Goal: Task Accomplishment & Management: Manage account settings

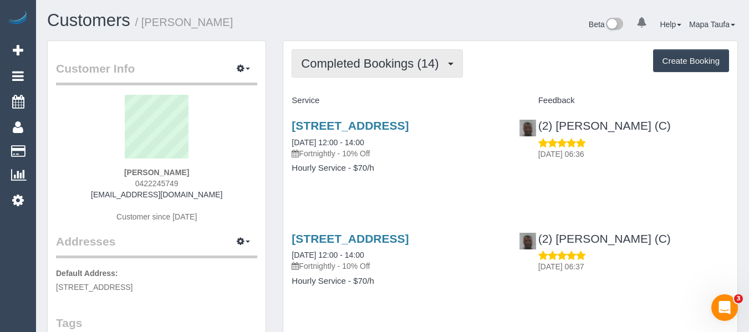
click at [327, 54] on button "Completed Bookings (14)" at bounding box center [377, 63] width 171 height 28
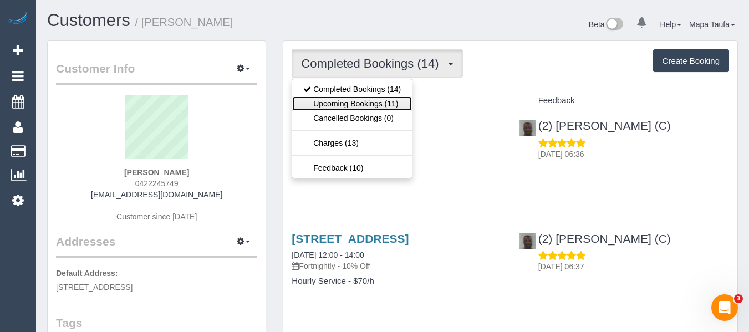
click at [341, 106] on link "Upcoming Bookings (11)" at bounding box center [352, 104] width 120 height 14
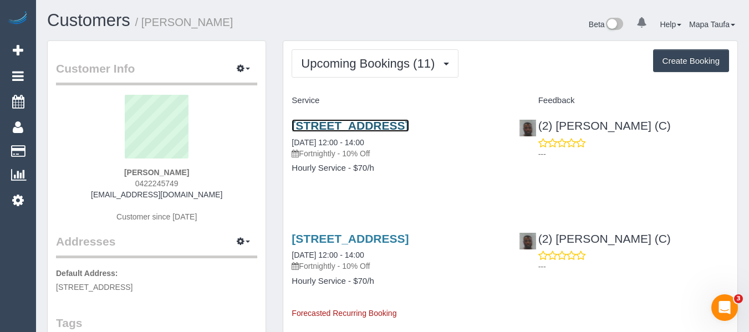
click at [361, 124] on link "44 Longacres Road, Yallambie, VIC 3085" at bounding box center [350, 125] width 117 height 13
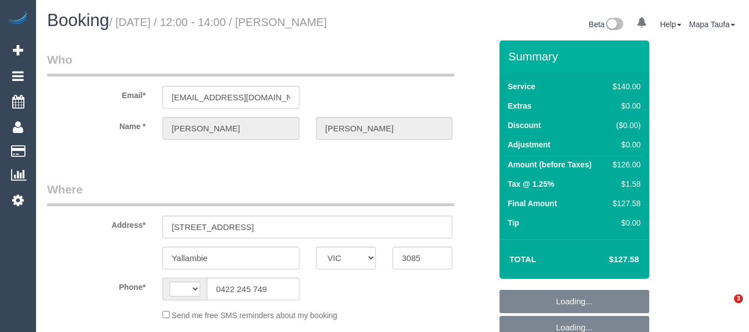
select select "VIC"
select select "object:285"
select select "string:stripe-pm_1QU1Mx2GScqysDRV3n7FcPrF"
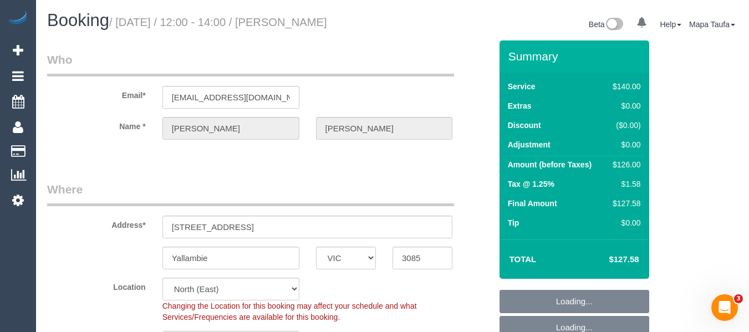
select select "object:872"
select select "string:AU"
select select "number:30"
select select "number:14"
select select "number:19"
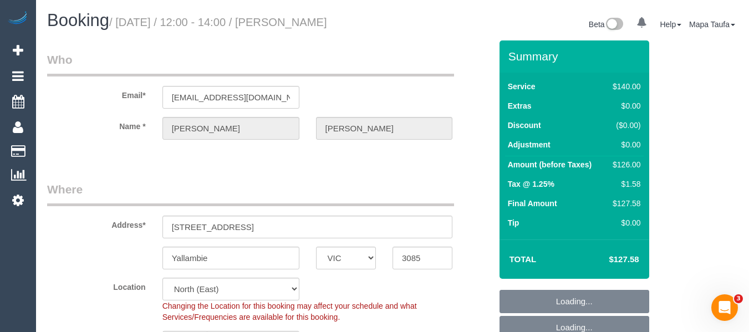
select select "number:36"
select select "number:34"
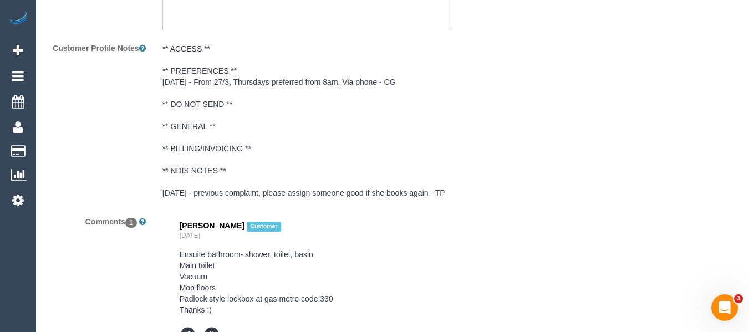
scroll to position [2031, 0]
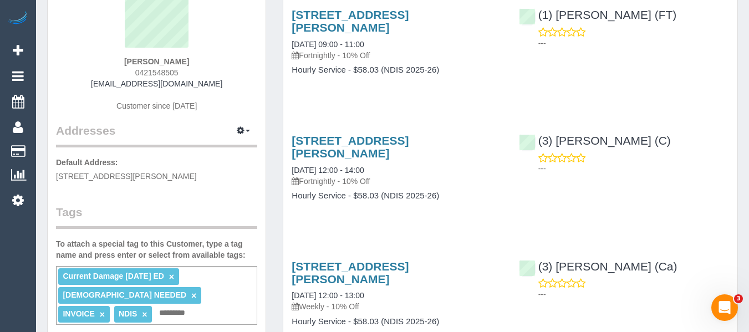
scroll to position [55, 0]
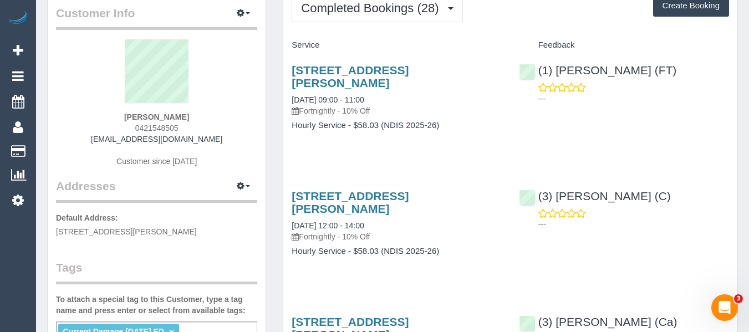
drag, startPoint x: 163, startPoint y: 136, endPoint x: 109, endPoint y: 135, distance: 53.8
click at [109, 135] on div "Laura Hart 0421548505 laurasletterbox@gmail.com Customer since 2023" at bounding box center [156, 108] width 201 height 139
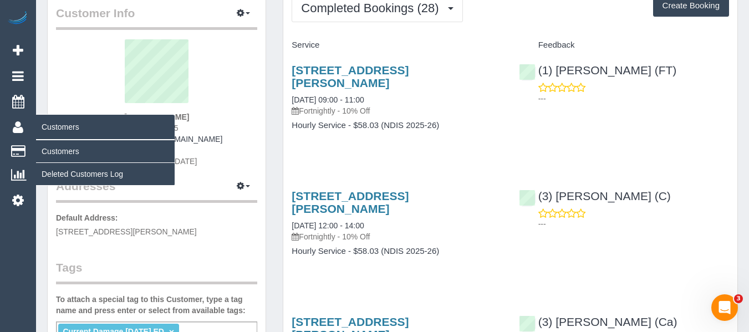
copy link "laurasletterbox@gmail.com"
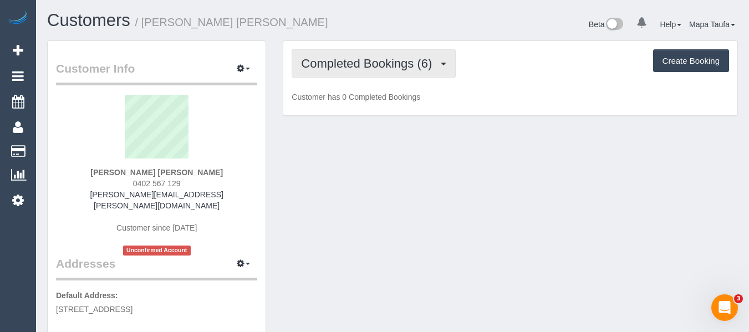
click at [383, 70] on button "Completed Bookings (6)" at bounding box center [374, 63] width 164 height 28
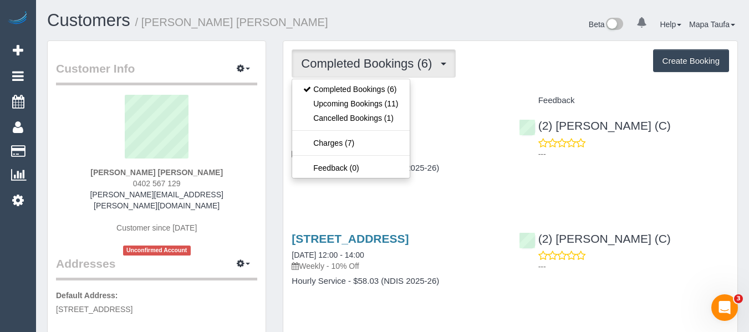
click at [526, 95] on div "Feedback" at bounding box center [624, 101] width 227 height 19
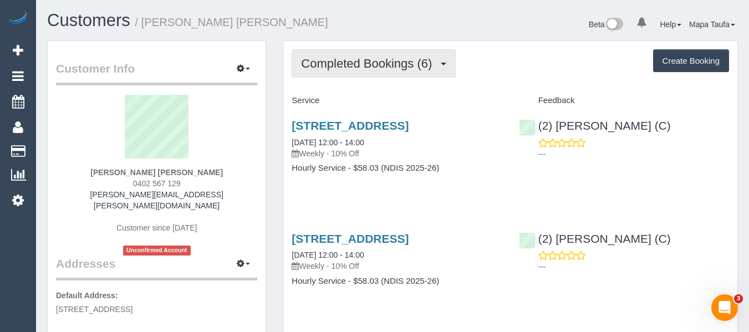
click at [380, 64] on span "Completed Bookings (6)" at bounding box center [369, 64] width 136 height 14
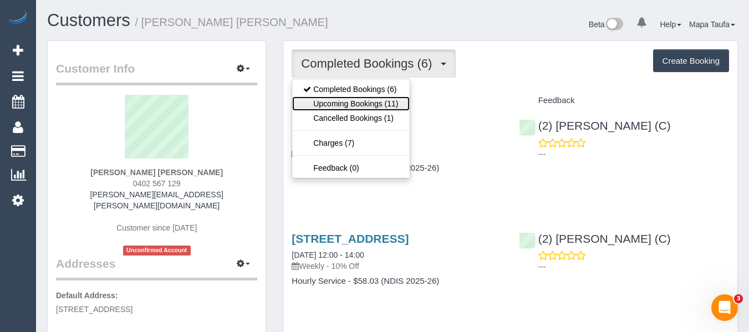
click at [371, 100] on link "Upcoming Bookings (11)" at bounding box center [350, 104] width 117 height 14
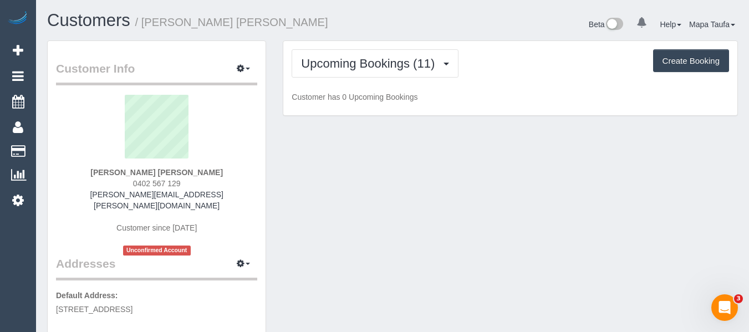
click at [535, 77] on div "Upcoming Bookings (11) Completed Bookings (6) Upcoming Bookings (11) Cancelled …" at bounding box center [511, 63] width 438 height 28
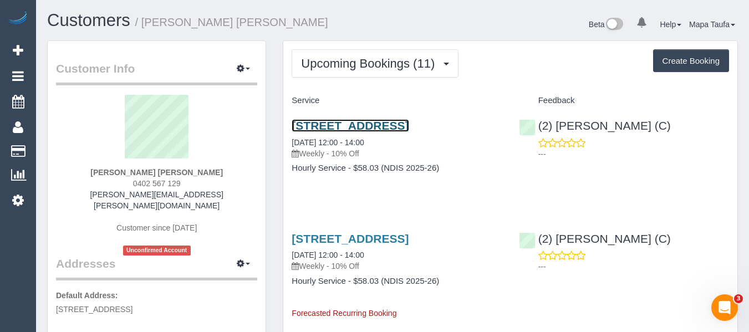
click at [317, 132] on link "Unit 502, 18 20 Lincoln Sq, Carlton Nth, VIC 3053" at bounding box center [350, 125] width 117 height 13
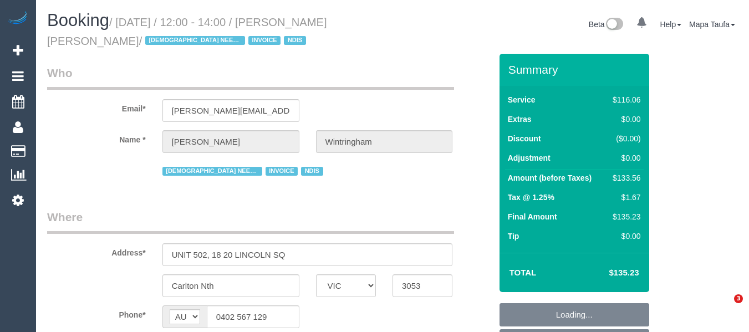
select select "VIC"
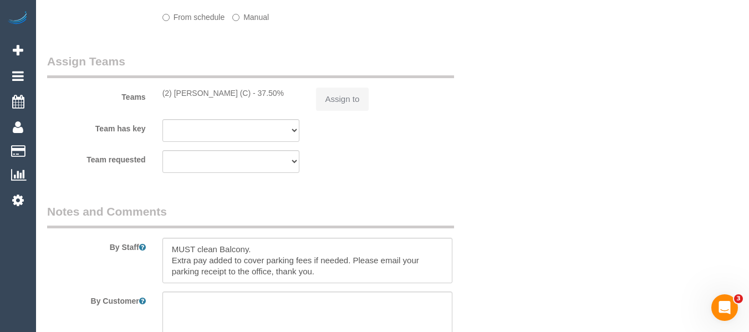
select select "object:677"
select select "number:28"
select select "number:14"
select select "number:20"
select select "number:36"
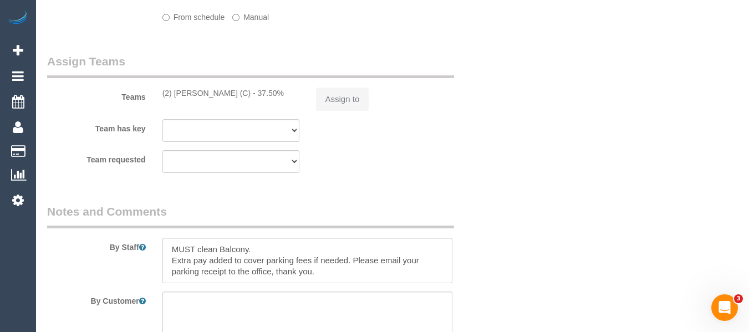
select select "number:34"
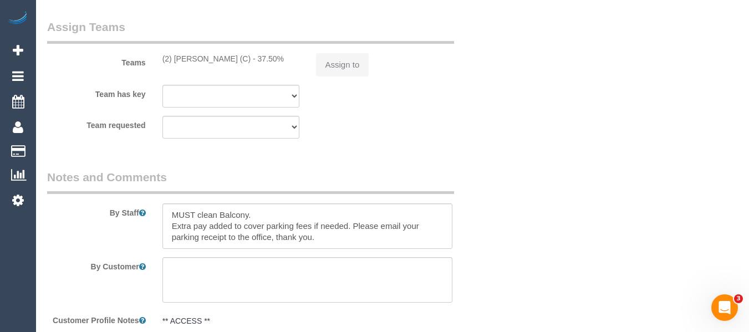
select select "object:682"
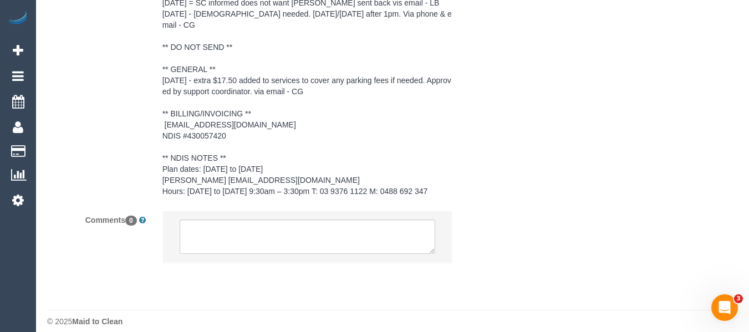
scroll to position [0, 0]
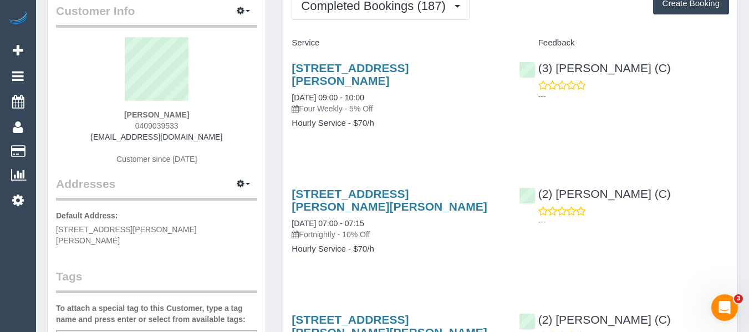
scroll to position [55, 0]
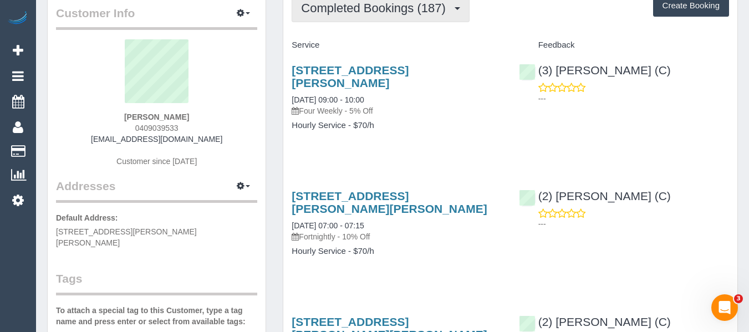
click at [368, 18] on button "Completed Bookings (187)" at bounding box center [381, 8] width 178 height 28
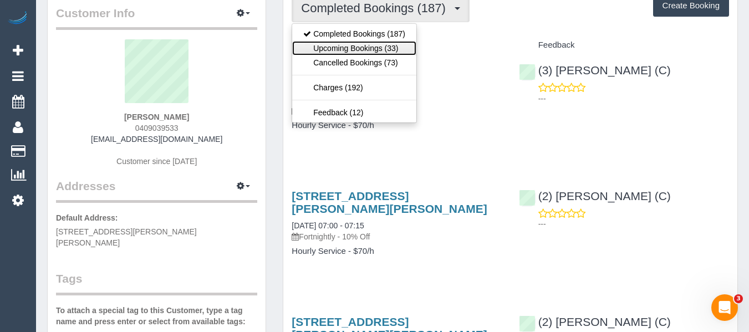
click at [371, 46] on link "Upcoming Bookings (33)" at bounding box center [354, 48] width 124 height 14
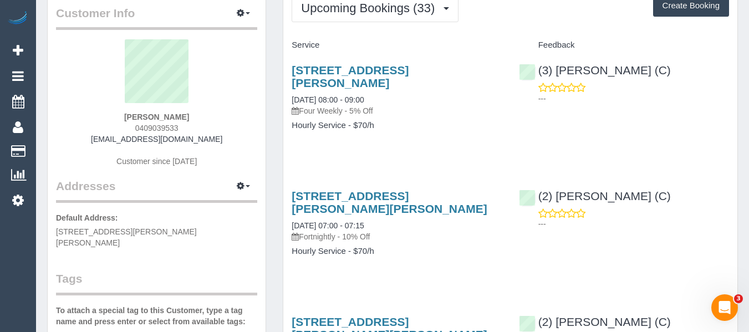
drag, startPoint x: 186, startPoint y: 129, endPoint x: 132, endPoint y: 131, distance: 54.4
click at [132, 131] on div "Sandra Campbell 0409039533 sandracampbella@gmail.com Customer since 2021" at bounding box center [156, 108] width 201 height 139
copy span "0409039533"
click at [433, 148] on div "2/35 Adam Street, South Yarra, VIC 3141 14/08/2025 08:00 - 09:00 Four Weekly - …" at bounding box center [396, 103] width 227 height 98
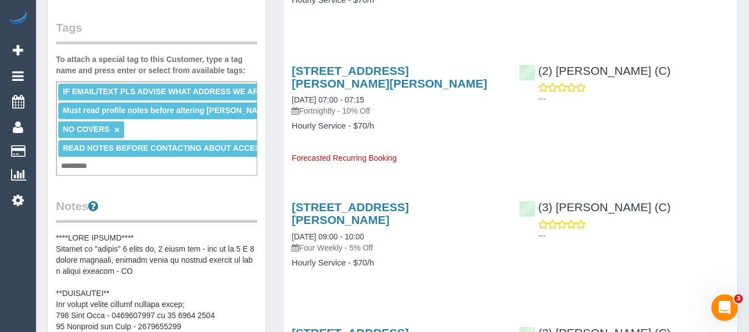
scroll to position [333, 0]
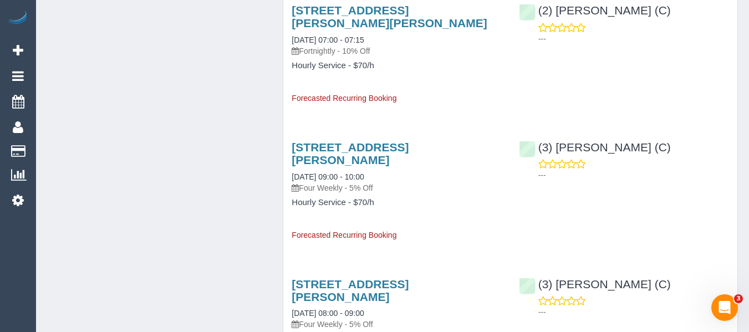
scroll to position [1553, 0]
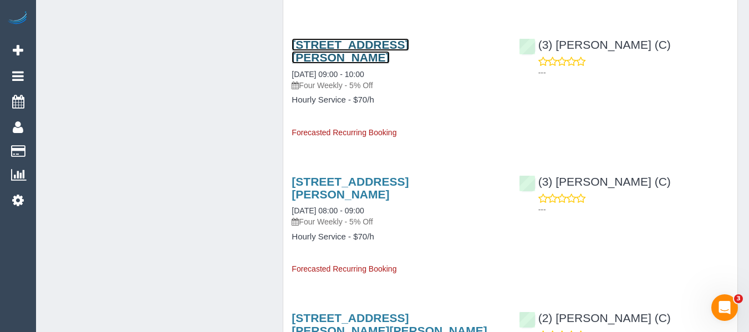
click at [339, 48] on link "[STREET_ADDRESS][PERSON_NAME]" at bounding box center [350, 51] width 117 height 26
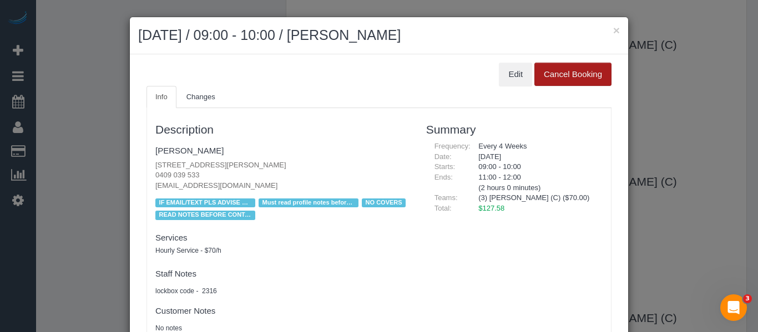
click at [591, 78] on button "Cancel Booking" at bounding box center [572, 74] width 77 height 23
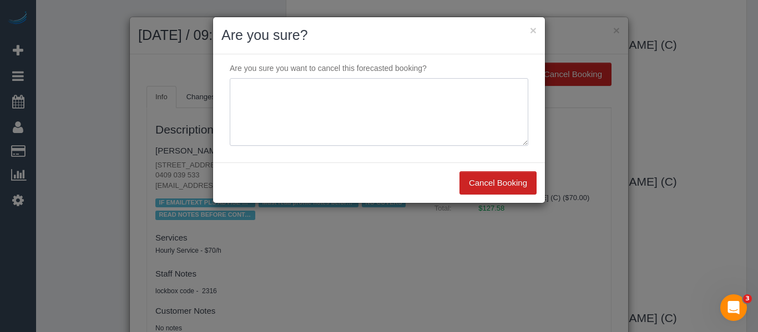
click at [411, 105] on textarea at bounding box center [379, 112] width 298 height 68
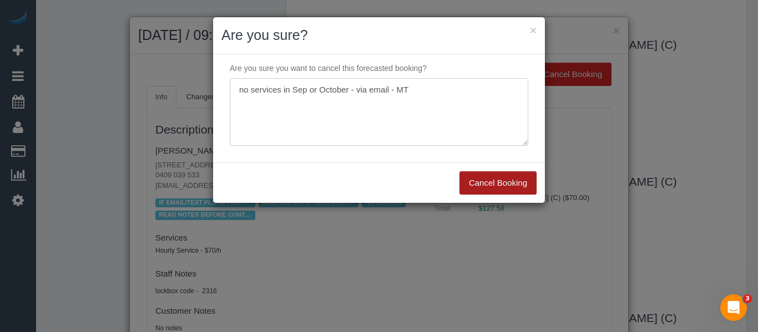
type textarea "no services in Sep or October - via email - MT"
click at [480, 171] on button "Cancel Booking" at bounding box center [497, 182] width 77 height 23
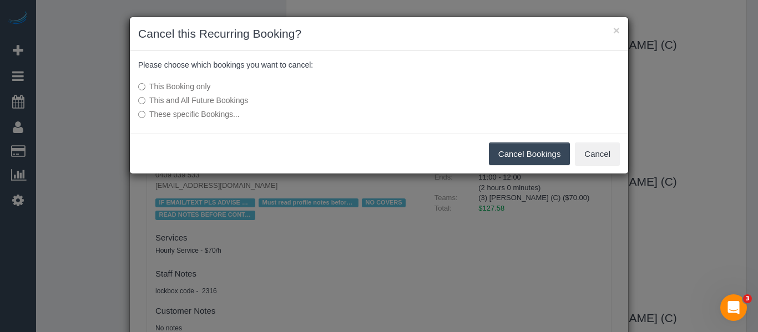
click at [171, 120] on div "This Booking only This and All Future Bookings These specific Bookings..." at bounding box center [296, 100] width 332 height 50
click at [171, 114] on label "These specific Bookings..." at bounding box center [296, 114] width 316 height 11
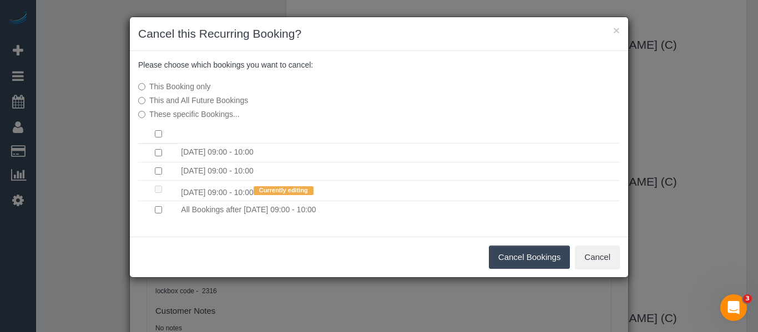
click at [520, 260] on button "Cancel Bookings" at bounding box center [530, 257] width 82 height 23
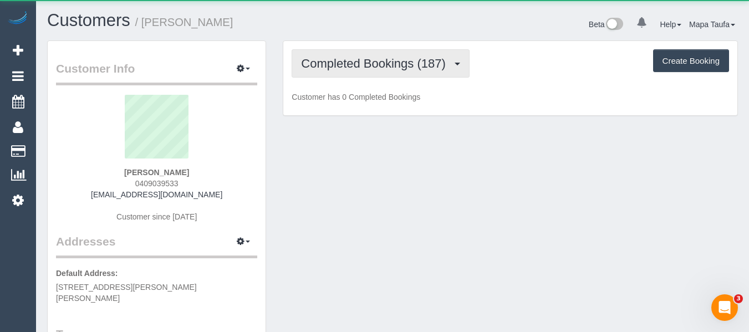
click at [326, 62] on span "Completed Bookings (187)" at bounding box center [376, 64] width 150 height 14
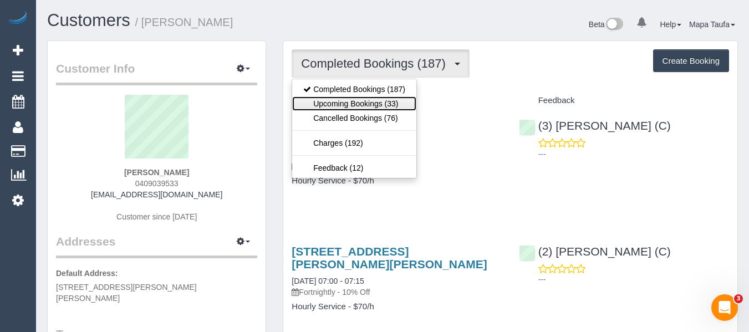
click at [343, 100] on link "Upcoming Bookings (33)" at bounding box center [354, 104] width 124 height 14
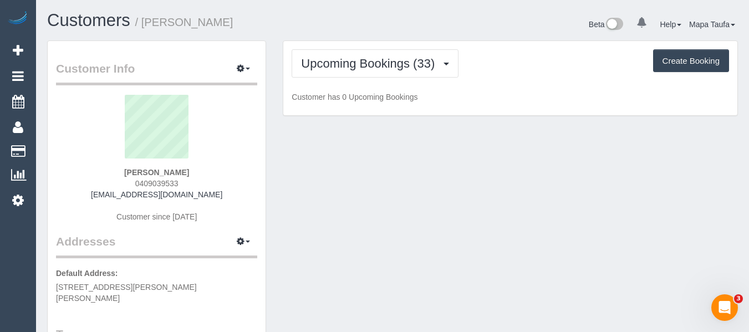
click at [352, 39] on div "Customers / Sandra Campbell Beta 0 Your Notifications You have 0 alerts Help He…" at bounding box center [393, 25] width 708 height 29
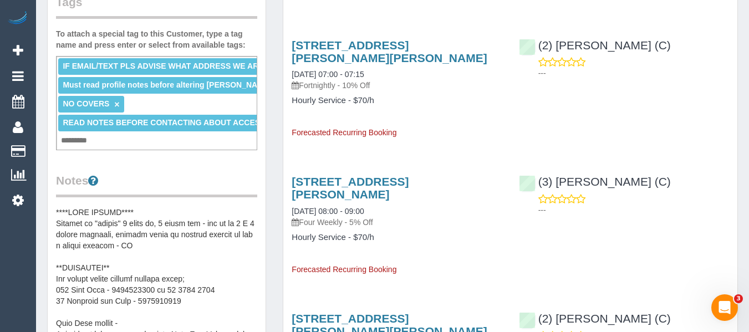
scroll to position [333, 0]
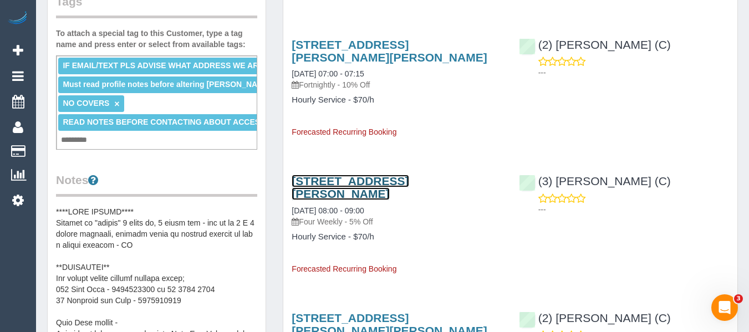
click at [317, 179] on link "[STREET_ADDRESS][PERSON_NAME]" at bounding box center [350, 188] width 117 height 26
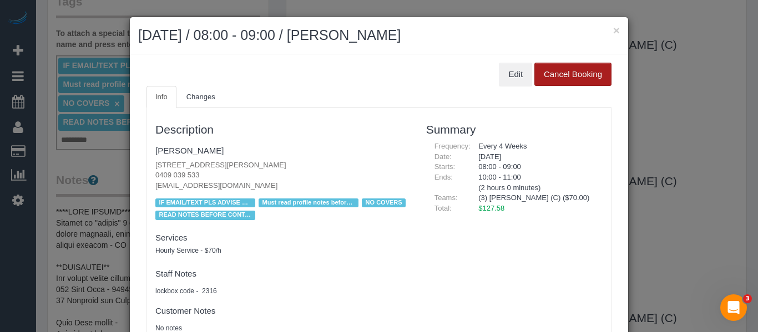
click at [549, 72] on button "Cancel Booking" at bounding box center [572, 74] width 77 height 23
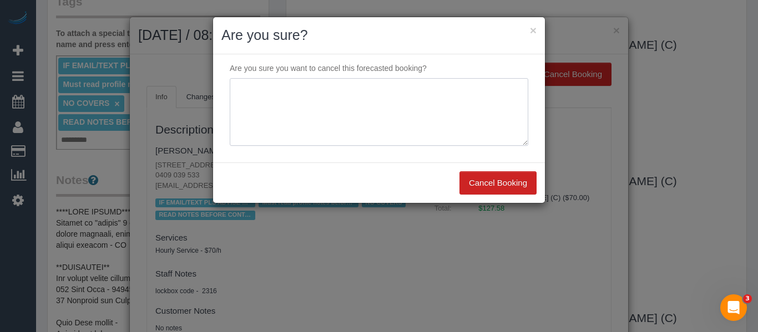
click at [368, 118] on textarea at bounding box center [379, 112] width 298 height 68
type textarea "service"
drag, startPoint x: 536, startPoint y: 28, endPoint x: 530, endPoint y: 26, distance: 7.0
click at [530, 26] on div "× Are you sure?" at bounding box center [379, 35] width 332 height 37
click at [528, 26] on h2 "Are you sure?" at bounding box center [378, 36] width 315 height 20
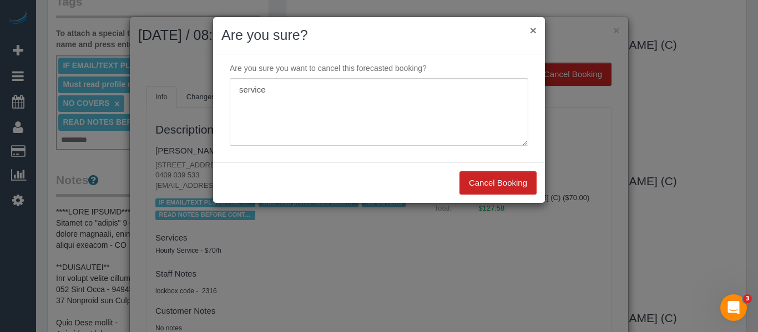
drag, startPoint x: 529, startPoint y: 26, endPoint x: 534, endPoint y: 31, distance: 7.5
click at [530, 28] on button "×" at bounding box center [533, 30] width 7 height 12
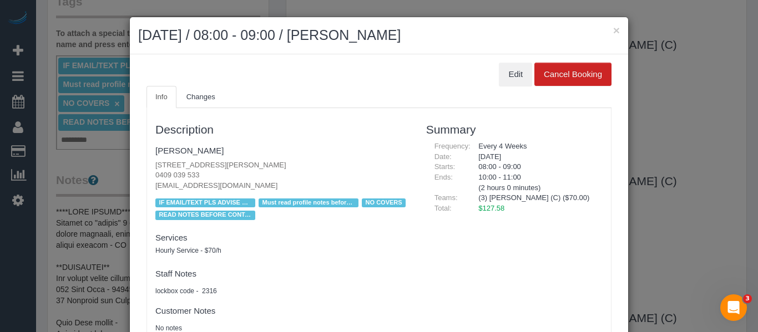
click at [607, 33] on h2 "September 11, 2025 / 08:00 - 09:00 / Sandra Campbell" at bounding box center [379, 36] width 482 height 20
click at [613, 33] on button "×" at bounding box center [616, 30] width 7 height 12
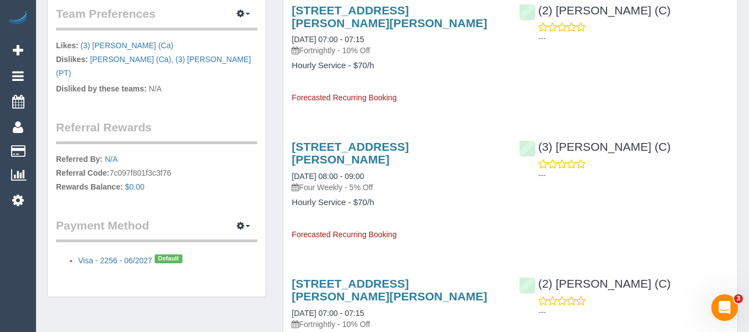
scroll to position [777, 0]
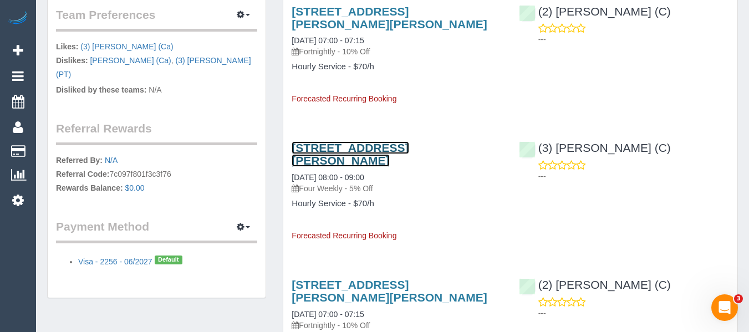
click at [389, 145] on link "2/35 Adam Street, South Yarra, VIC 3141" at bounding box center [350, 154] width 117 height 26
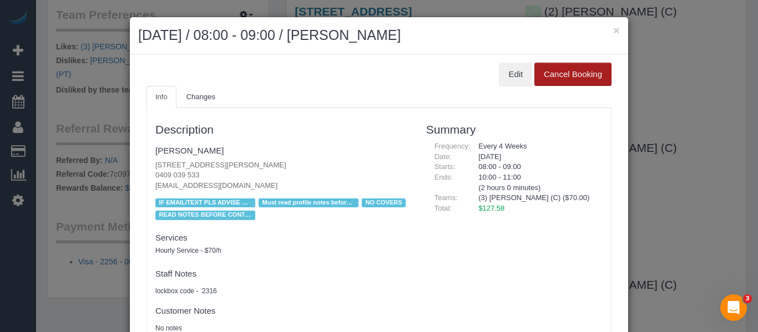
click at [544, 75] on button "Cancel Booking" at bounding box center [572, 74] width 77 height 23
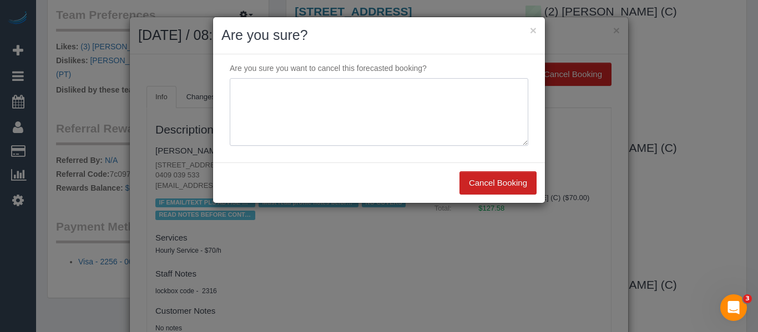
click at [381, 124] on textarea at bounding box center [379, 112] width 298 height 68
type textarea "holding services until Nov via email -MT"
click at [519, 180] on button "Cancel Booking" at bounding box center [497, 182] width 77 height 23
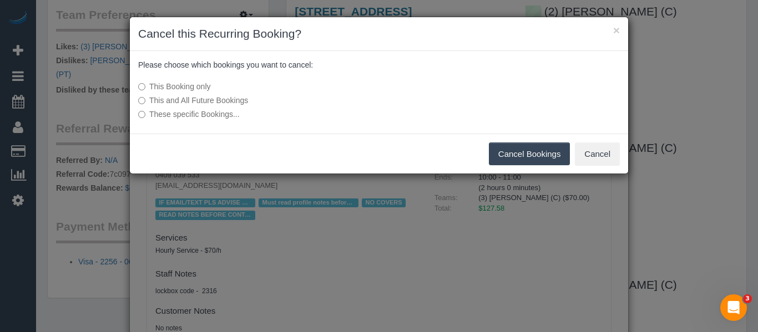
click at [212, 120] on div "This Booking only This and All Future Bookings These specific Bookings..." at bounding box center [296, 100] width 332 height 50
click at [211, 115] on label "These specific Bookings..." at bounding box center [296, 114] width 316 height 11
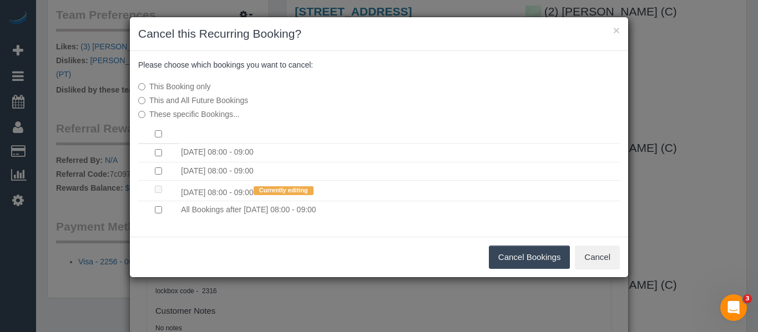
click at [512, 256] on button "Cancel Bookings" at bounding box center [530, 257] width 82 height 23
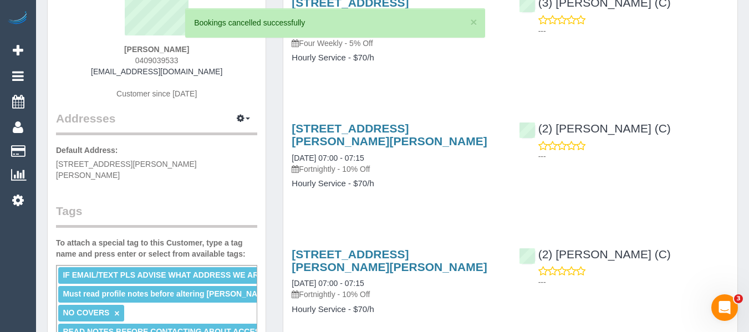
scroll to position [111, 0]
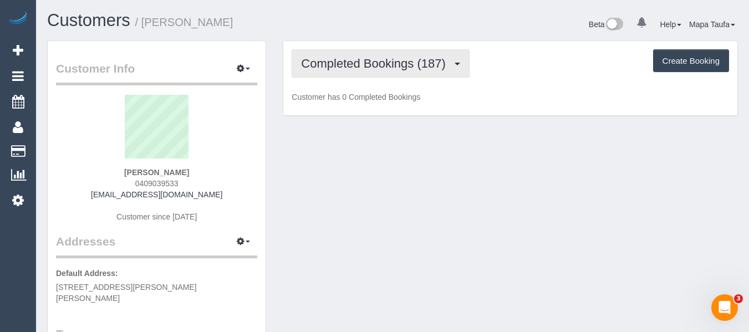
click at [345, 62] on span "Completed Bookings (187)" at bounding box center [376, 64] width 150 height 14
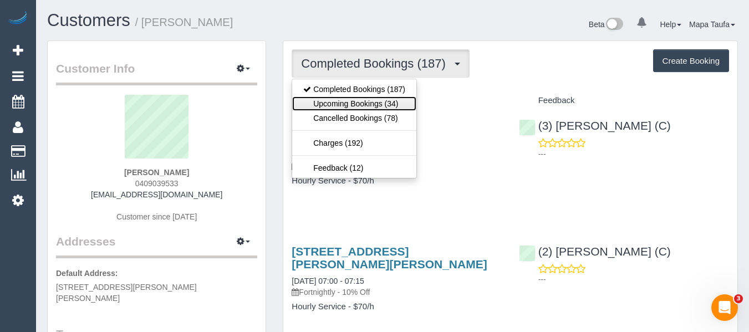
click at [345, 104] on link "Upcoming Bookings (34)" at bounding box center [354, 104] width 124 height 14
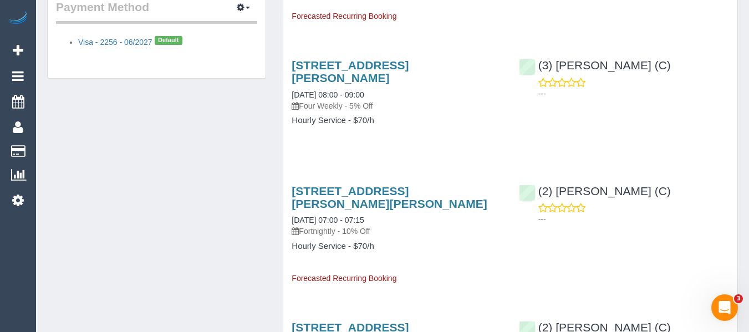
scroll to position [946, 0]
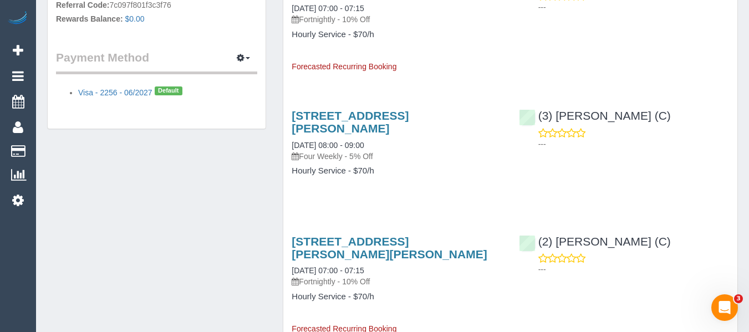
drag, startPoint x: 321, startPoint y: 128, endPoint x: 291, endPoint y: 115, distance: 33.1
click at [291, 115] on div "[STREET_ADDRESS][PERSON_NAME] [DATE] 08:00 - 09:00 Four Weekly - 5% Off Hourly …" at bounding box center [396, 149] width 227 height 98
copy link "[STREET_ADDRESS][PERSON_NAME]"
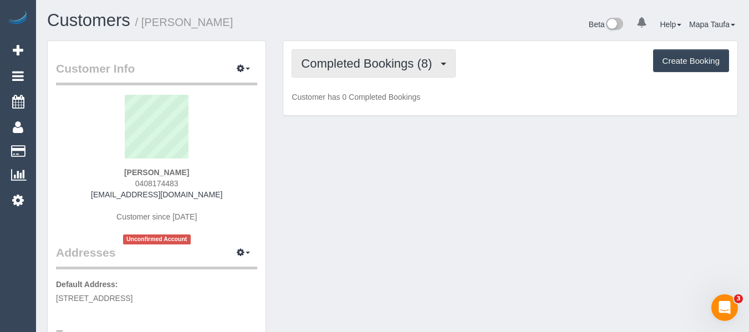
click at [418, 59] on span "Completed Bookings (8)" at bounding box center [369, 64] width 136 height 14
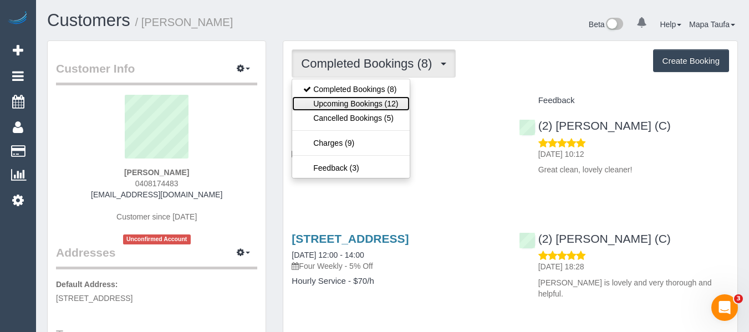
click at [341, 105] on link "Upcoming Bookings (12)" at bounding box center [350, 104] width 117 height 14
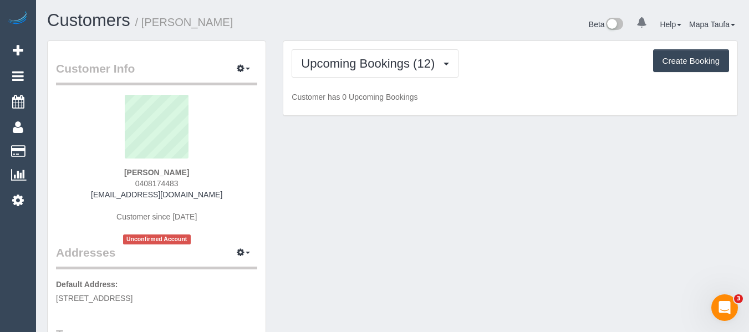
click at [549, 43] on div "Upcoming Bookings (12) Completed Bookings (8) Upcoming Bookings (12) Cancelled …" at bounding box center [510, 78] width 454 height 75
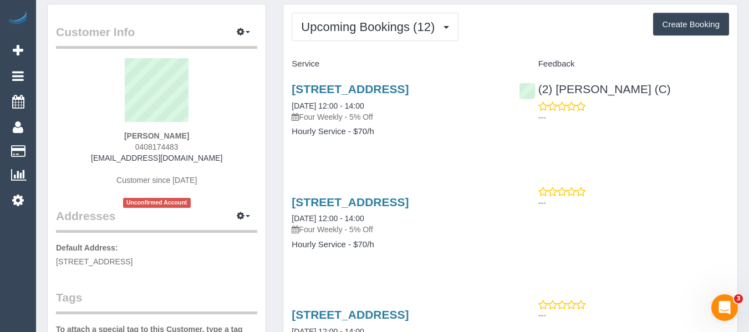
scroll to position [55, 0]
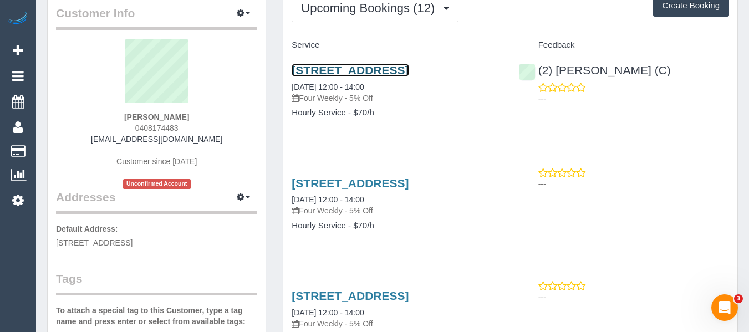
click at [400, 77] on link "Unit 2, 147 Westgarth Street, Northcote, VIC 3070" at bounding box center [350, 70] width 117 height 13
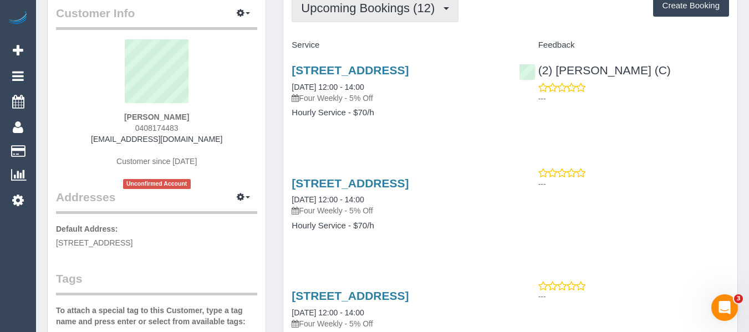
click at [353, 19] on button "Upcoming Bookings (12)" at bounding box center [375, 8] width 167 height 28
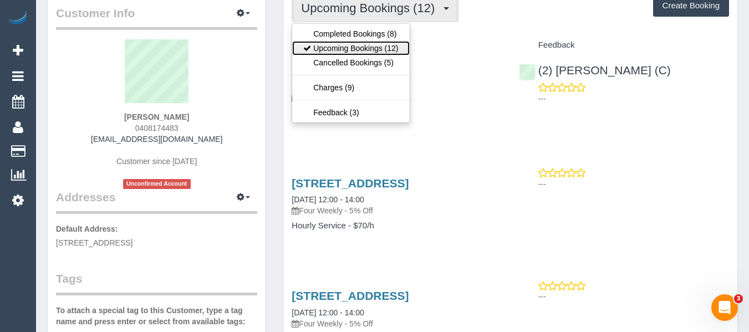
click at [366, 49] on link "Upcoming Bookings (12)" at bounding box center [350, 48] width 117 height 14
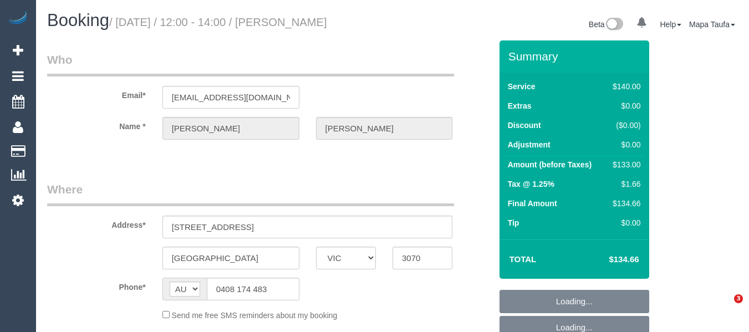
select select "VIC"
select select "string:stripe-pm_1Py68a2GScqysDRVvXZQub6N"
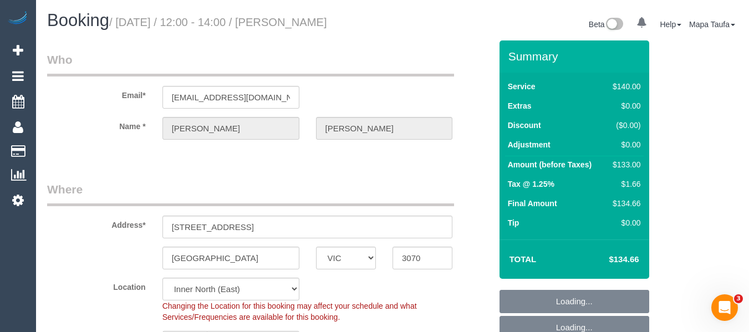
select select "object:849"
select select "number:29"
select select "number:14"
select select "number:19"
select select "number:36"
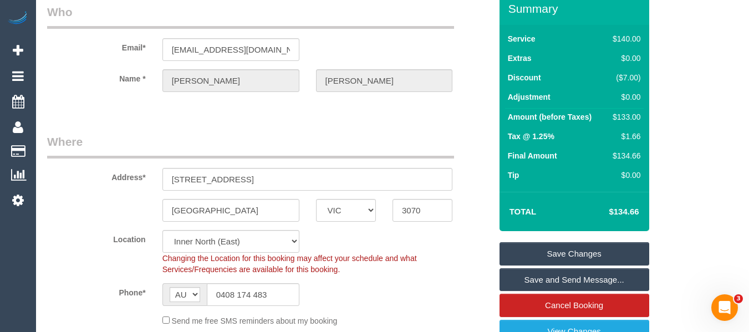
scroll to position [166, 0]
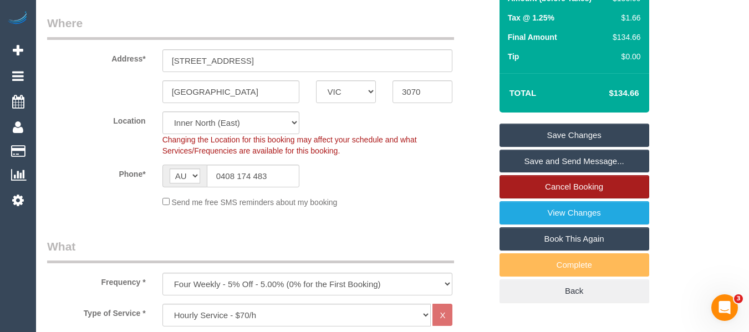
click at [565, 188] on link "Cancel Booking" at bounding box center [575, 186] width 150 height 23
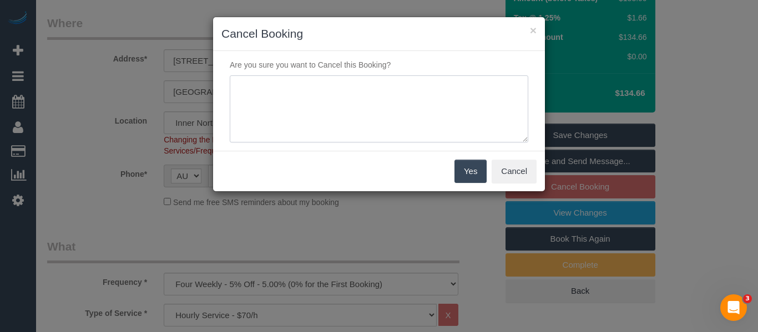
click at [366, 133] on textarea at bounding box center [379, 109] width 298 height 68
type textarea "service not needed via email -MT"
click at [478, 174] on button "Yes" at bounding box center [470, 171] width 32 height 23
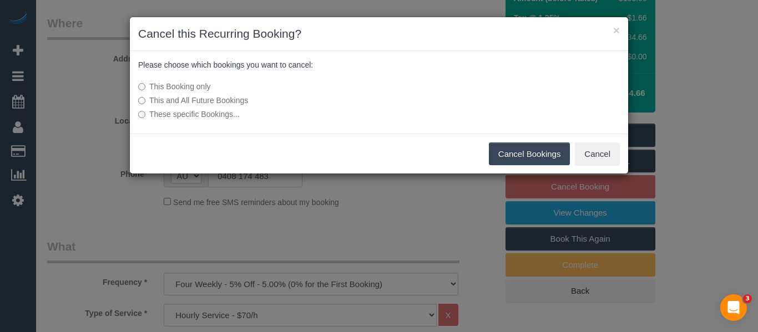
click at [515, 153] on button "Cancel Bookings" at bounding box center [530, 154] width 82 height 23
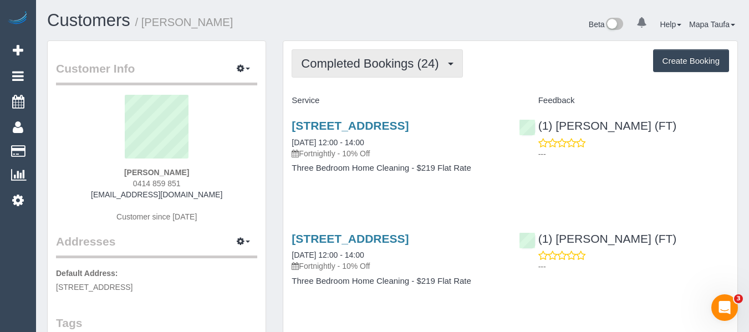
click at [376, 73] on button "Completed Bookings (24)" at bounding box center [377, 63] width 171 height 28
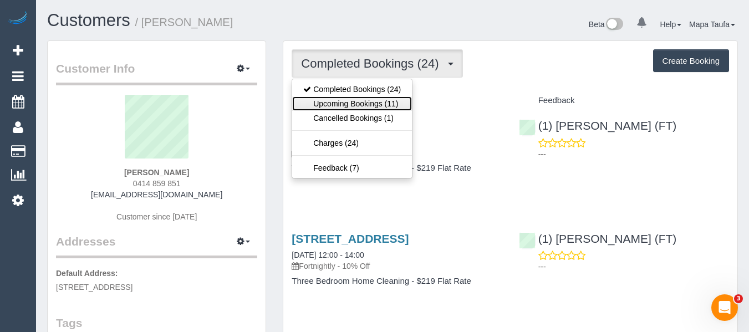
click at [378, 103] on link "Upcoming Bookings (11)" at bounding box center [352, 104] width 120 height 14
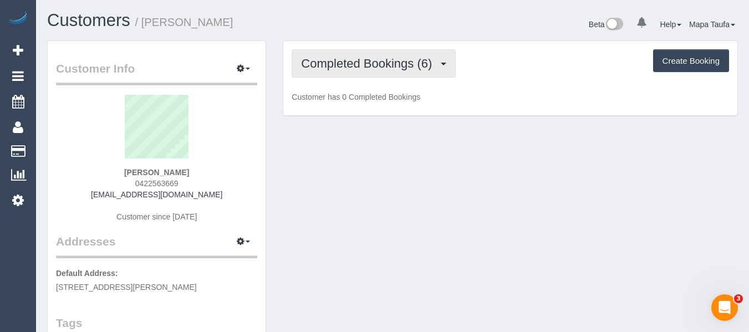
click at [364, 56] on button "Completed Bookings (6)" at bounding box center [374, 63] width 164 height 28
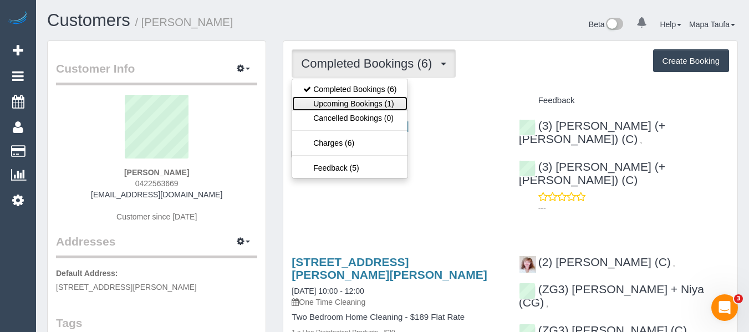
click at [378, 100] on link "Upcoming Bookings (1)" at bounding box center [349, 104] width 115 height 14
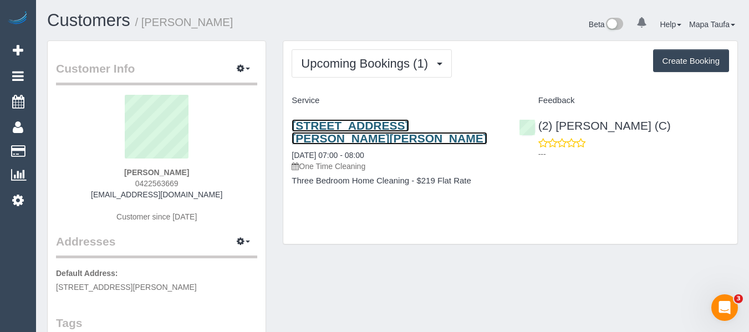
click at [335, 124] on link "[STREET_ADDRESS][PERSON_NAME][PERSON_NAME]" at bounding box center [389, 132] width 195 height 26
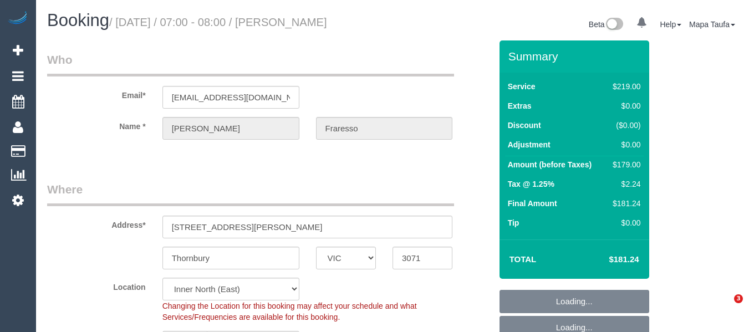
select select "VIC"
select select "object:777"
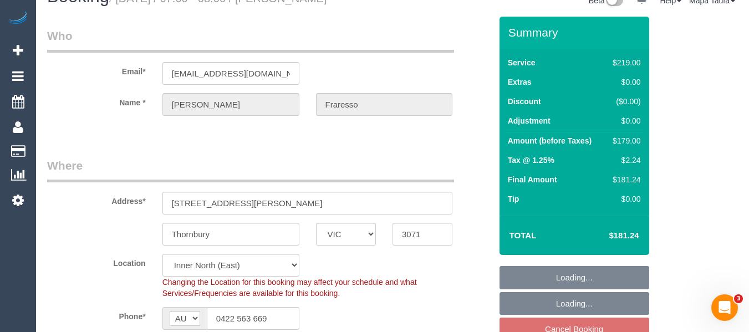
select select "string:stripe-pm_1RtSnk2GScqysDRVebdnfhtA"
select select "number:27"
select select "number:14"
select select "number:19"
select select "number:24"
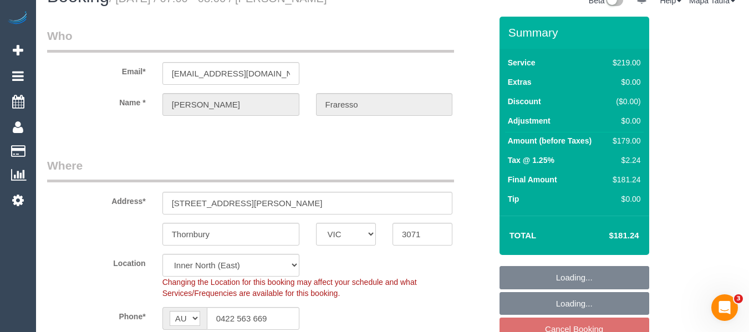
select select "number:12"
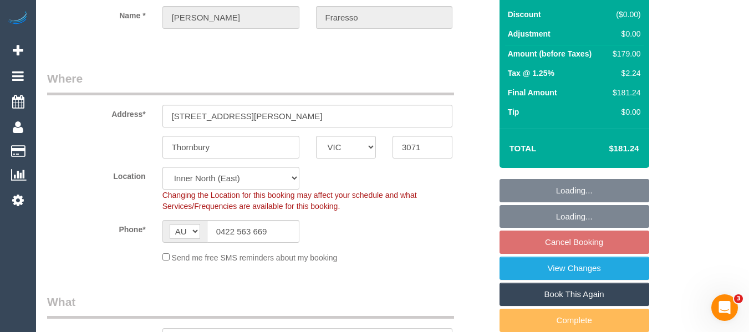
scroll to position [113, 0]
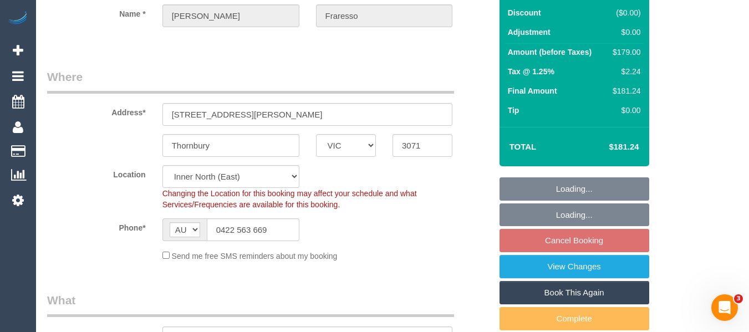
click at [582, 240] on link "Cancel Booking" at bounding box center [575, 240] width 150 height 23
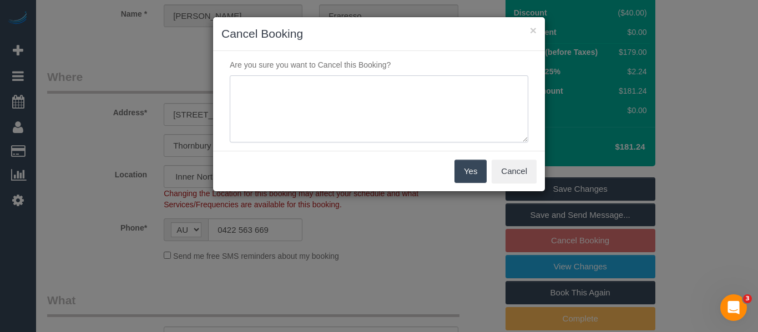
click at [419, 120] on textarea at bounding box center [379, 109] width 298 height 68
type textarea "services not needed via email -MT"
click at [461, 172] on button "Yes" at bounding box center [470, 171] width 32 height 23
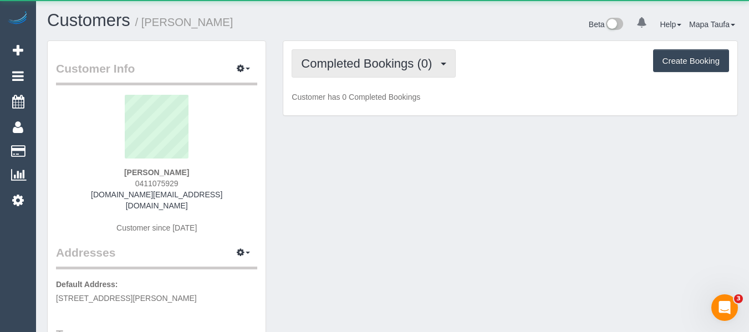
click at [351, 71] on button "Completed Bookings (0)" at bounding box center [374, 63] width 164 height 28
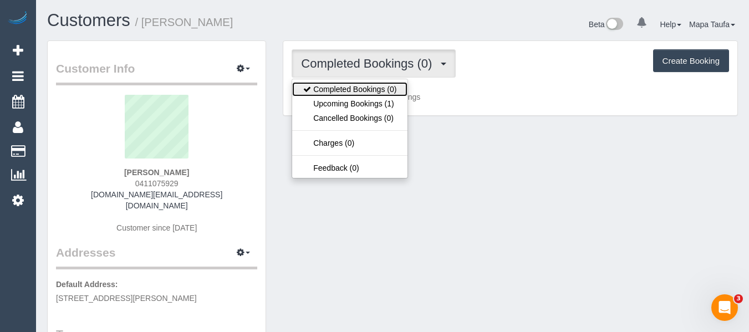
click at [362, 94] on link "Completed Bookings (0)" at bounding box center [349, 89] width 115 height 14
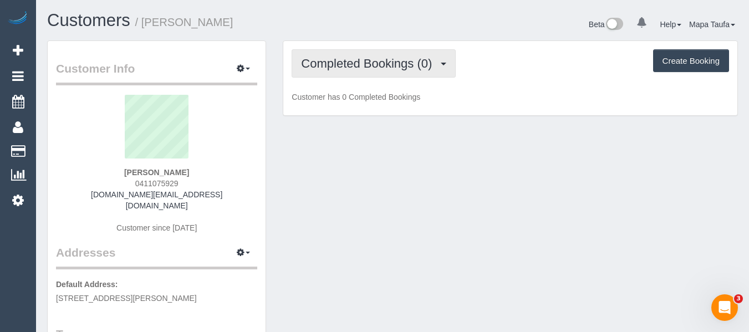
click at [359, 71] on button "Completed Bookings (0)" at bounding box center [374, 63] width 164 height 28
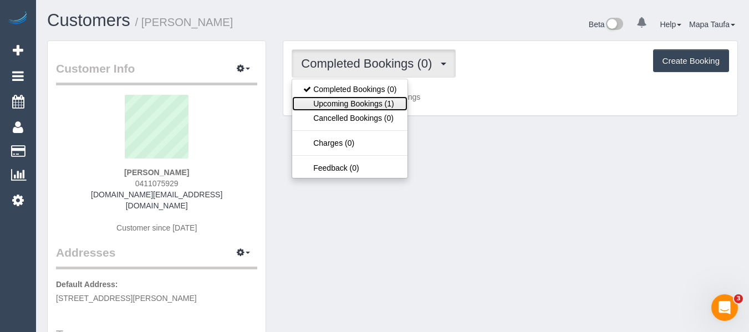
click at [361, 100] on link "Upcoming Bookings (1)" at bounding box center [349, 104] width 115 height 14
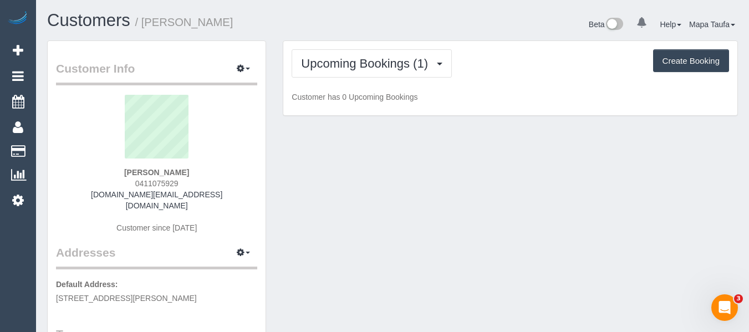
click at [362, 46] on div "Upcoming Bookings (1) Completed Bookings (0) Upcoming Bookings (1) Cancelled Bo…" at bounding box center [510, 78] width 454 height 75
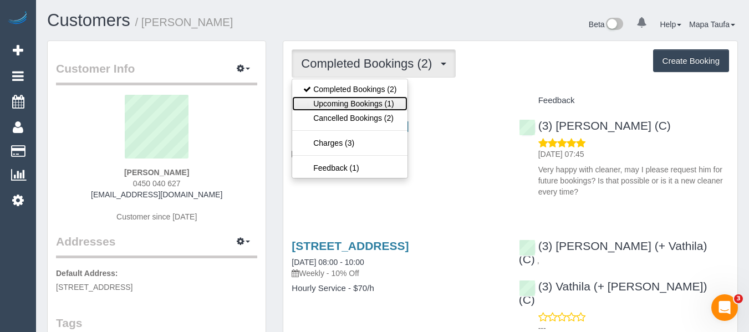
click at [352, 97] on link "Upcoming Bookings (1)" at bounding box center [349, 104] width 115 height 14
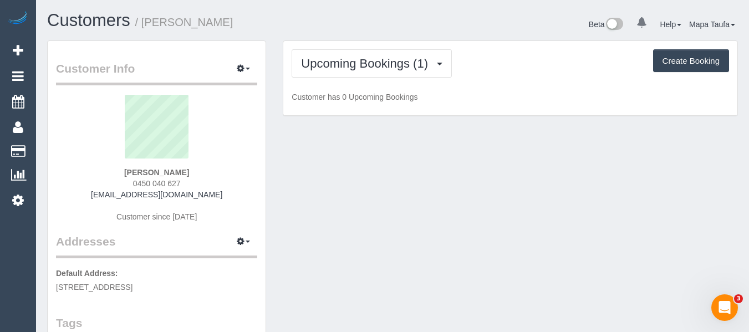
click at [386, 36] on div "Customers / Annabelle Impey Beta 0 Your Notifications You have 0 alerts Help He…" at bounding box center [393, 25] width 708 height 29
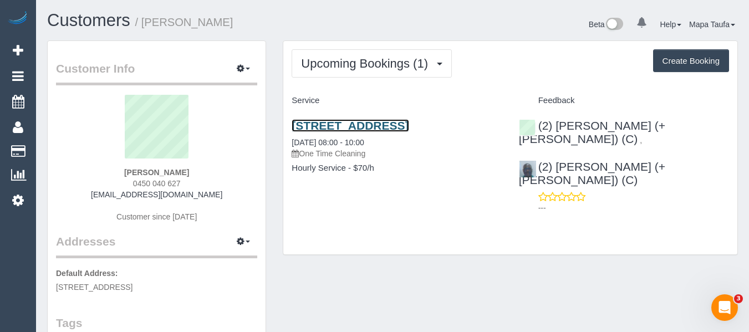
click at [338, 126] on link "7a Burwah Avenue, Brighton East, VIC 3187" at bounding box center [350, 125] width 117 height 13
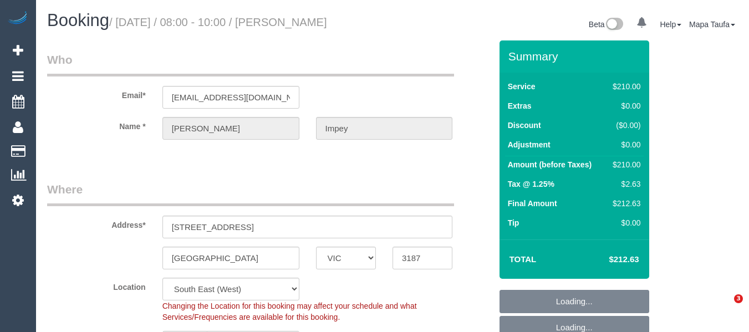
select select "VIC"
select select "180"
select select "number:27"
select select "number:14"
select select "number:18"
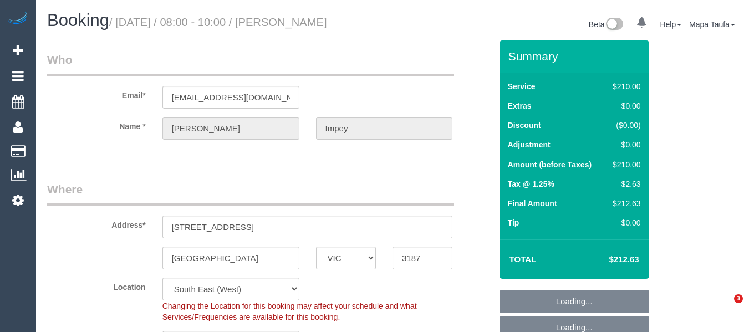
select select "number:24"
select select "number:35"
select select "number:13"
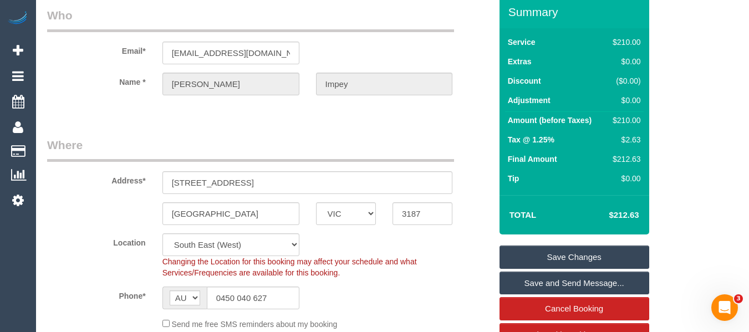
scroll to position [111, 0]
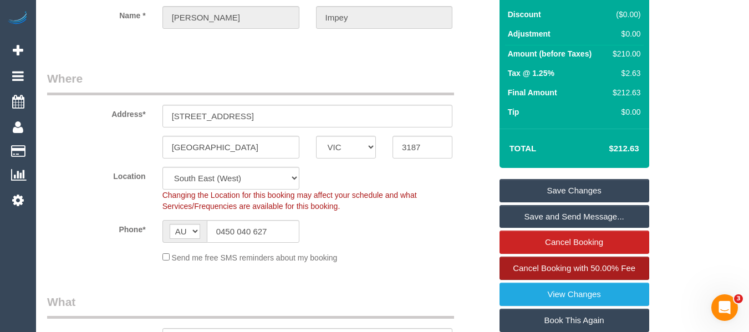
click at [573, 263] on link "Cancel Booking with 50.00% Fee" at bounding box center [575, 268] width 150 height 23
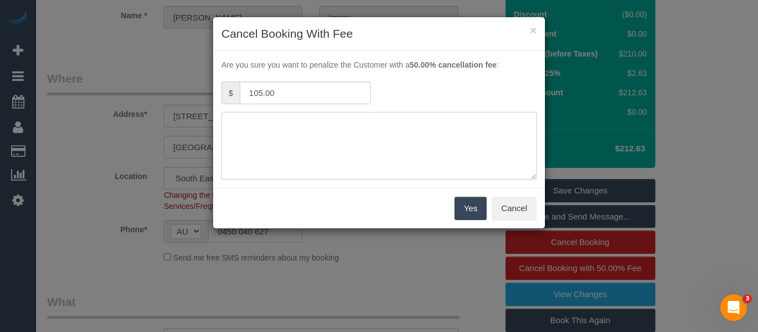
click at [292, 128] on textarea at bounding box center [378, 146] width 315 height 68
type textarea "t"
type textarea "child sick adv fee via email -MT"
click at [465, 207] on button "Yes" at bounding box center [470, 208] width 32 height 23
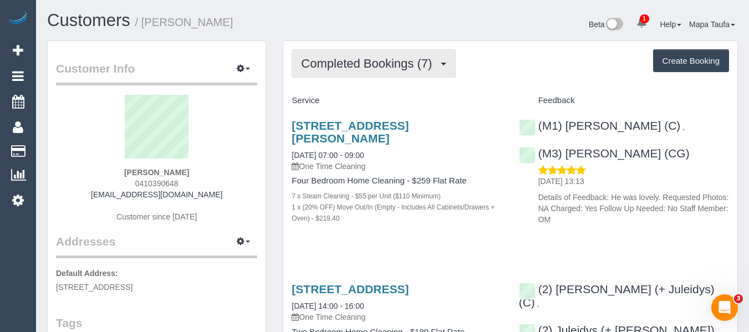
click at [326, 62] on span "Completed Bookings (7)" at bounding box center [369, 64] width 136 height 14
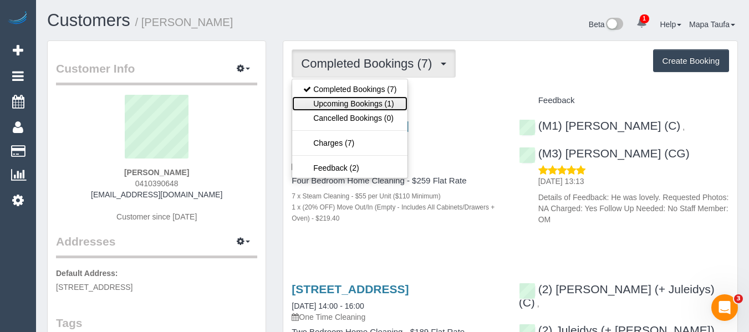
click at [337, 105] on link "Upcoming Bookings (1)" at bounding box center [349, 104] width 115 height 14
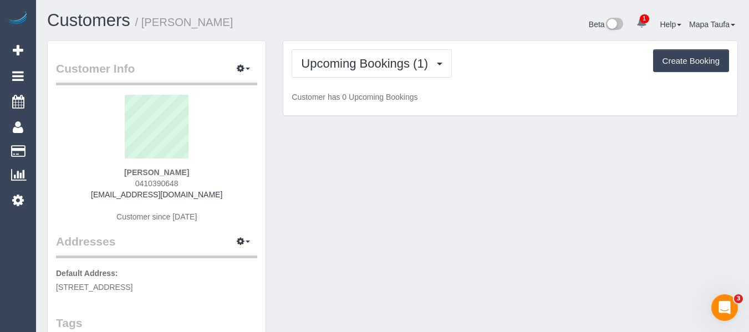
click at [338, 18] on h1 "Customers / [PERSON_NAME]" at bounding box center [215, 20] width 337 height 19
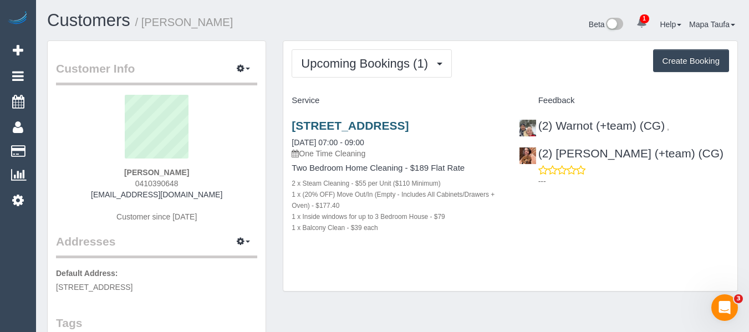
drag, startPoint x: 335, startPoint y: 127, endPoint x: 293, endPoint y: 132, distance: 41.9
click at [293, 132] on h3 "[STREET_ADDRESS]" at bounding box center [397, 125] width 210 height 13
copy link "[STREET_ADDRESS]"
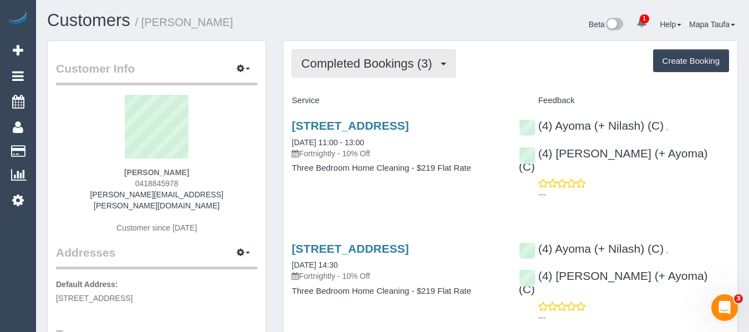
click at [381, 63] on span "Completed Bookings (3)" at bounding box center [369, 64] width 136 height 14
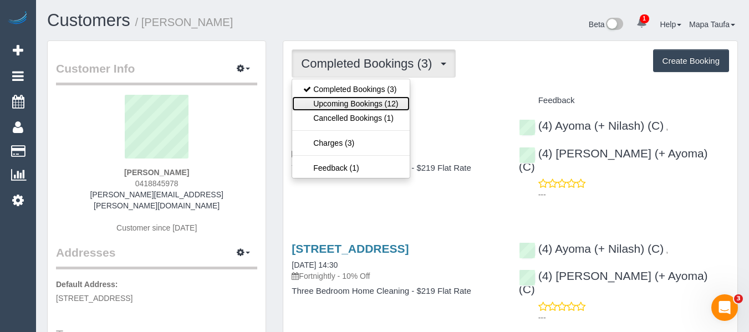
click at [372, 102] on link "Upcoming Bookings (12)" at bounding box center [350, 104] width 117 height 14
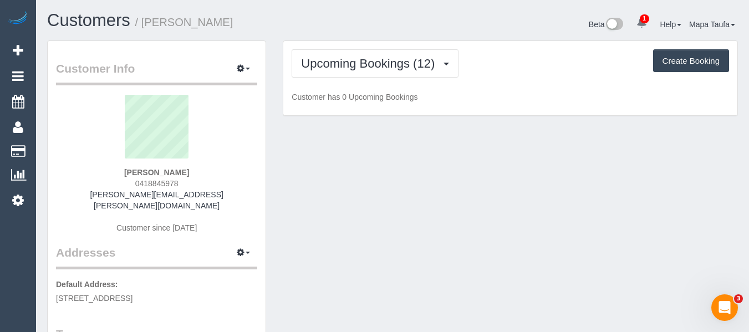
click at [575, 64] on div "Upcoming Bookings (12) Completed Bookings (3) Upcoming Bookings (12) Cancelled …" at bounding box center [511, 63] width 438 height 28
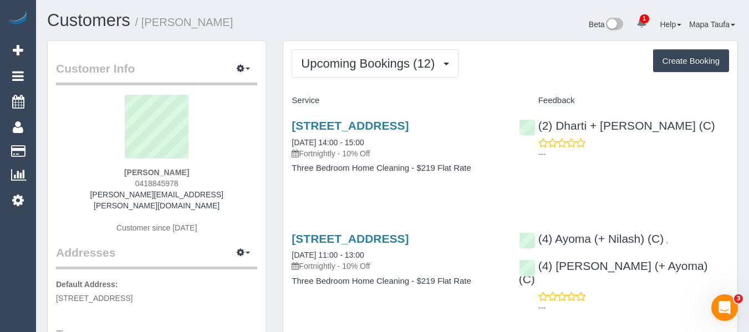
click at [350, 132] on h3 "129a Beaconsfield Parade, Northcote, VIC 3070" at bounding box center [397, 125] width 210 height 13
click at [345, 128] on link "129a Beaconsfield Parade, Northcote, VIC 3070" at bounding box center [350, 125] width 117 height 13
click at [234, 188] on div "Andrew McConnell 0418845978 mcconnell.andrew@gmail.com Customer since 2025" at bounding box center [156, 170] width 201 height 150
drag, startPoint x: 232, startPoint y: 198, endPoint x: 106, endPoint y: 200, distance: 126.0
click at [106, 200] on div "Andrew McConnell 0418845978 mcconnell.andrew@gmail.com Customer since 2025" at bounding box center [156, 170] width 201 height 150
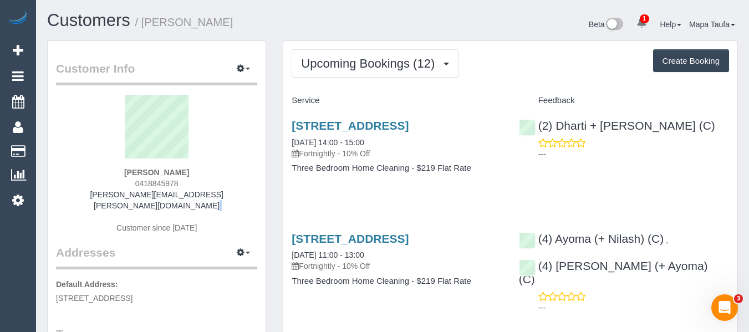
click at [232, 193] on div "Andrew McConnell 0418845978 mcconnell.andrew@gmail.com Customer since 2025" at bounding box center [156, 170] width 201 height 150
drag, startPoint x: 161, startPoint y: 195, endPoint x: 107, endPoint y: 196, distance: 53.8
click at [107, 196] on div "Andrew McConnell 0418845978 mcconnell.andrew@gmail.com Customer since 2025" at bounding box center [156, 170] width 201 height 150
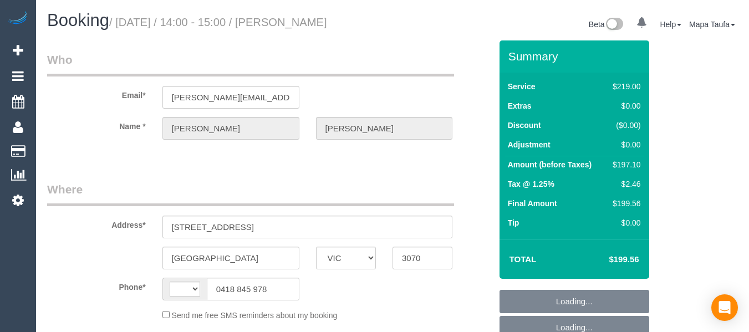
select select "VIC"
select select "number:27"
select select "number:14"
select select "number:19"
select select "number:22"
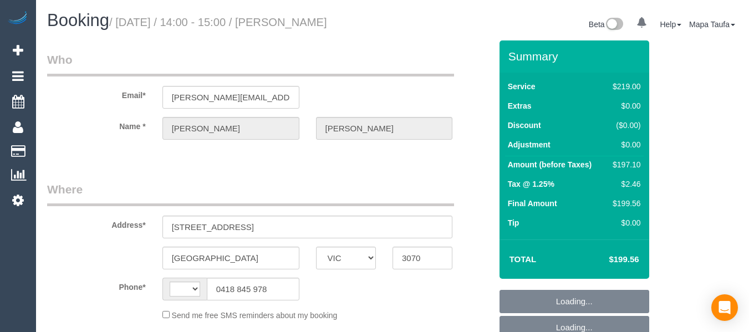
select select "number:35"
select select "number:26"
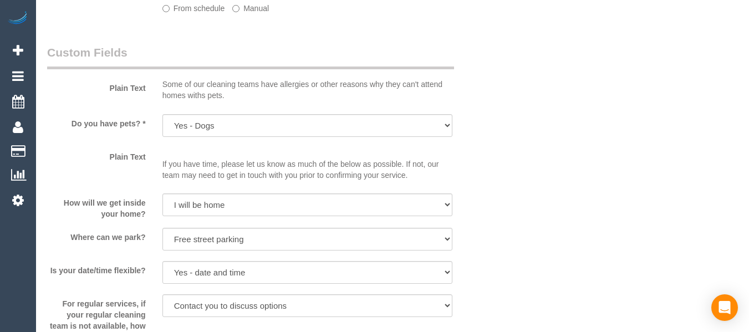
select select "string:AU"
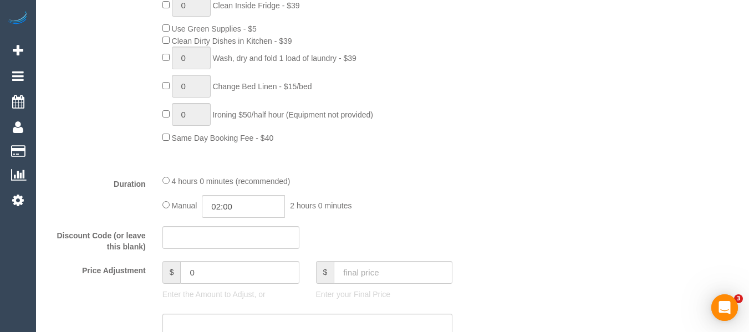
select select "object:1620"
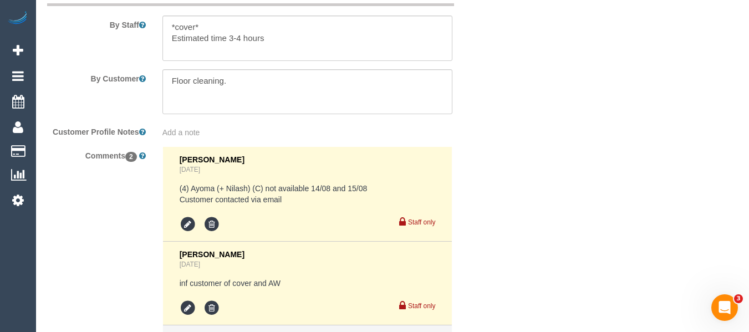
scroll to position [2139, 0]
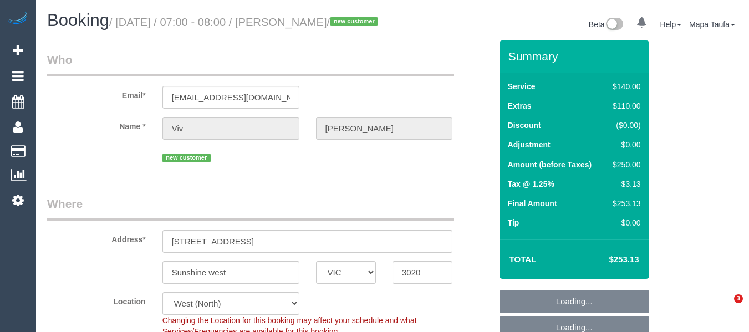
select select "VIC"
select select "number:28"
select select "number:14"
select select "number:18"
select select "number:22"
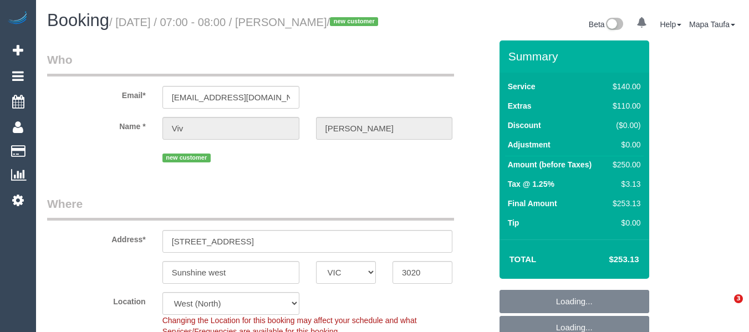
select select "number:33"
select select "number:26"
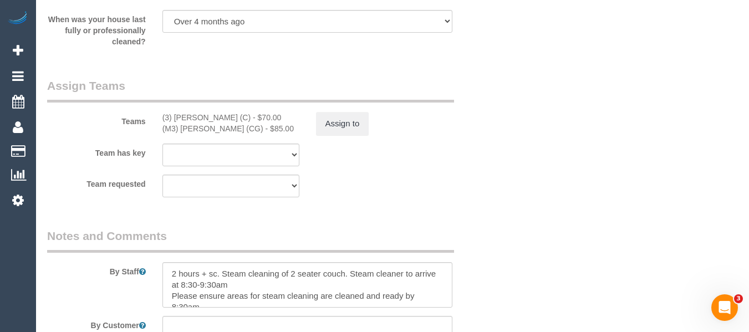
scroll to position [1873, 0]
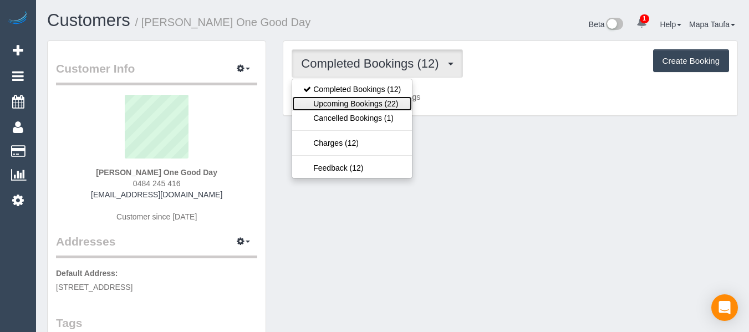
click at [359, 110] on link "Upcoming Bookings (22)" at bounding box center [352, 104] width 120 height 14
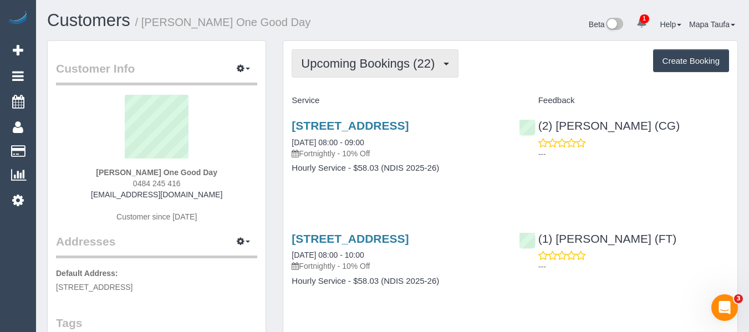
click at [389, 60] on span "Upcoming Bookings (22)" at bounding box center [370, 64] width 139 height 14
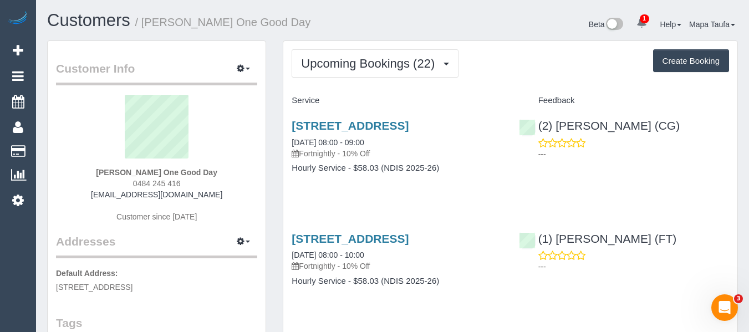
click at [291, 165] on div "126 The Parade, Ascot Vale, VIC 3032 14/08/2025 08:00 - 09:00 Fortnightly - 10%…" at bounding box center [396, 152] width 227 height 85
drag, startPoint x: 166, startPoint y: 181, endPoint x: 125, endPoint y: 184, distance: 41.1
click at [125, 184] on div "Nina Mikosza One Good Day 0484 245 416 ninamikosza@outlook.com Customer since 2…" at bounding box center [156, 164] width 201 height 139
copy span "0484 245 416"
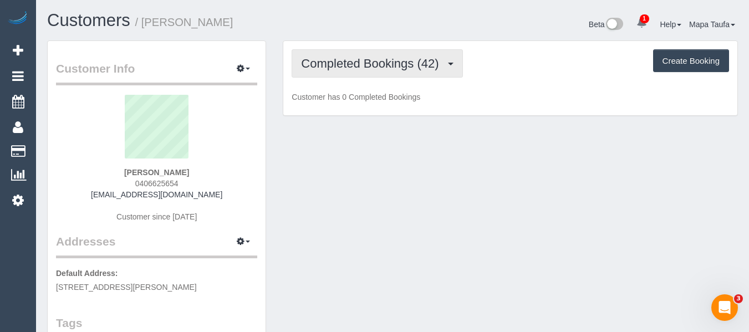
click at [379, 59] on span "Completed Bookings (42)" at bounding box center [372, 64] width 143 height 14
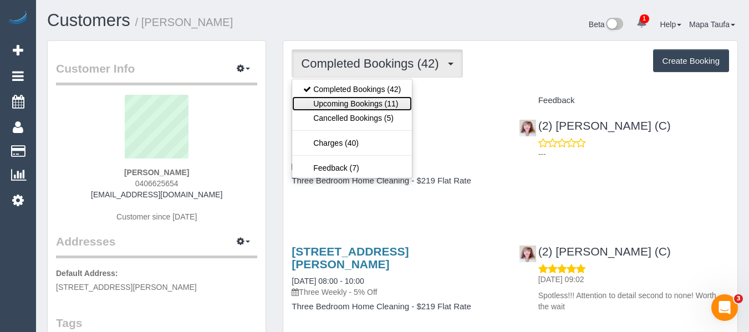
click at [372, 104] on link "Upcoming Bookings (11)" at bounding box center [352, 104] width 120 height 14
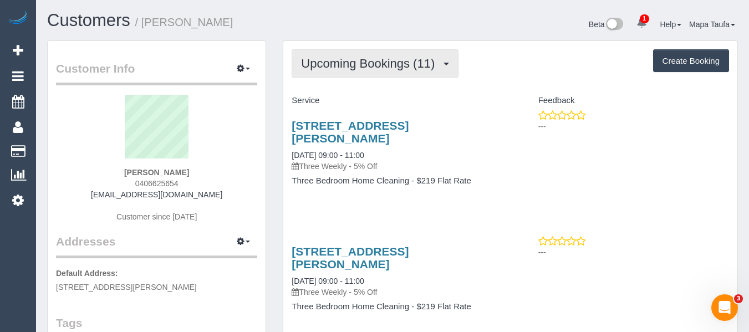
click at [387, 67] on span "Upcoming Bookings (11)" at bounding box center [370, 64] width 139 height 14
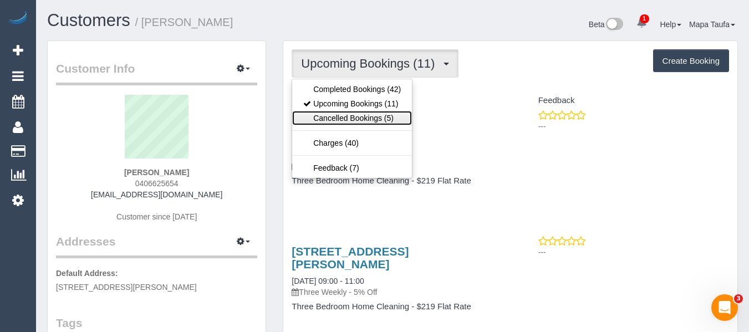
click at [362, 116] on link "Cancelled Bookings (5)" at bounding box center [352, 118] width 120 height 14
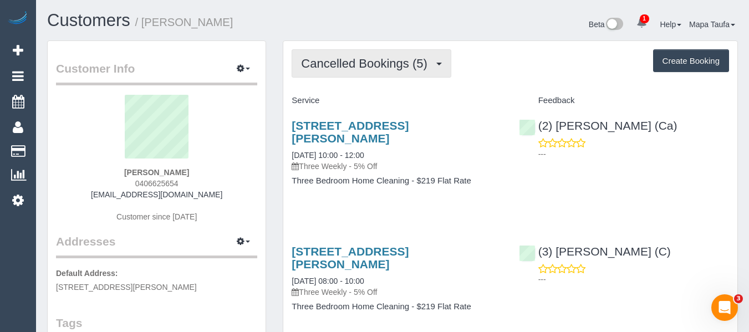
click at [369, 66] on span "Cancelled Bookings (5)" at bounding box center [366, 64] width 131 height 14
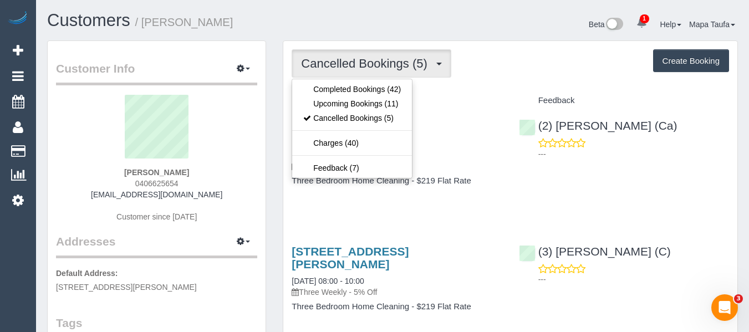
click at [503, 94] on div "Service" at bounding box center [396, 101] width 227 height 19
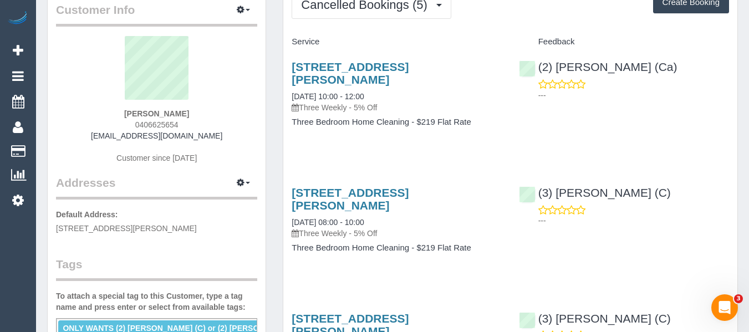
scroll to position [55, 0]
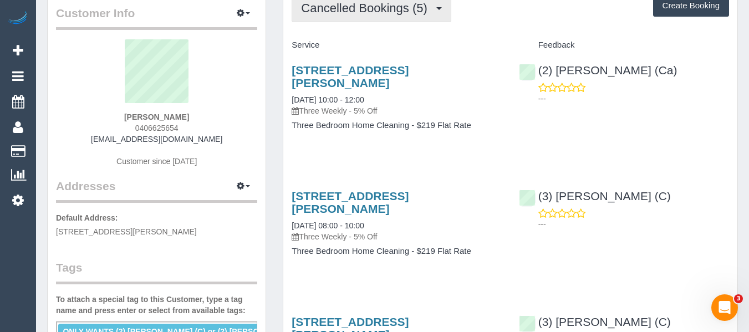
click at [354, 16] on button "Cancelled Bookings (5)" at bounding box center [372, 8] width 160 height 28
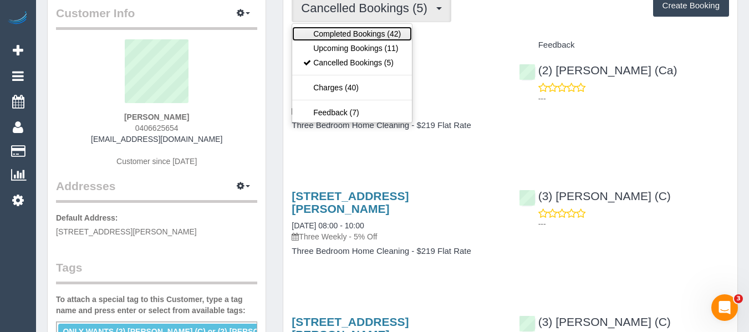
click at [355, 33] on link "Completed Bookings (42)" at bounding box center [352, 34] width 120 height 14
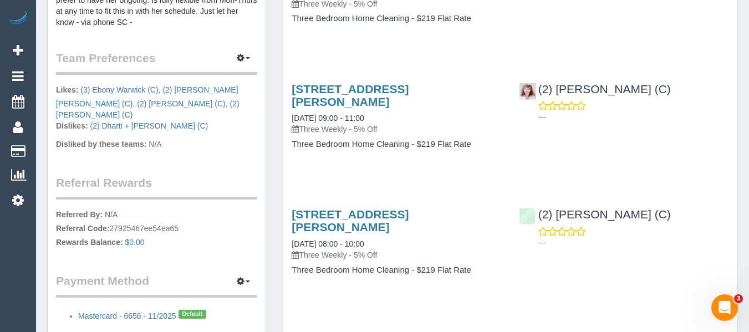
scroll to position [777, 0]
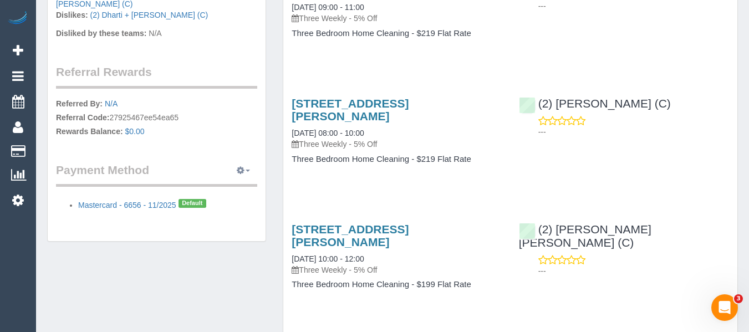
click at [249, 170] on span "button" at bounding box center [248, 171] width 4 height 2
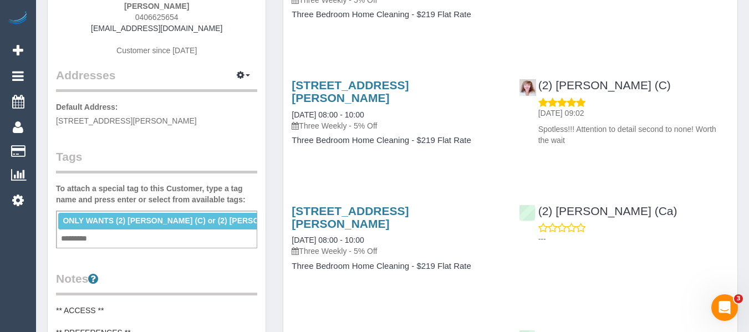
scroll to position [0, 0]
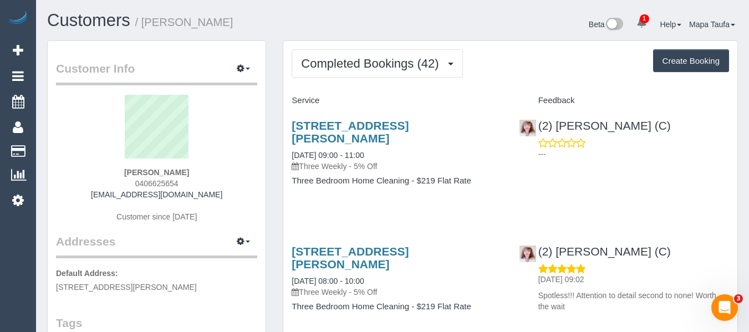
click at [349, 133] on h3 "[STREET_ADDRESS][PERSON_NAME]" at bounding box center [397, 132] width 210 height 26
click at [409, 121] on link "[STREET_ADDRESS][PERSON_NAME]" at bounding box center [350, 132] width 117 height 26
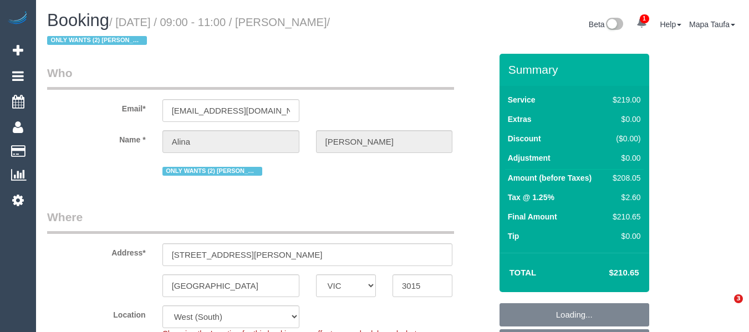
select select "VIC"
select select "object:766"
select select "string:stripe-pm_1Lt3fV2GScqysDRVUtw67tKB"
select select "number:28"
select select "number:16"
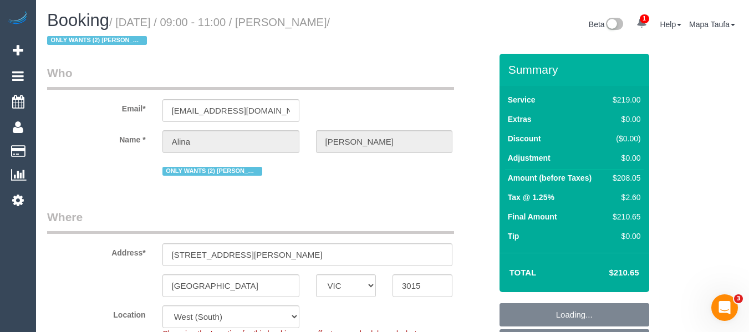
select select "number:19"
select select "number:24"
select select "number:34"
select select "number:12"
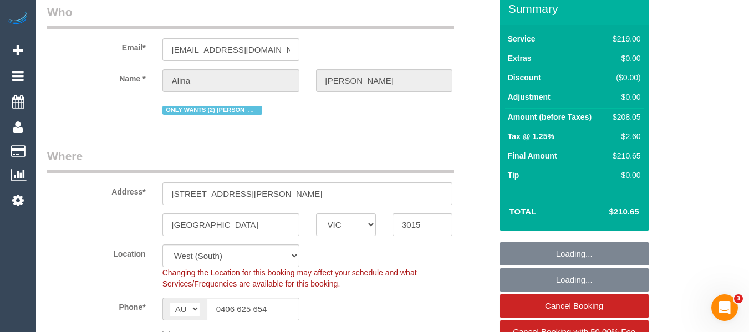
select select "object:1374"
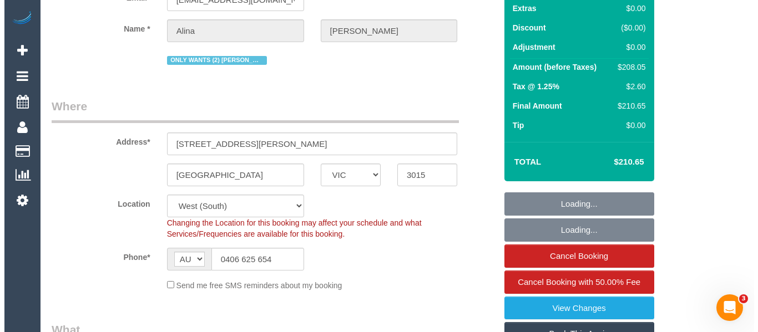
scroll to position [166, 0]
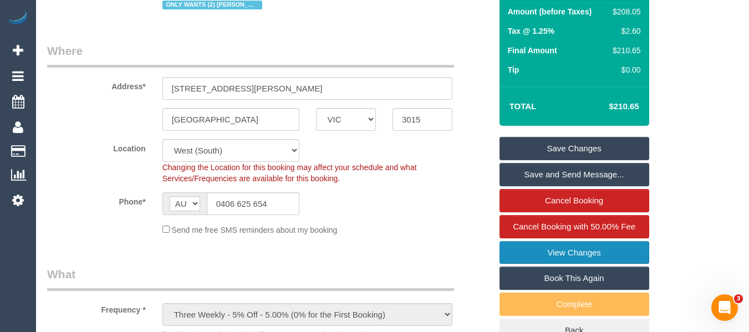
click at [618, 254] on link "View Changes" at bounding box center [575, 252] width 150 height 23
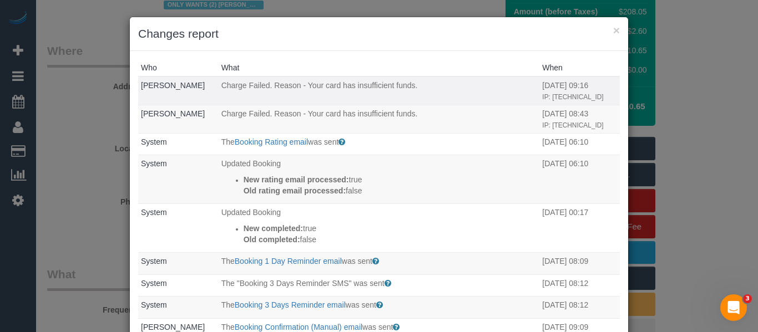
drag, startPoint x: 593, startPoint y: 85, endPoint x: 499, endPoint y: 85, distance: 93.8
click at [499, 85] on tr "[PERSON_NAME] Charge Failed. Reason - Your card has insufficient funds. [DATE] …" at bounding box center [379, 91] width 482 height 28
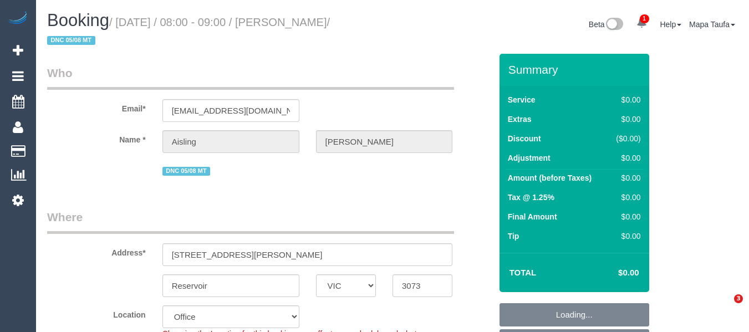
select select "VIC"
select select "number:28"
select select "number:14"
select select "number:18"
select select "number:24"
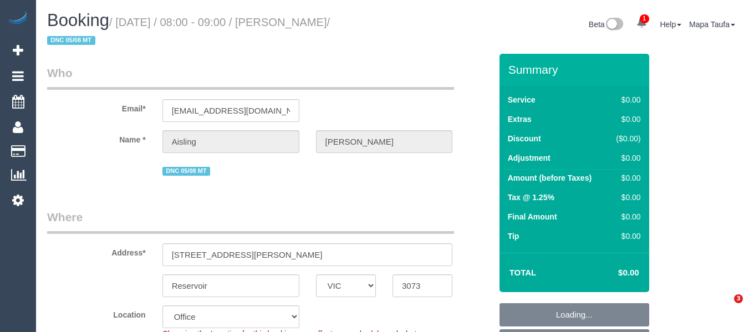
select select "number:34"
select select "number:11"
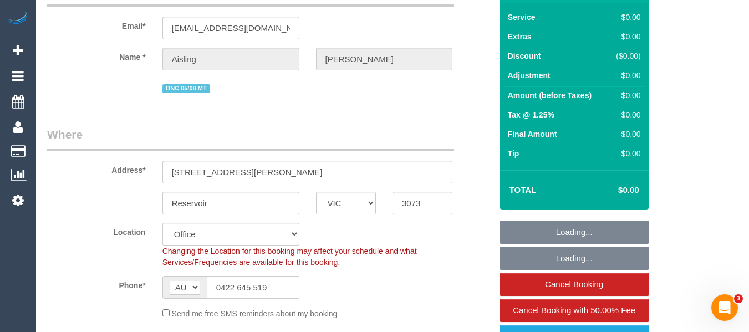
scroll to position [166, 0]
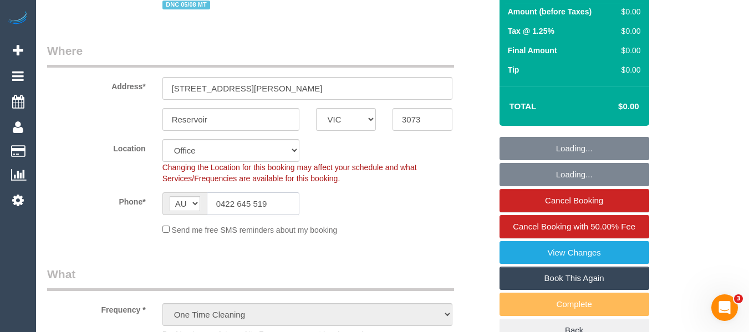
click at [249, 202] on input "0422 645 519" at bounding box center [253, 204] width 93 height 23
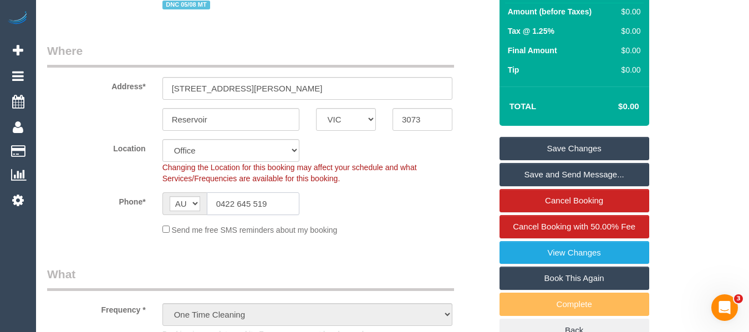
click at [275, 211] on input "0422 645 519" at bounding box center [253, 204] width 93 height 23
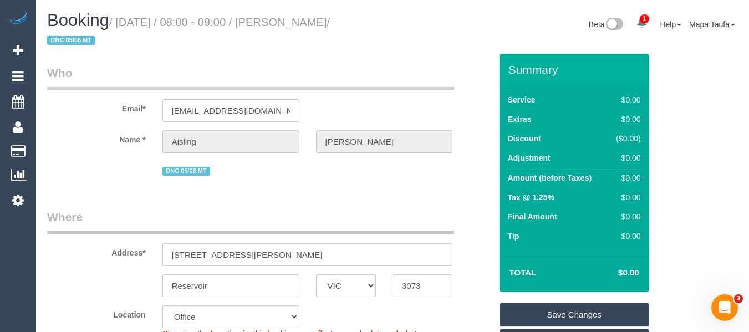
drag, startPoint x: 355, startPoint y: 27, endPoint x: 288, endPoint y: 24, distance: 66.6
click at [288, 24] on small "/ August 12, 2025 / 08:00 - 09:00 / Aisling Murray / DNC 05/08 MT" at bounding box center [188, 31] width 283 height 31
copy small "Aisling Murray"
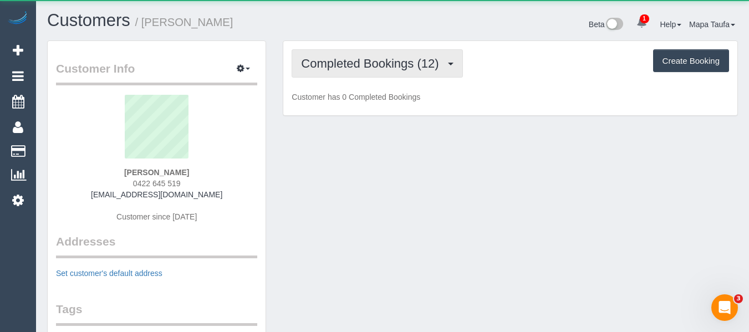
click at [378, 63] on span "Completed Bookings (12)" at bounding box center [372, 64] width 143 height 14
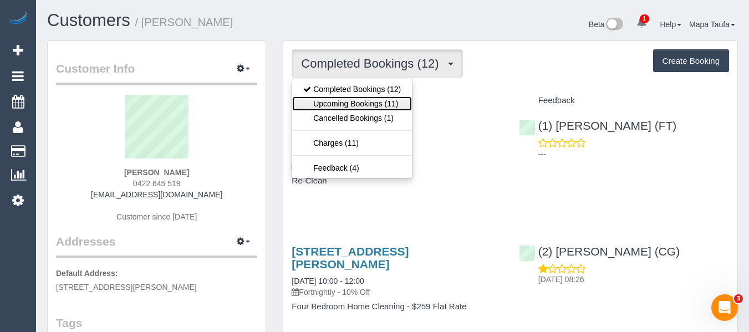
click at [377, 100] on link "Upcoming Bookings (11)" at bounding box center [352, 104] width 120 height 14
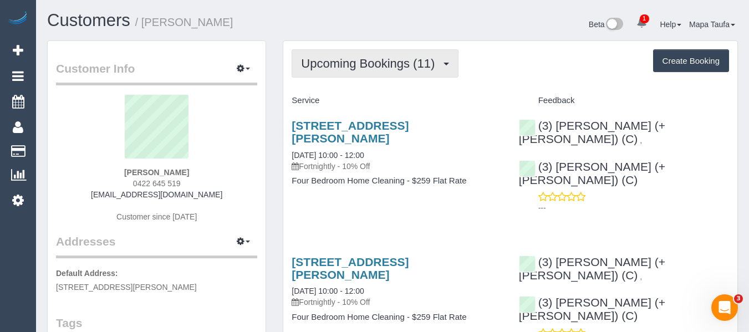
click at [354, 68] on span "Upcoming Bookings (11)" at bounding box center [370, 64] width 139 height 14
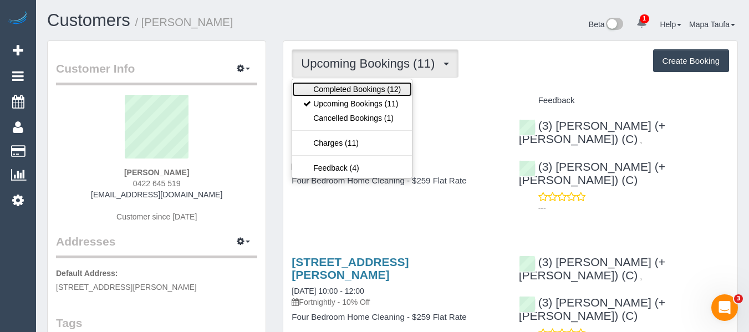
click at [364, 88] on link "Completed Bookings (12)" at bounding box center [352, 89] width 120 height 14
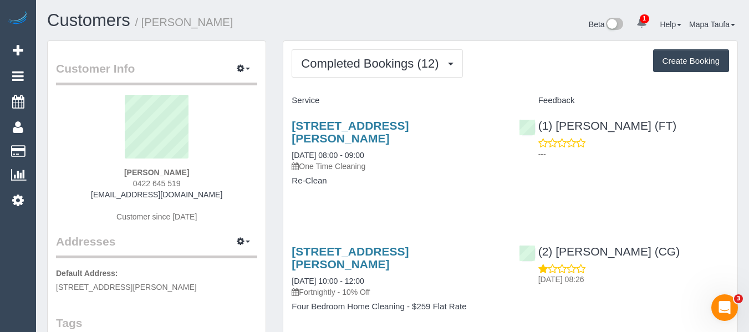
click at [507, 191] on div "[STREET_ADDRESS][PERSON_NAME] [DATE] 08:00 - 09:00 One Time Cleaning Re-Clean" at bounding box center [396, 159] width 227 height 98
click at [493, 195] on div "[STREET_ADDRESS][PERSON_NAME] [DATE] 08:00 - 09:00 One Time Cleaning Re-Clean" at bounding box center [396, 159] width 227 height 98
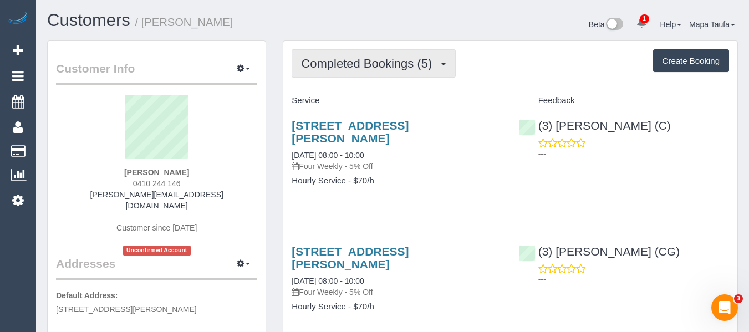
click at [345, 68] on span "Completed Bookings (5)" at bounding box center [369, 64] width 136 height 14
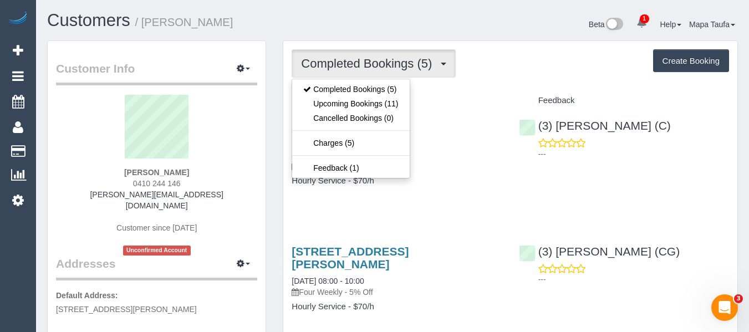
click at [466, 105] on h4 "Service" at bounding box center [397, 100] width 210 height 9
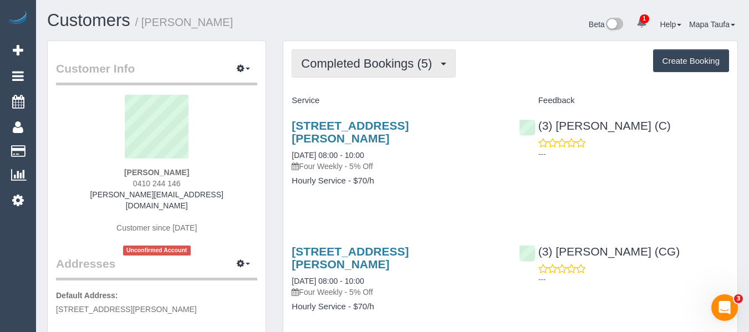
click at [362, 50] on button "Completed Bookings (5)" at bounding box center [374, 63] width 164 height 28
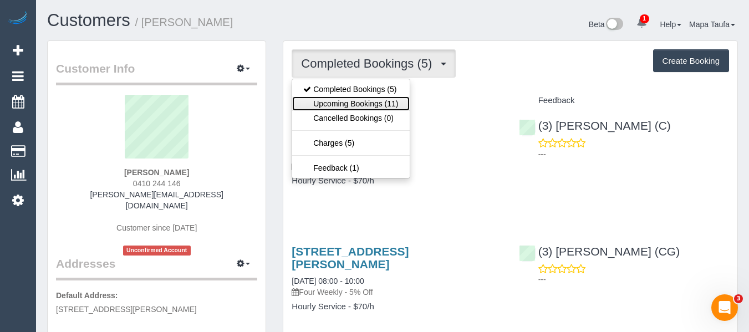
click at [367, 98] on link "Upcoming Bookings (11)" at bounding box center [350, 104] width 117 height 14
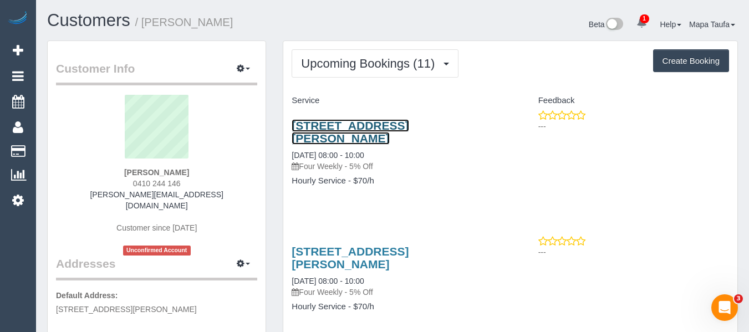
click at [359, 131] on link "7/1 Gordon Grove, Malvern, VIC 3144" at bounding box center [350, 132] width 117 height 26
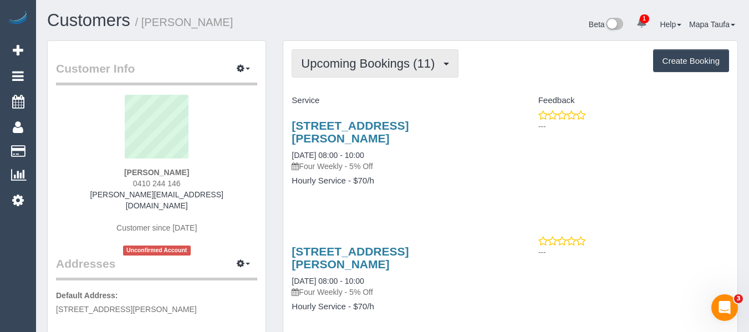
click at [342, 73] on button "Upcoming Bookings (11)" at bounding box center [375, 63] width 167 height 28
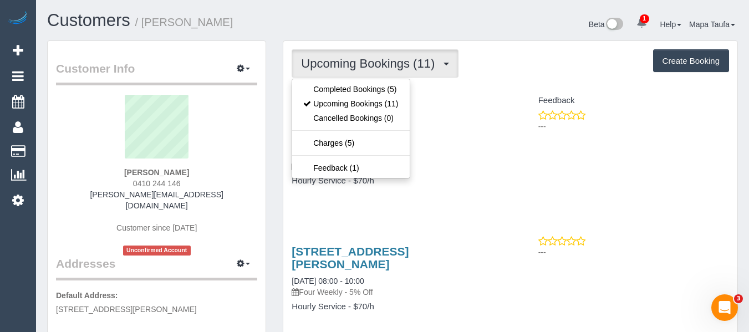
click at [567, 99] on h4 "Feedback" at bounding box center [624, 100] width 210 height 9
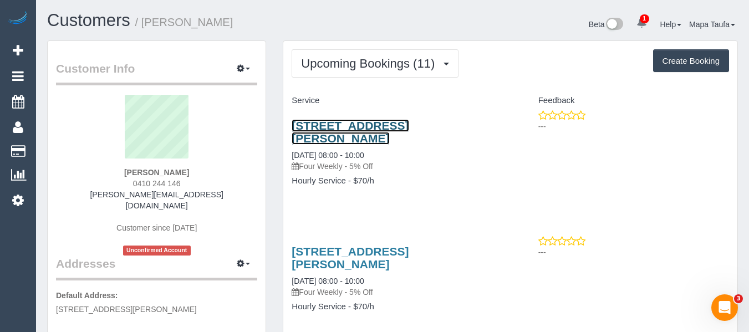
click at [409, 124] on link "7/1 Gordon Grove, Malvern, VIC 3144" at bounding box center [350, 132] width 117 height 26
click at [330, 129] on link "7/1 Gordon Grove, Malvern, VIC 3144" at bounding box center [350, 132] width 117 height 26
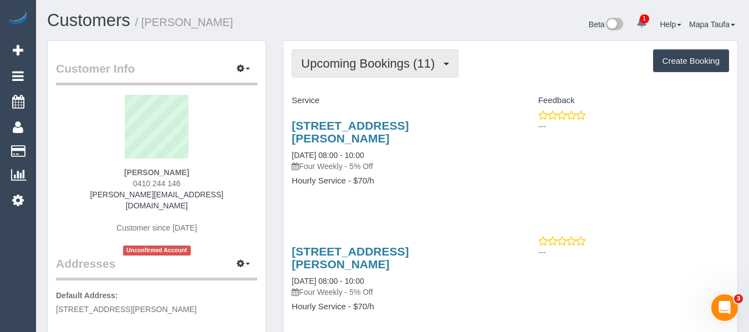
click at [374, 60] on span "Upcoming Bookings (11)" at bounding box center [370, 64] width 139 height 14
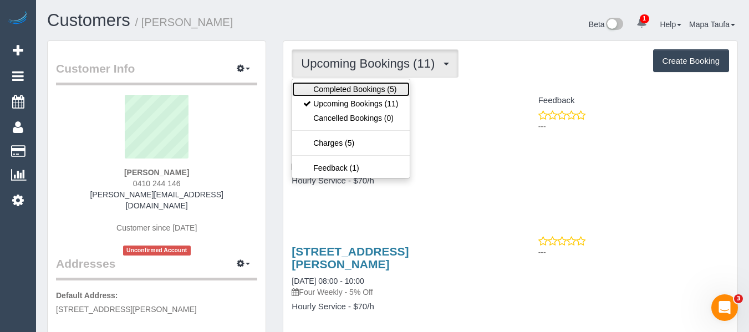
click at [359, 90] on link "Completed Bookings (5)" at bounding box center [350, 89] width 117 height 14
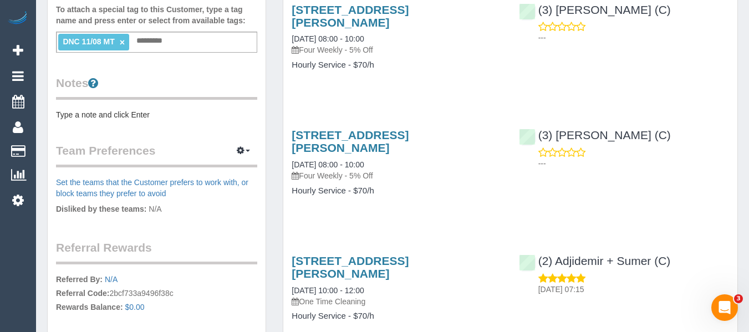
scroll to position [492, 0]
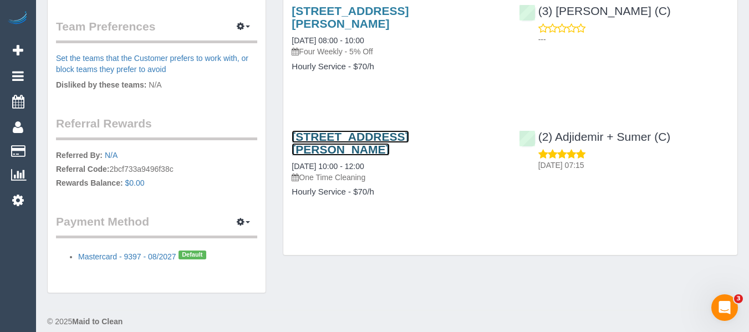
click at [316, 130] on link "7/1 Gordon Grove, Malvern, VIC 3144" at bounding box center [350, 143] width 117 height 26
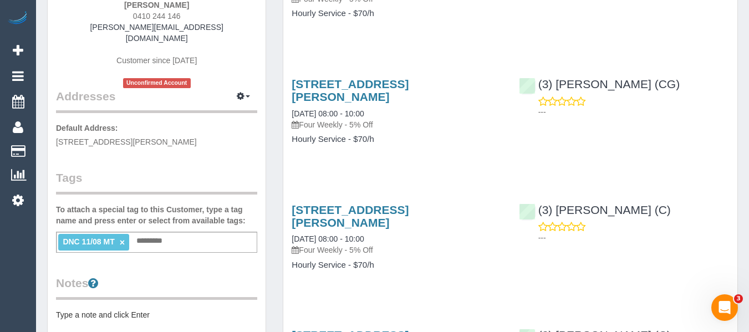
scroll to position [104, 0]
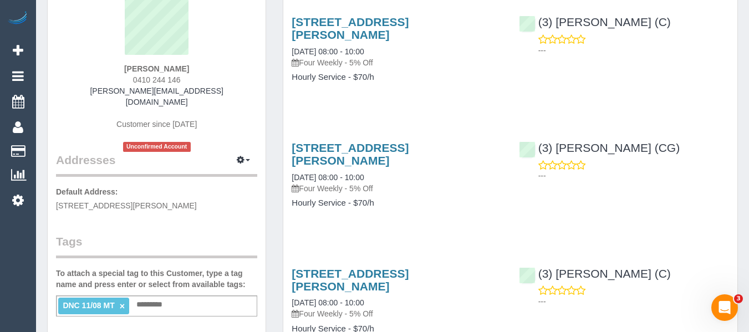
drag, startPoint x: 191, startPoint y: 79, endPoint x: 131, endPoint y: 79, distance: 59.9
click at [131, 79] on div "Daniel Grant 0410 244 146 daniel@grantelectronics.com.au Customer since 2025 Un…" at bounding box center [156, 71] width 201 height 161
copy span "0410 244 146"
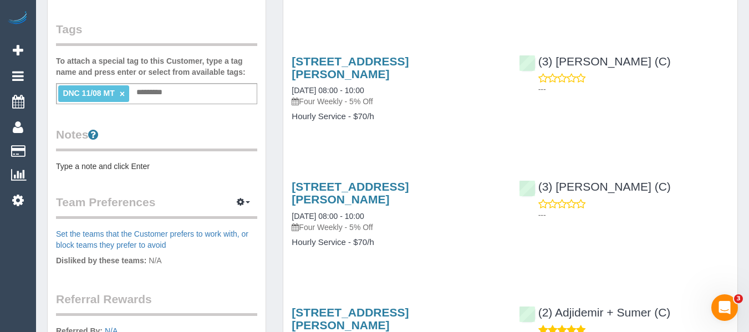
scroll to position [333, 0]
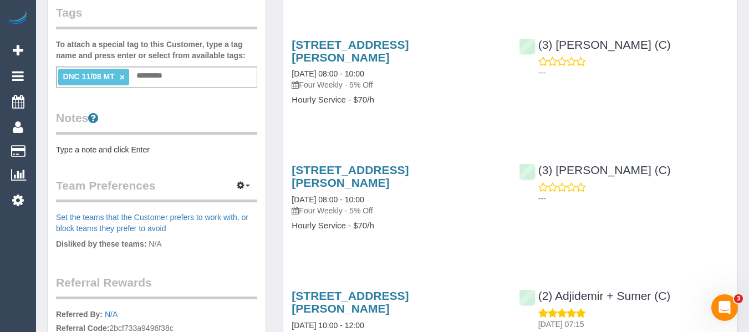
click at [164, 146] on div "Customer Info Edit Contact Info Send Message Email Preferences Special Sales Ta…" at bounding box center [157, 80] width 218 height 745
click at [154, 144] on pre "Type a note and click Enter" at bounding box center [156, 149] width 201 height 11
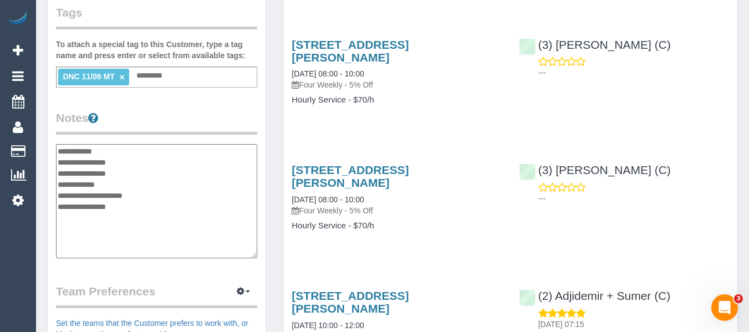
click at [117, 144] on textarea "**********" at bounding box center [156, 201] width 201 height 114
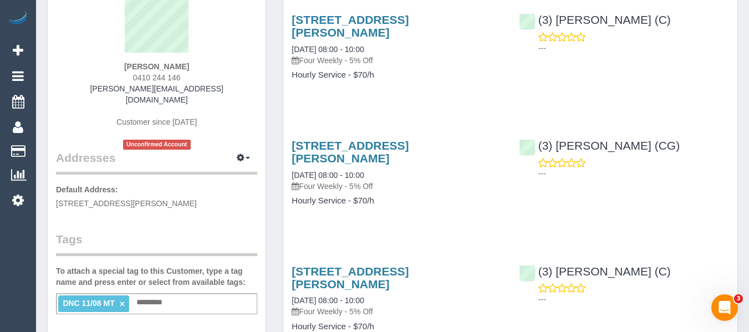
scroll to position [0, 0]
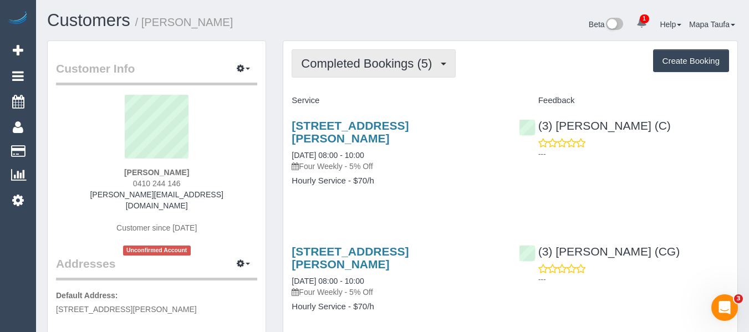
type textarea "**********"
click at [379, 56] on button "Completed Bookings (5)" at bounding box center [374, 63] width 164 height 28
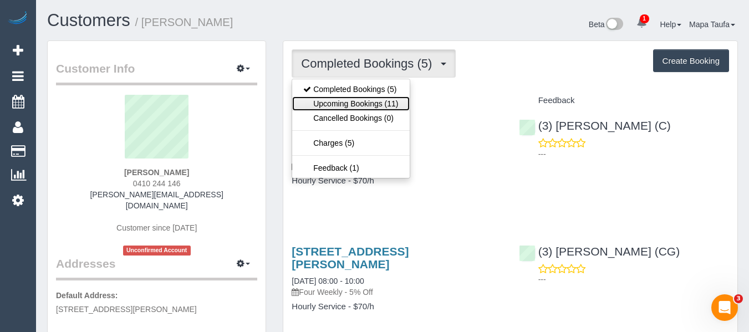
click at [370, 100] on link "Upcoming Bookings (11)" at bounding box center [350, 104] width 117 height 14
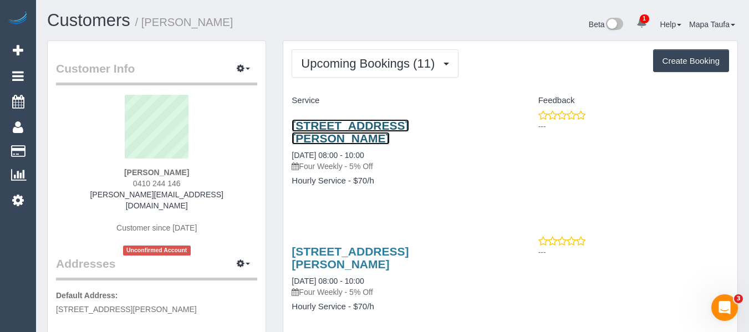
click at [339, 130] on link "7/1 Gordon Grove, Malvern, VIC 3144" at bounding box center [350, 132] width 117 height 26
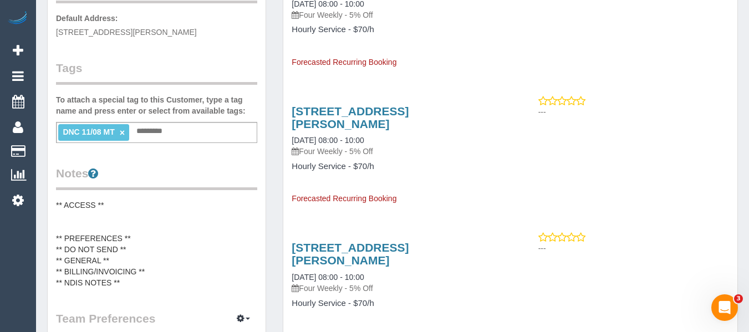
scroll to position [333, 0]
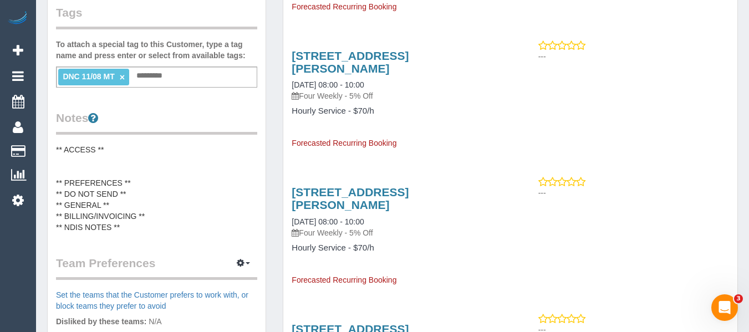
click at [98, 144] on pre "** ACCESS ** ** PREFERENCES ** ** DO NOT SEND ** ** GENERAL ** ** BILLING/INVOI…" at bounding box center [156, 188] width 201 height 89
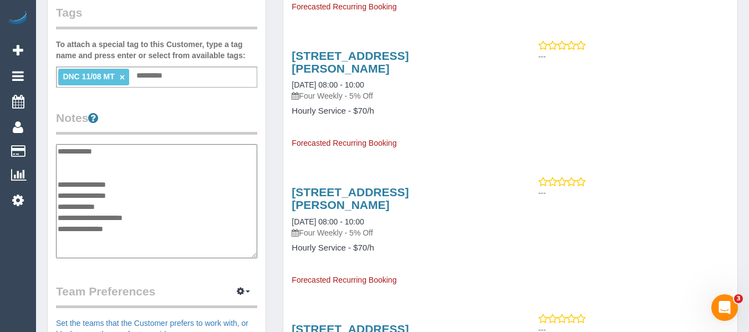
click at [85, 156] on textarea "**********" at bounding box center [156, 201] width 201 height 114
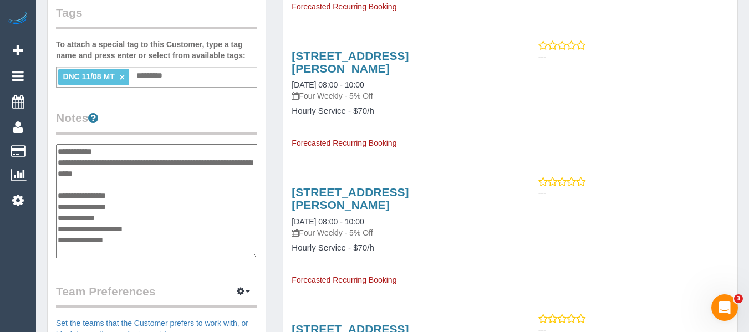
click at [158, 190] on textarea "**********" at bounding box center [156, 201] width 201 height 114
click at [144, 184] on textarea "**********" at bounding box center [156, 201] width 201 height 114
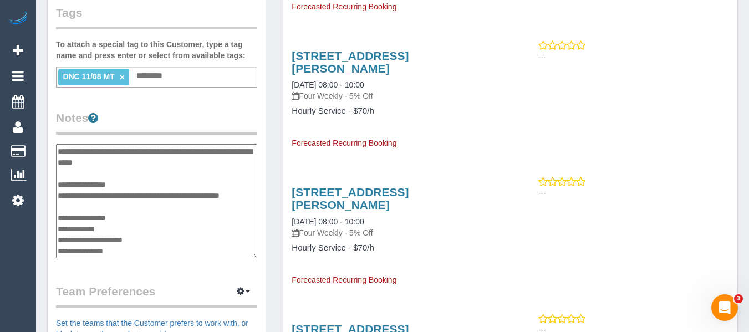
scroll to position [22, 0]
drag, startPoint x: 130, startPoint y: 242, endPoint x: 58, endPoint y: 233, distance: 72.7
click at [58, 233] on textarea "**********" at bounding box center [156, 201] width 201 height 114
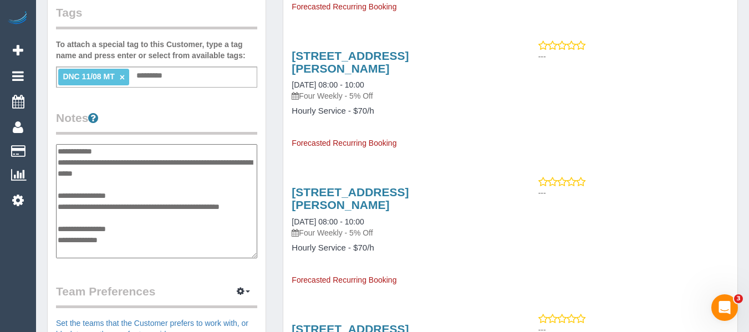
scroll to position [9, 0]
click at [142, 216] on textarea "**********" at bounding box center [156, 201] width 201 height 114
type textarea "**********"
click at [195, 97] on div "Customer Info Edit Contact Info Send Message Email Preferences Special Sales Ta…" at bounding box center [157, 133] width 218 height 850
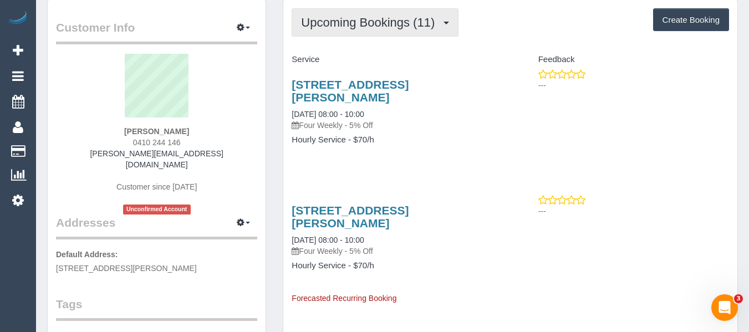
scroll to position [0, 0]
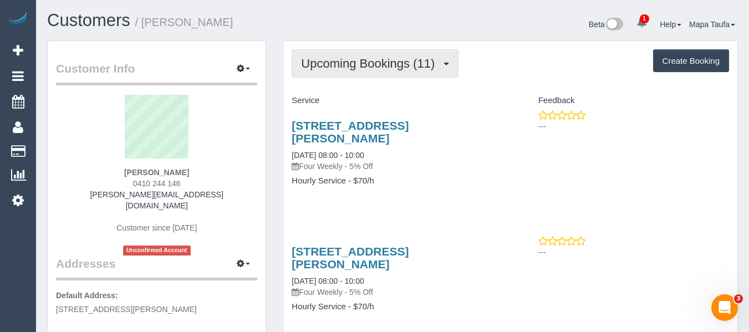
click at [323, 69] on span "Upcoming Bookings (11)" at bounding box center [370, 64] width 139 height 14
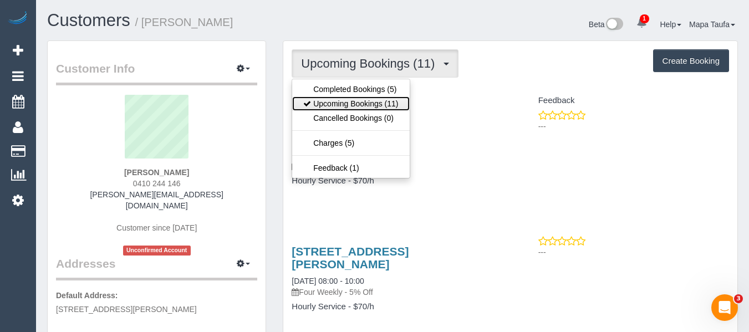
click at [384, 97] on link "Upcoming Bookings (11)" at bounding box center [350, 104] width 117 height 14
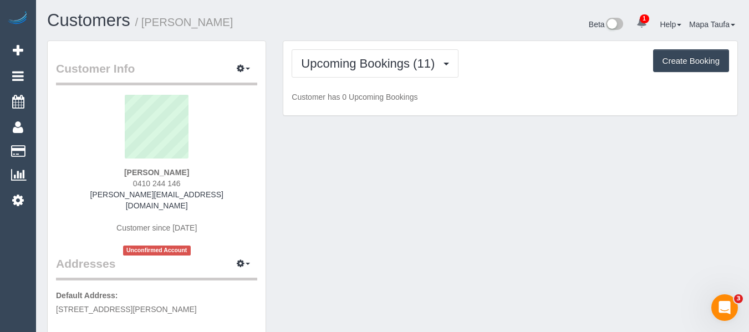
click at [448, 96] on p "Customer has 0 Upcoming Bookings" at bounding box center [511, 97] width 438 height 11
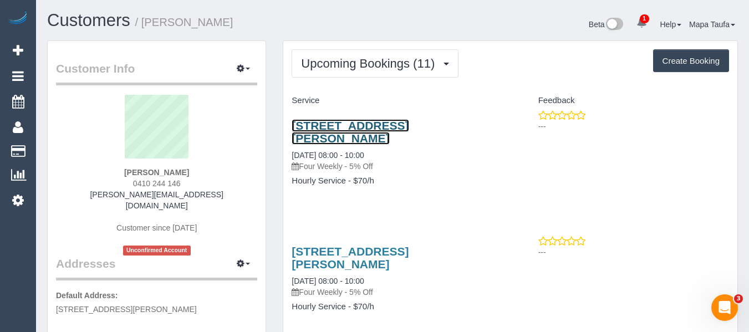
click at [402, 128] on link "7/1 Gordon Grove, Malvern, VIC 3144" at bounding box center [350, 132] width 117 height 26
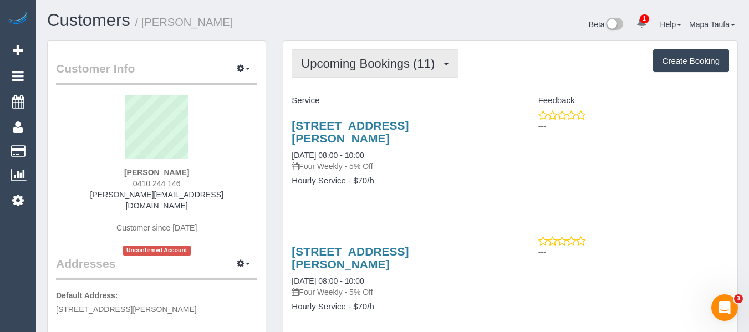
click at [399, 75] on button "Upcoming Bookings (11)" at bounding box center [375, 63] width 167 height 28
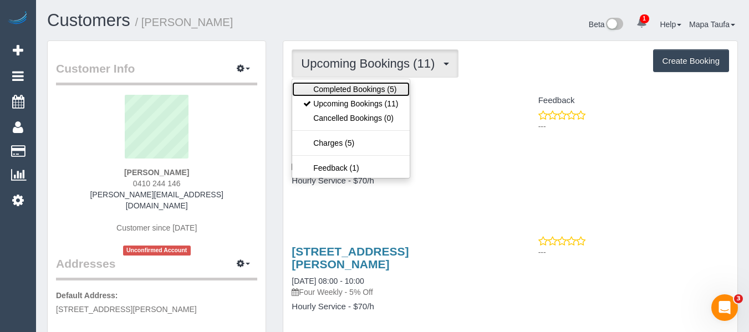
click at [386, 90] on link "Completed Bookings (5)" at bounding box center [350, 89] width 117 height 14
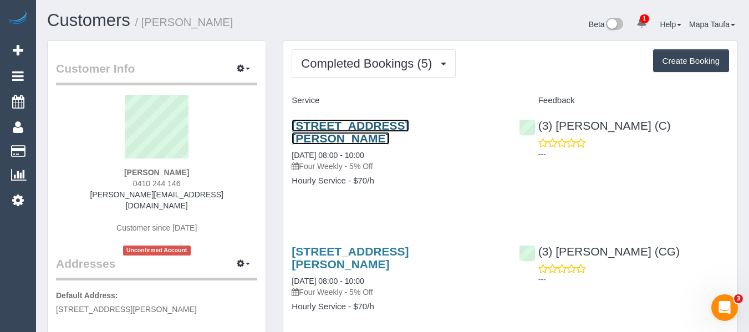
click at [334, 121] on link "7/1 Gordon Grove, Malvern, VIC 3144" at bounding box center [350, 132] width 117 height 26
drag, startPoint x: 191, startPoint y: 171, endPoint x: 131, endPoint y: 172, distance: 59.9
click at [131, 172] on div "Daniel Grant 0410 244 146 daniel@grantelectronics.com.au Customer since 2025 Un…" at bounding box center [156, 175] width 201 height 161
copy strong "Daniel Grant"
click at [338, 104] on h4 "Service" at bounding box center [397, 100] width 210 height 9
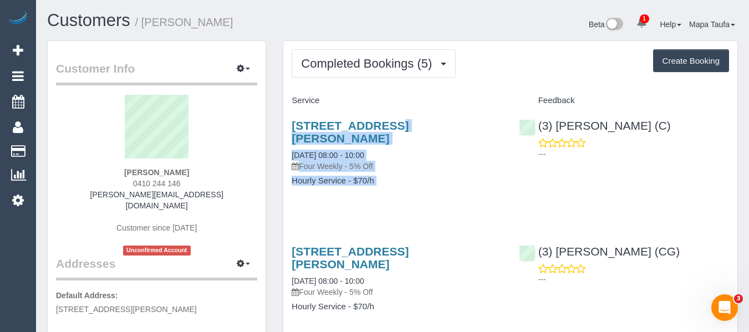
drag, startPoint x: 510, startPoint y: 124, endPoint x: 356, endPoint y: 146, distance: 156.3
click at [398, 176] on h4 "Hourly Service - $70/h" at bounding box center [397, 180] width 210 height 9
click at [503, 138] on div "7/1 Gordon Grove, Malvern, VIC 3144 11/08/2025 08:00 - 10:00 Four Weekly - 5% O…" at bounding box center [396, 159] width 227 height 98
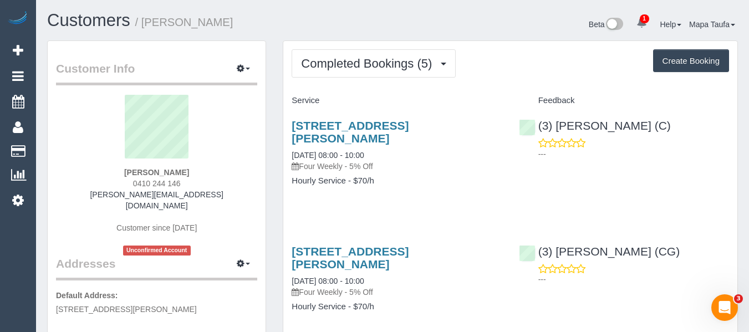
drag, startPoint x: 462, startPoint y: 120, endPoint x: 285, endPoint y: 125, distance: 177.6
click at [285, 125] on div "7/1 Gordon Grove, Malvern, VIC 3144 11/08/2025 08:00 - 10:00 Four Weekly - 5% O…" at bounding box center [396, 159] width 227 height 98
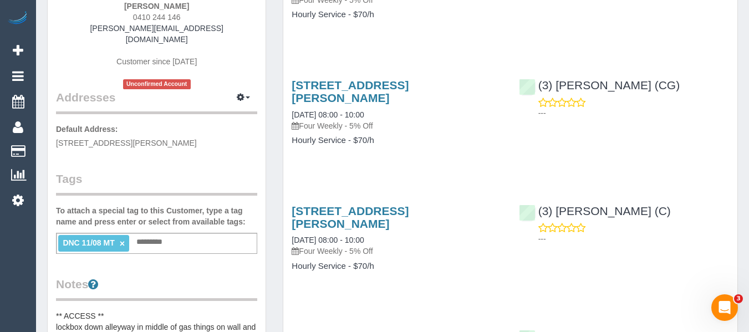
click at [123, 239] on link "×" at bounding box center [122, 243] width 5 height 9
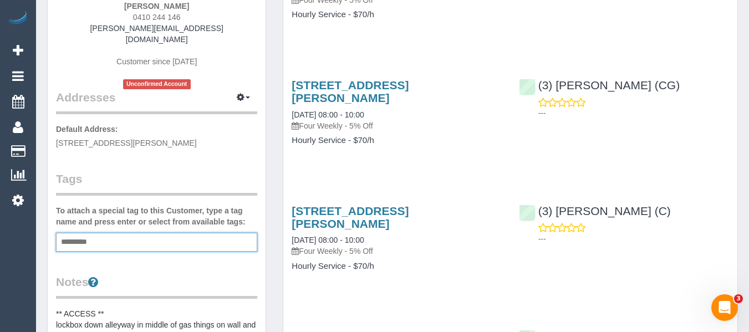
click at [173, 178] on legend "Tags" at bounding box center [156, 183] width 201 height 25
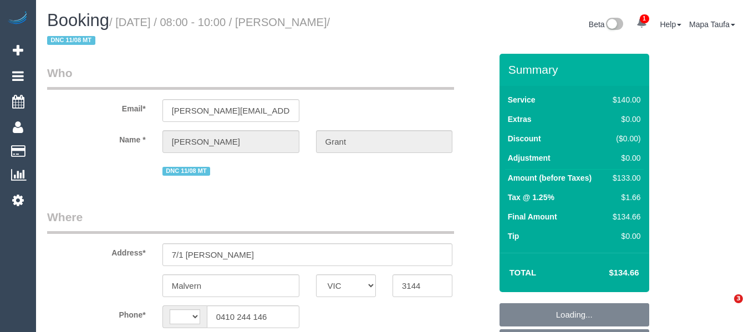
select select "VIC"
select select "string:stripe-pm_1REMsa2GScqysDRVlqO6IIAr"
select select "number:28"
select select "number:14"
select select "number:19"
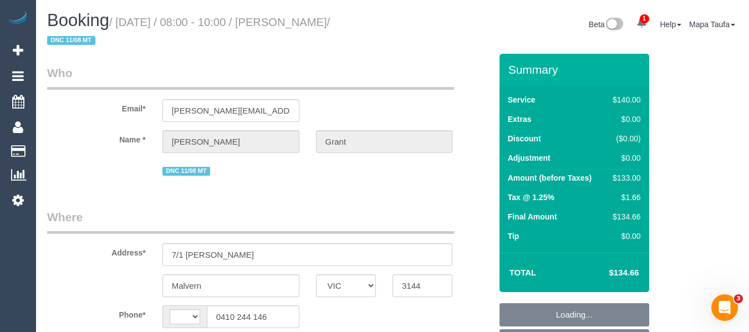
select select "number:25"
select select "string:AU"
select select "object:1418"
select select "spot2"
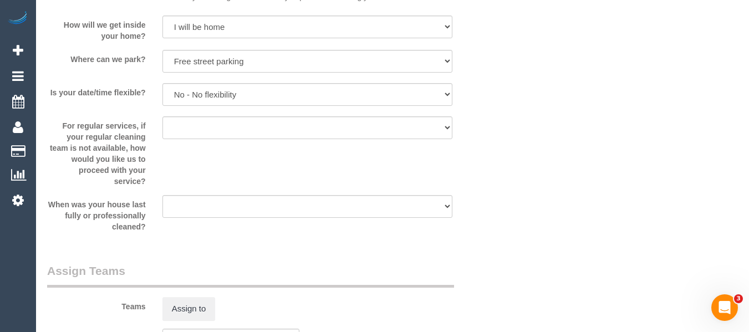
scroll to position [1690, 0]
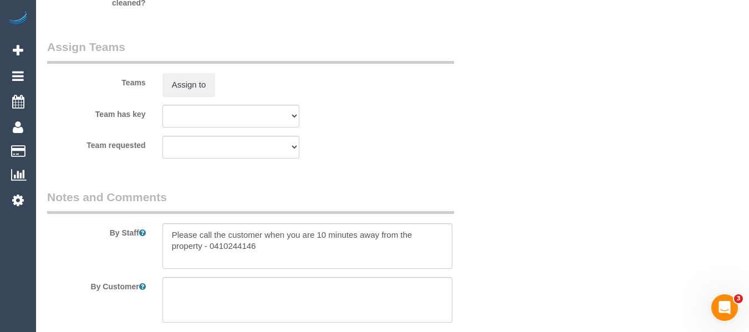
drag, startPoint x: 496, startPoint y: 124, endPoint x: 468, endPoint y: 119, distance: 28.3
click at [496, 124] on div "Team has key (0) Office (1) [PERSON_NAME] (FT) (1) [PERSON_NAME] (FT) (1) [PERS…" at bounding box center [269, 116] width 461 height 23
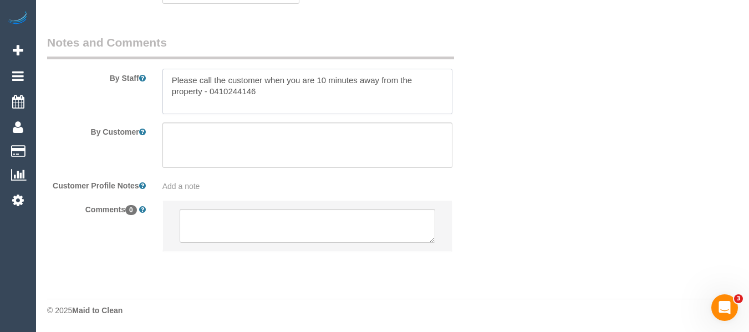
click at [166, 80] on textarea at bounding box center [308, 91] width 291 height 45
paste textarea "lockbox down alleyway in middle of gas things on wall and the code is 3010."
click at [226, 100] on textarea at bounding box center [308, 91] width 291 height 45
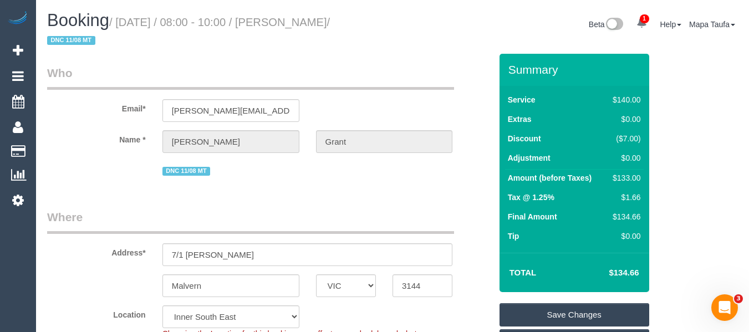
scroll to position [222, 0]
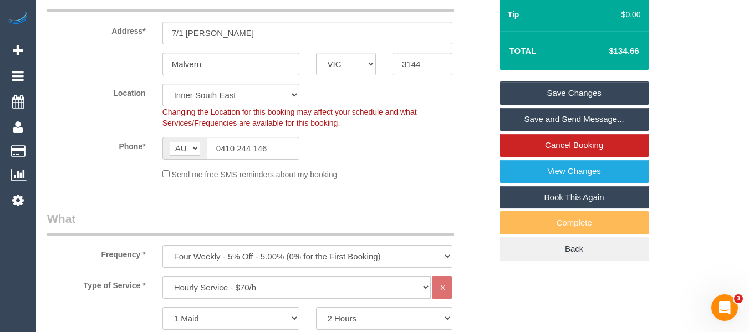
type textarea "lockbox down alleyway in middle of gas things on wall and the code is 3010. Ple…"
click at [588, 93] on link "Save Changes" at bounding box center [575, 93] width 150 height 23
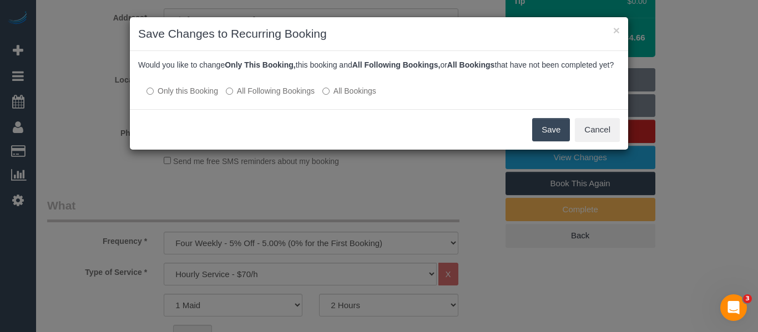
click at [271, 97] on label "All Following Bookings" at bounding box center [270, 90] width 89 height 11
click at [283, 97] on label "All Following Bookings" at bounding box center [270, 90] width 89 height 11
click at [589, 141] on button "Cancel" at bounding box center [597, 129] width 45 height 23
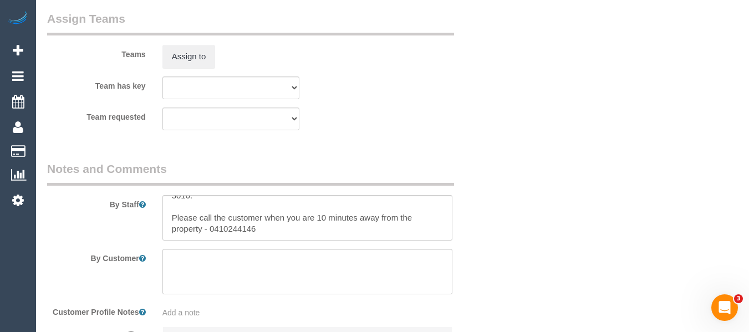
scroll to position [1765, 0]
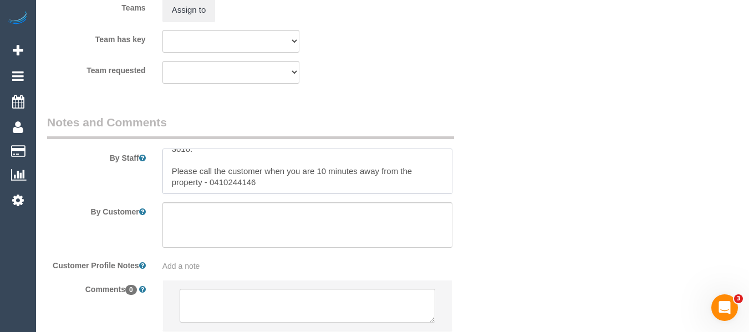
drag, startPoint x: 266, startPoint y: 184, endPoint x: 166, endPoint y: 176, distance: 100.2
click at [166, 176] on textarea at bounding box center [308, 171] width 291 height 45
click at [337, 130] on legend "Notes and Comments" at bounding box center [250, 126] width 407 height 25
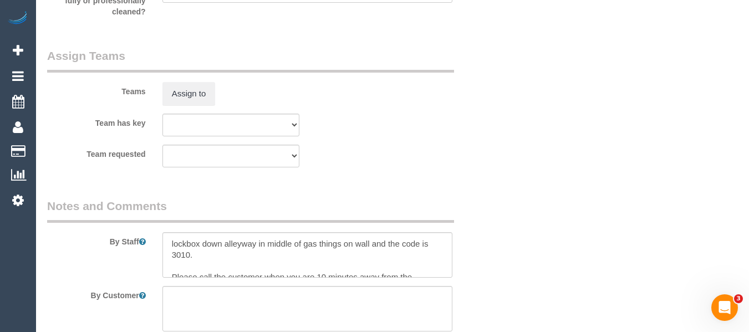
scroll to position [1845, 0]
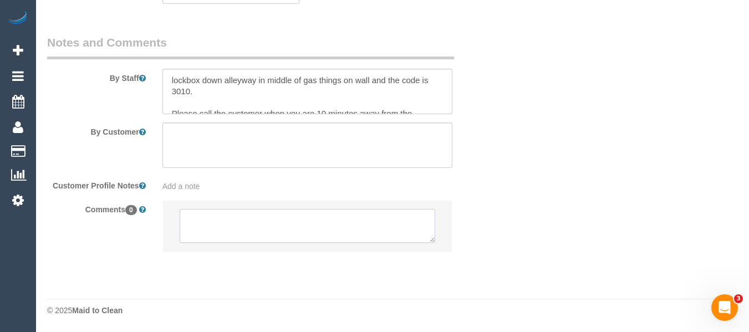
click at [234, 228] on textarea at bounding box center [308, 226] width 256 height 34
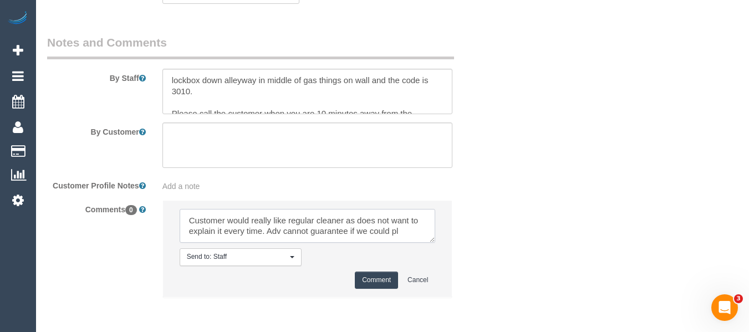
scroll to position [0, 0]
type textarea "Customer would really like regular cleaner as does not want to explain it every…"
click at [384, 282] on button "Comment" at bounding box center [376, 280] width 43 height 17
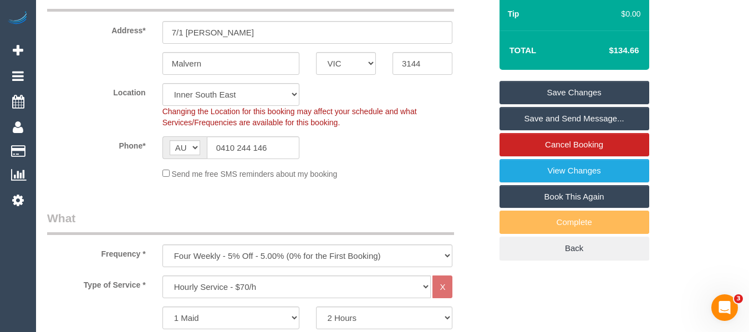
scroll to position [178, 0]
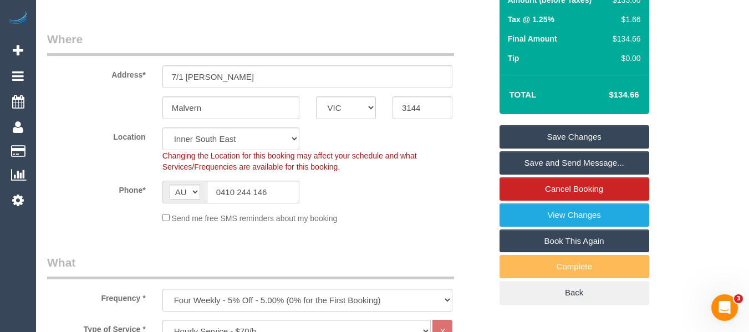
click at [627, 132] on link "Save Changes" at bounding box center [575, 136] width 150 height 23
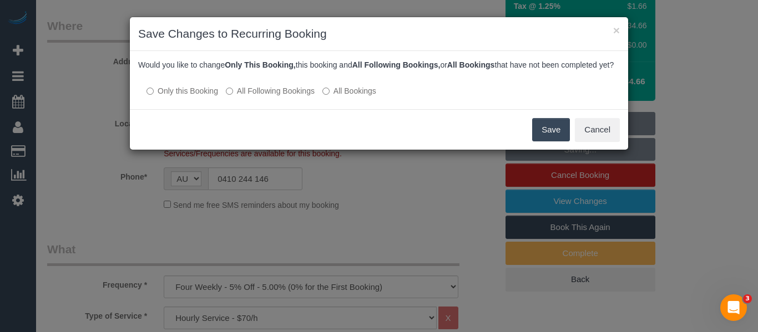
click at [277, 95] on p "Only this Booking All Following Bookings All Bookings" at bounding box center [379, 91] width 482 height 12
click at [277, 97] on label "All Following Bookings" at bounding box center [270, 90] width 89 height 11
click at [546, 140] on button "Save" at bounding box center [551, 129] width 38 height 23
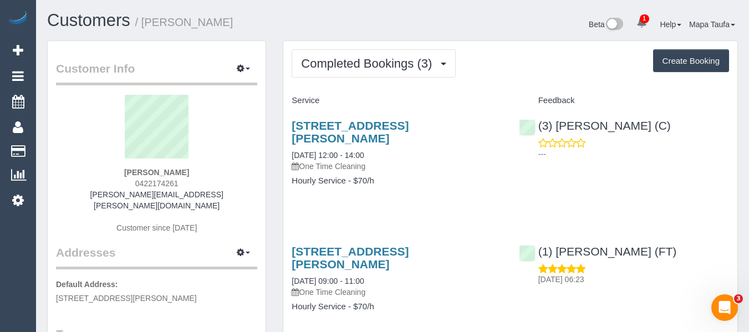
click at [399, 78] on div "Completed Bookings (3) Completed Bookings (3) Upcoming Bookings (0) Cancelled B…" at bounding box center [510, 268] width 454 height 455
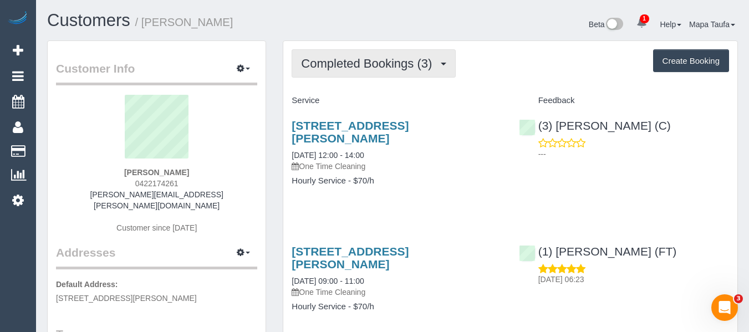
click at [385, 67] on span "Completed Bookings (3)" at bounding box center [369, 64] width 136 height 14
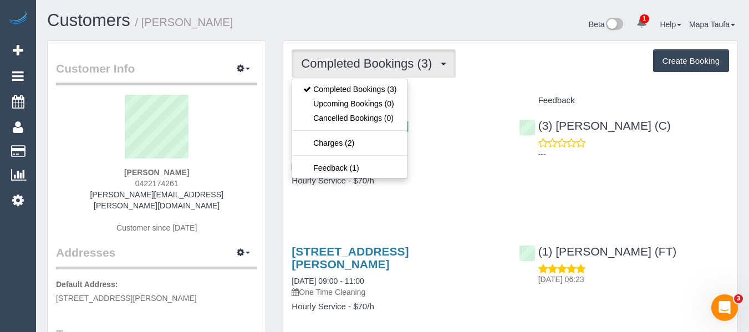
click at [467, 79] on div "Completed Bookings (3) Completed Bookings (3) Upcoming Bookings (0) Cancelled B…" at bounding box center [510, 268] width 454 height 455
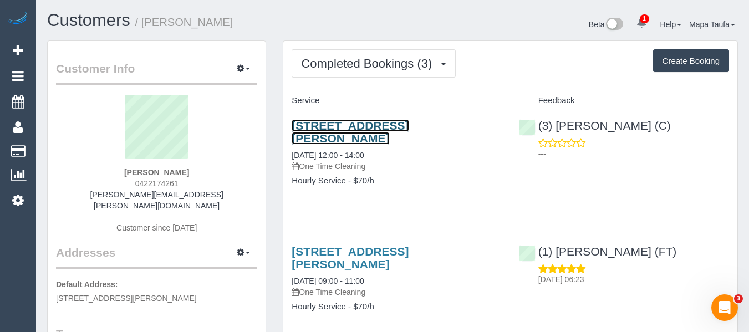
click at [349, 131] on link "[STREET_ADDRESS][PERSON_NAME]" at bounding box center [350, 132] width 117 height 26
click at [394, 126] on link "[STREET_ADDRESS][PERSON_NAME]" at bounding box center [350, 132] width 117 height 26
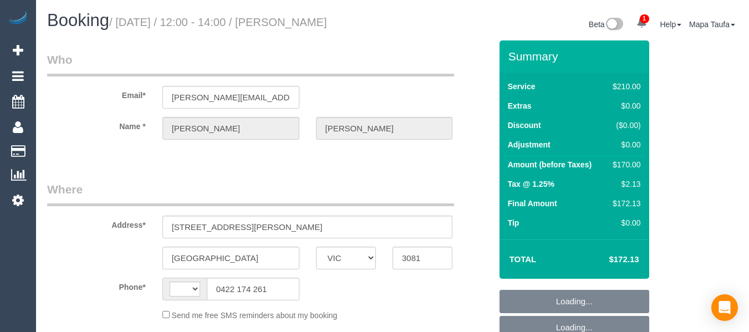
select select "VIC"
select select "string:AU"
select select "180"
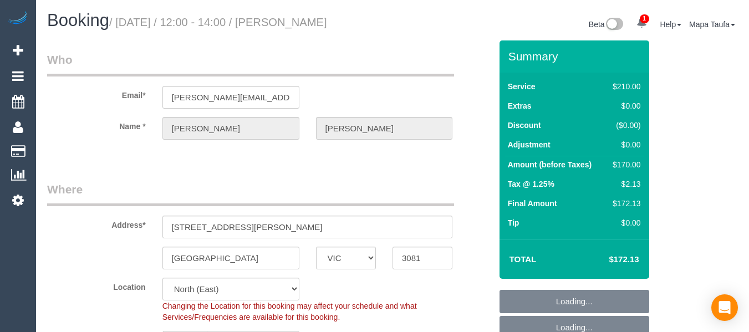
select select "object:1505"
select select "number:27"
select select "number:16"
select select "number:19"
select select "number:22"
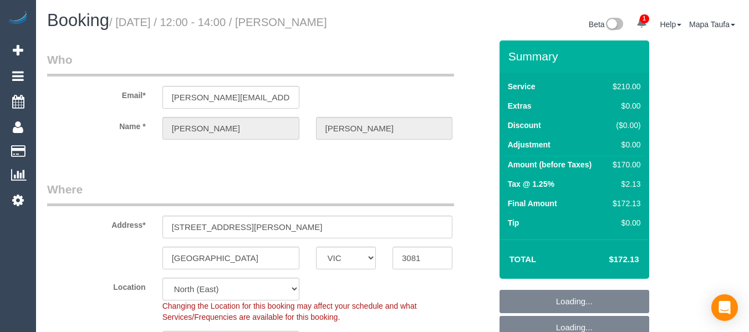
select select "number:12"
select select "string:stripe-pm_1RtbPQ2GScqysDRV8slQYVwg"
select select "spot1"
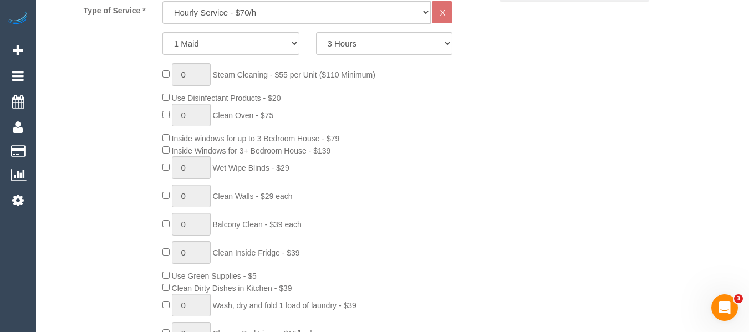
scroll to position [499, 0]
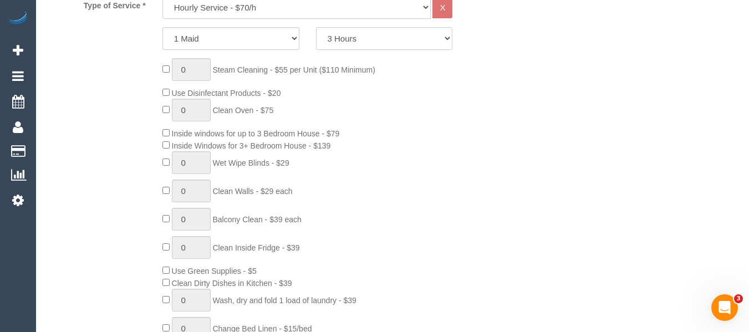
click at [375, 35] on select "2 Hours 2.5 Hours 3 Hours 3.5 Hours 4 Hours 4.5 Hours 5 Hours 5.5 Hours 6 Hours…" at bounding box center [384, 38] width 137 height 23
select select "150"
click at [316, 27] on select "2 Hours 2.5 Hours 3 Hours 3.5 Hours 4 Hours 4.5 Hours 5 Hours 5.5 Hours 6 Hours…" at bounding box center [384, 38] width 137 height 23
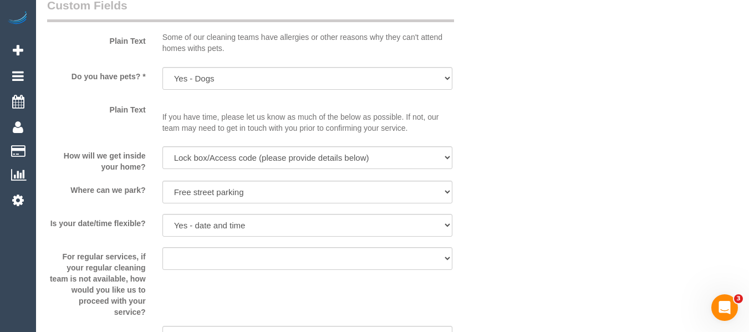
select select "spot6"
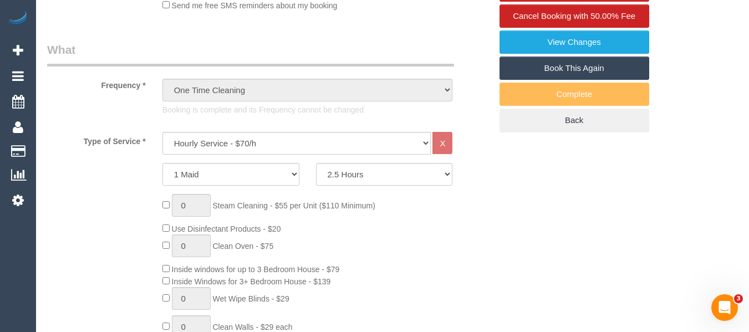
scroll to position [290, 0]
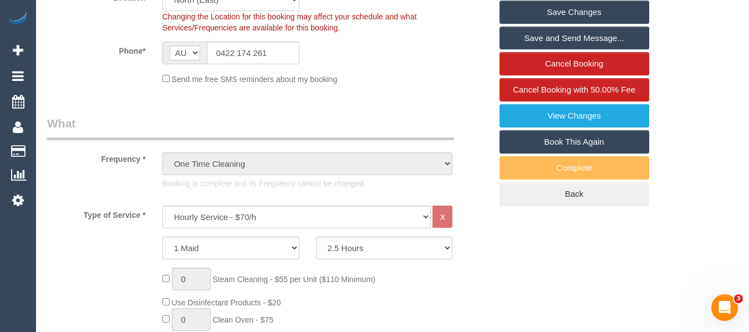
click at [565, 12] on link "Save Changes" at bounding box center [575, 12] width 150 height 23
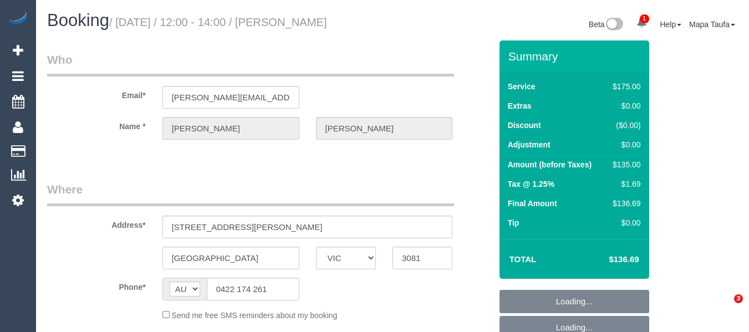
select select "VIC"
select select "object:572"
select select "string:stripe-pm_1RtbPQ2GScqysDRV8slQYVwg"
select select "150"
select select "number:27"
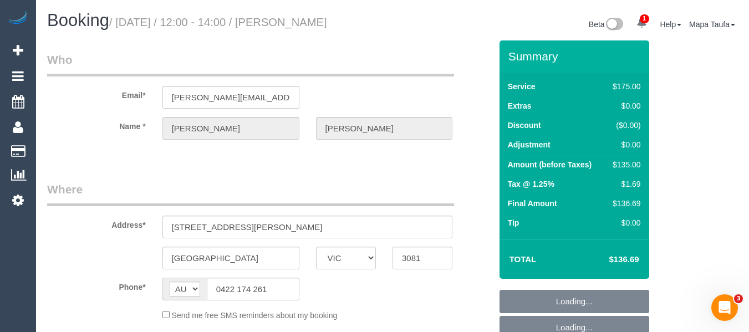
select select "number:16"
select select "number:19"
select select "number:22"
select select "number:12"
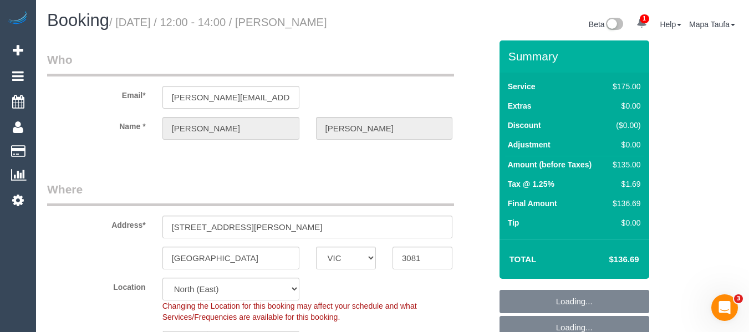
select select "object:887"
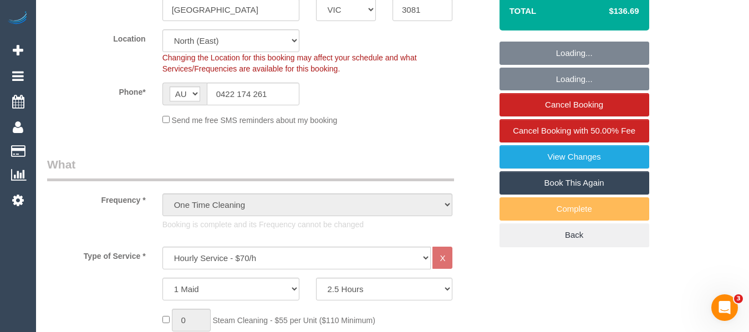
scroll to position [394, 0]
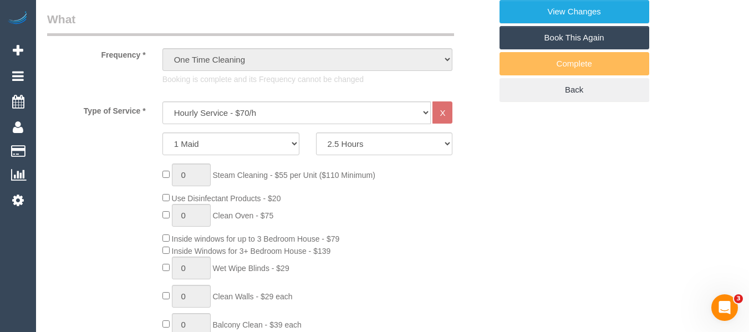
select select "spot1"
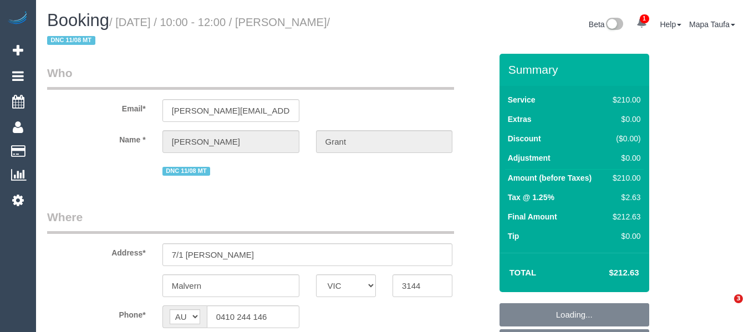
select select "VIC"
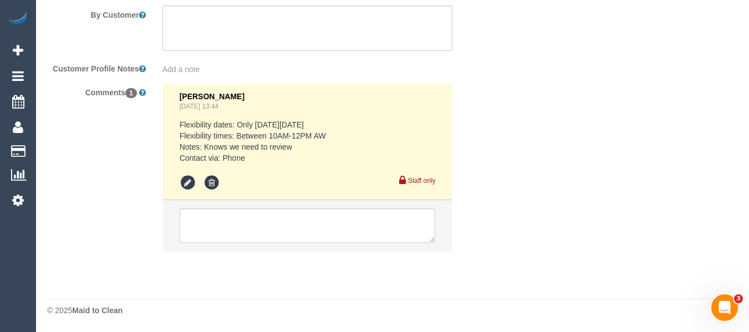
select select "string:stripe-pm_1REMsa2GScqysDRVlqO6IIAr"
select select "spot1"
select select "object:590"
select select "180"
select select "number:28"
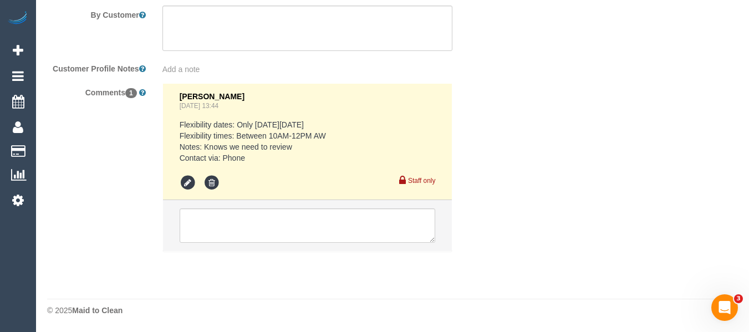
select select "number:14"
select select "number:19"
select select "number:25"
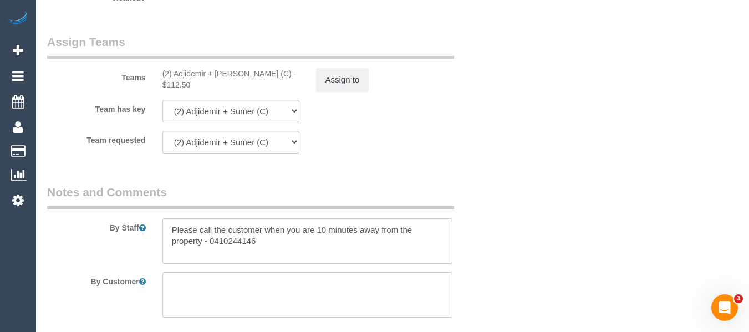
scroll to position [1771, 0]
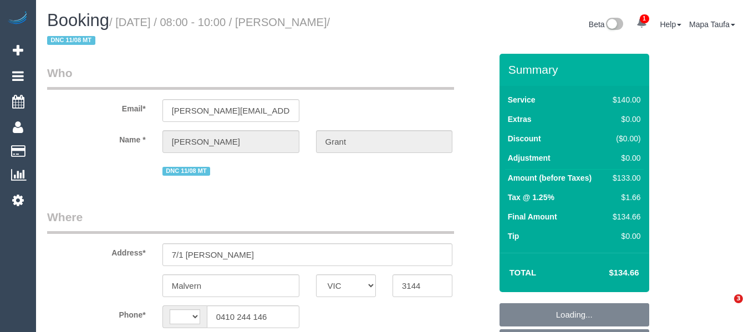
select select "VIC"
select select "object:631"
select select "string:stripe-pm_1REMsa2GScqysDRVlqO6IIAr"
select select "number:28"
select select "number:14"
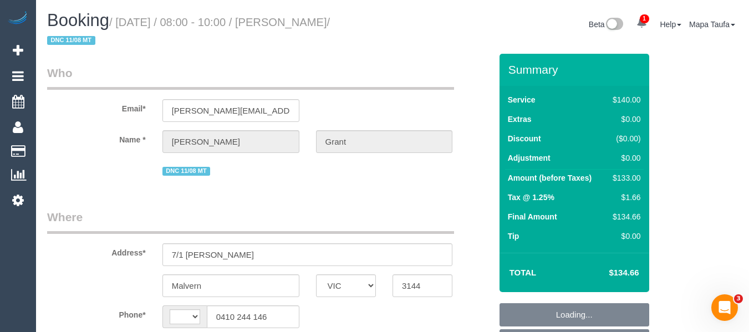
select select "number:19"
select select "number:25"
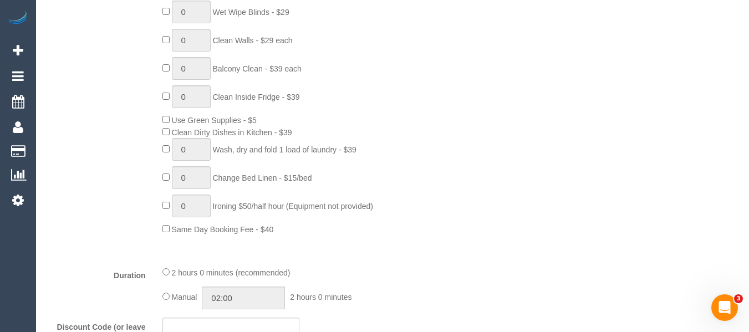
select select "string:AU"
select select "spot2"
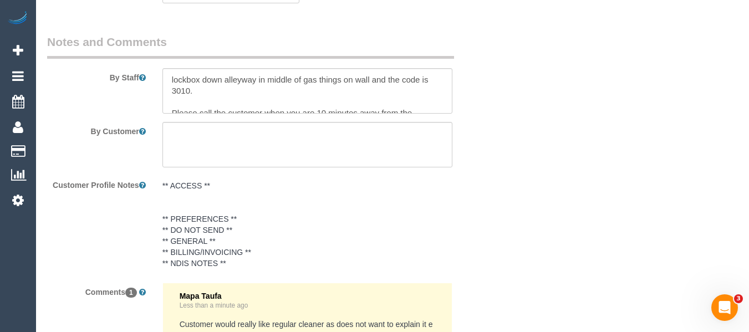
scroll to position [1826, 0]
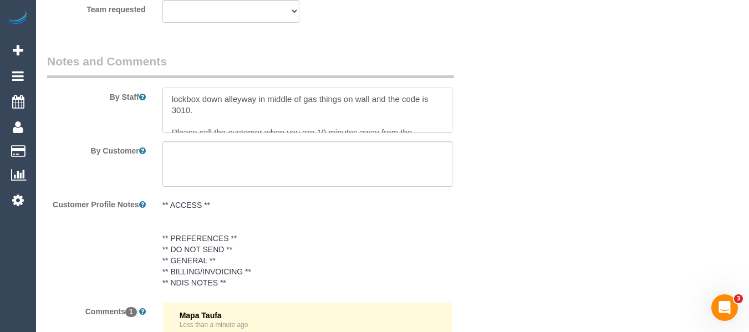
drag, startPoint x: 203, startPoint y: 105, endPoint x: 118, endPoint y: 78, distance: 89.3
click at [117, 82] on div "By Staff" at bounding box center [269, 93] width 461 height 80
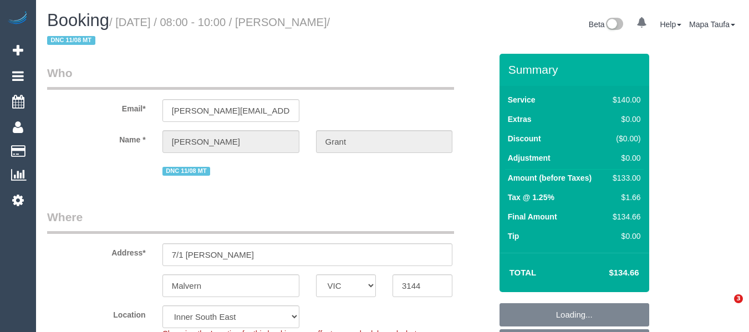
select select "VIC"
select select "string:stripe-pm_1REMsa2GScqysDRVlqO6IIAr"
select select "number:28"
select select "number:14"
select select "number:19"
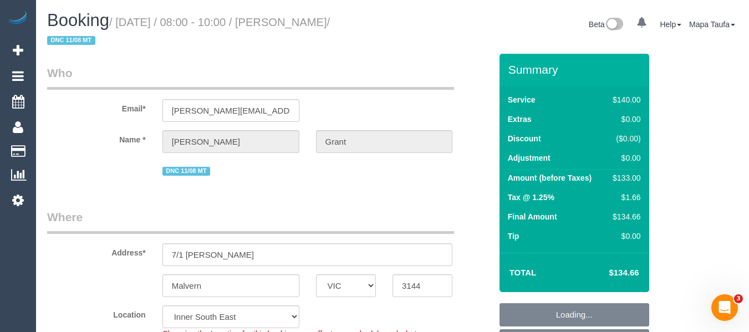
select select "number:25"
select select "object:1439"
select select "spot2"
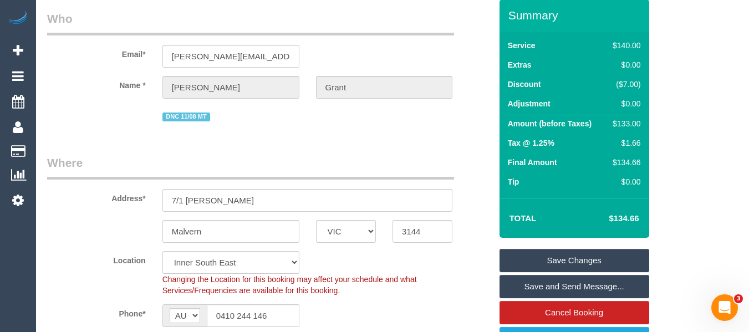
drag, startPoint x: 753, startPoint y: 42, endPoint x: 290, endPoint y: 160, distance: 478.1
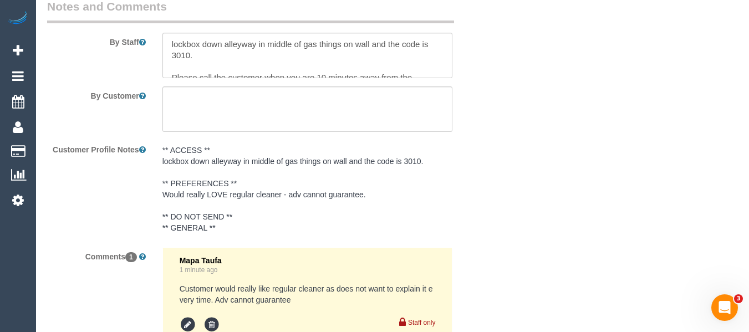
scroll to position [1848, 0]
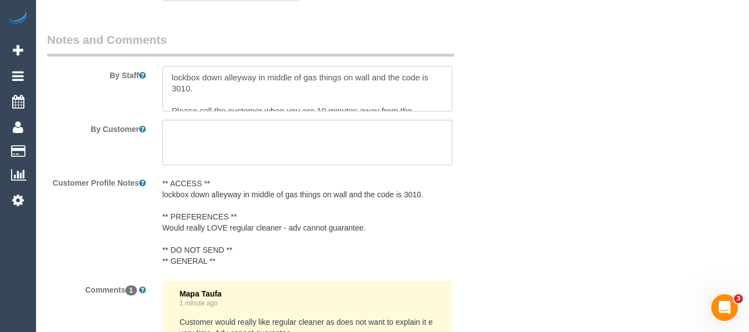
click at [170, 82] on textarea at bounding box center [308, 88] width 291 height 45
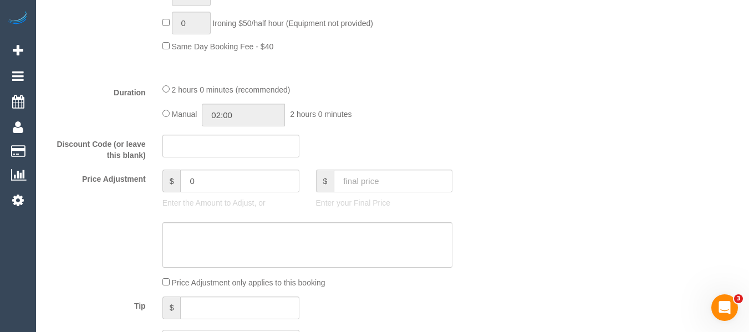
type textarea "MUST STAY FULL 2 HOURS lockbox down alleyway in middle of gas things on wall an…"
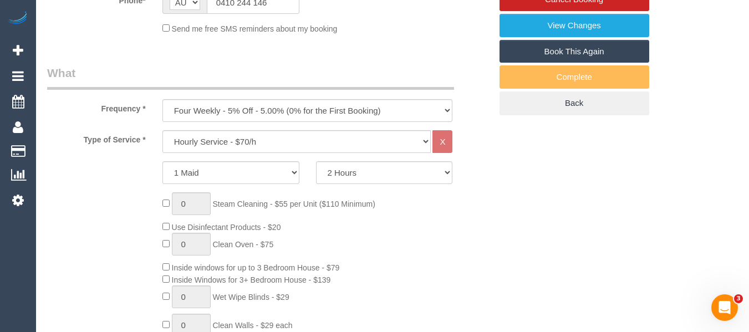
drag, startPoint x: 710, startPoint y: 92, endPoint x: 504, endPoint y: 199, distance: 232.8
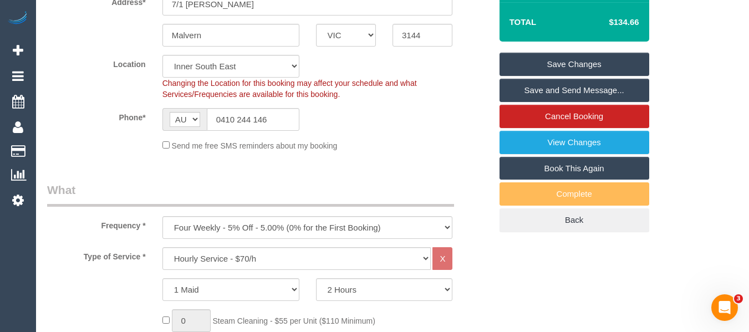
scroll to position [146, 0]
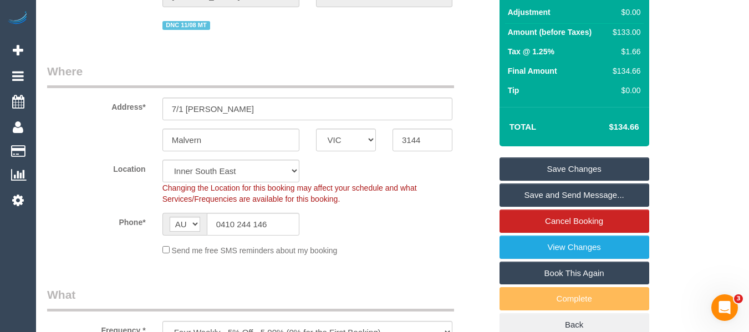
click at [555, 158] on link "Save Changes" at bounding box center [575, 169] width 150 height 23
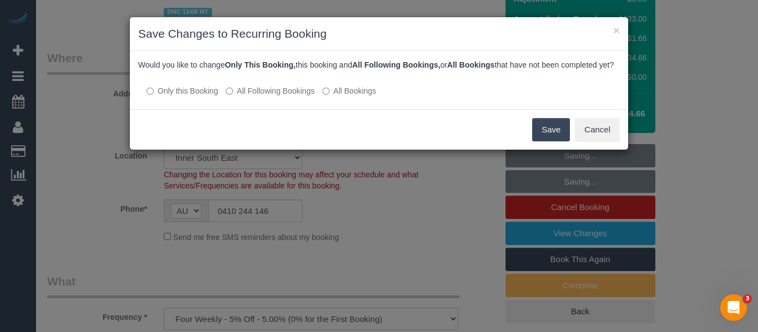
click at [290, 108] on div "Would you like to change Only This Booking, this booking and All Following Book…" at bounding box center [379, 80] width 498 height 58
click at [291, 97] on label "All Following Bookings" at bounding box center [270, 90] width 89 height 11
click at [566, 141] on button "Save" at bounding box center [551, 129] width 38 height 23
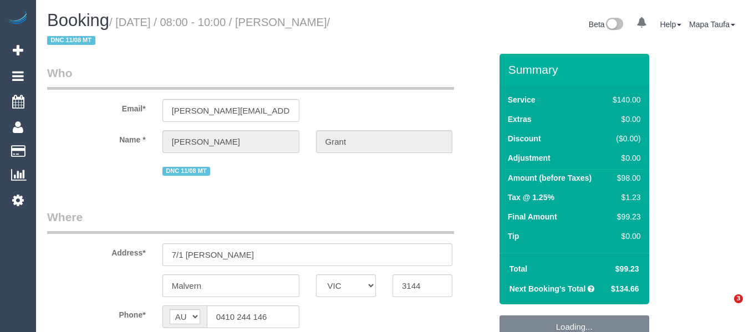
select select "VIC"
select select "number:28"
select select "number:14"
select select "number:19"
select select "number:25"
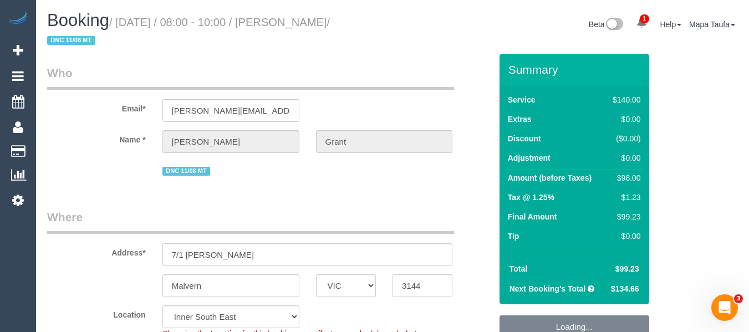
select select "object:732"
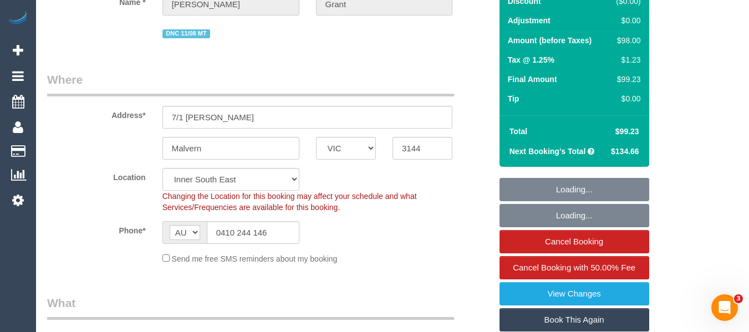
scroll to position [222, 0]
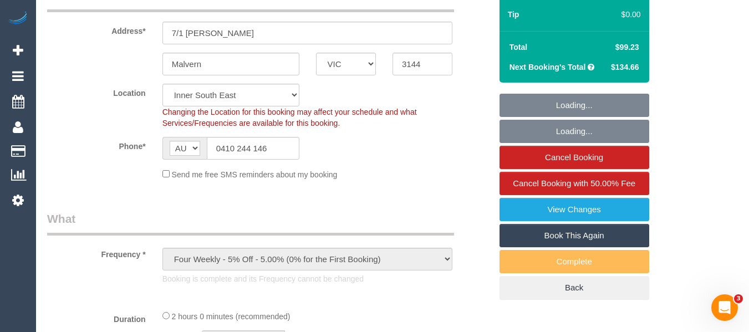
select select "string:stripe-pm_1REMsa2GScqysDRVlqO6IIAr"
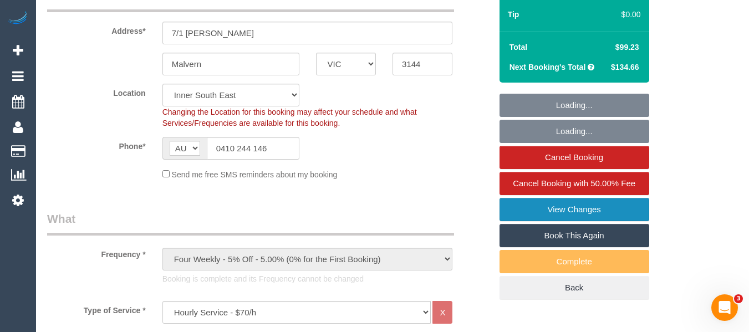
click at [586, 208] on link "View Changes" at bounding box center [575, 209] width 150 height 23
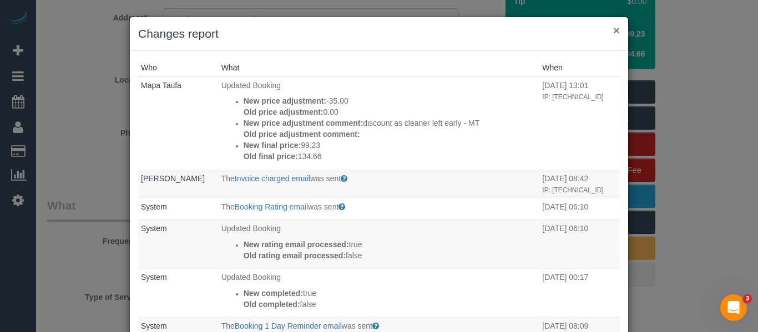
click at [613, 33] on button "×" at bounding box center [616, 30] width 7 height 12
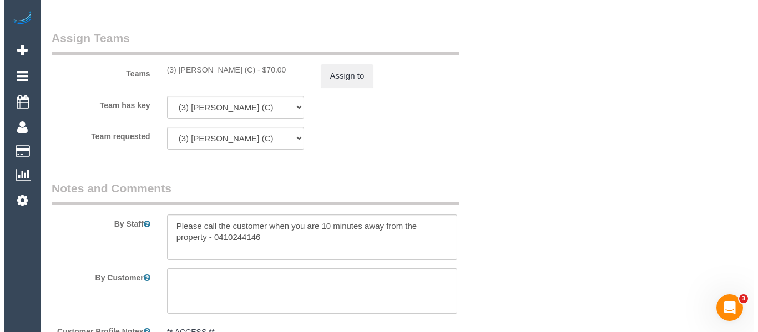
scroll to position [1849, 0]
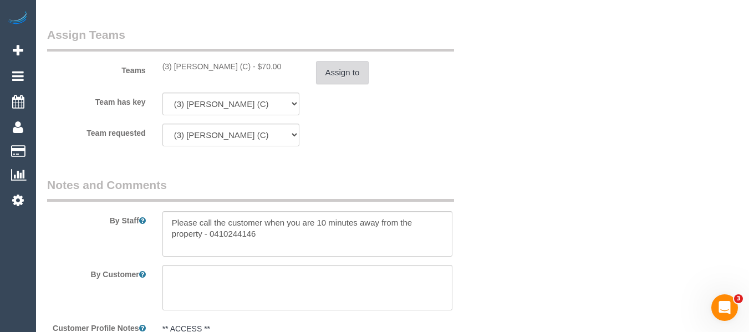
click at [359, 83] on button "Assign to" at bounding box center [342, 72] width 53 height 23
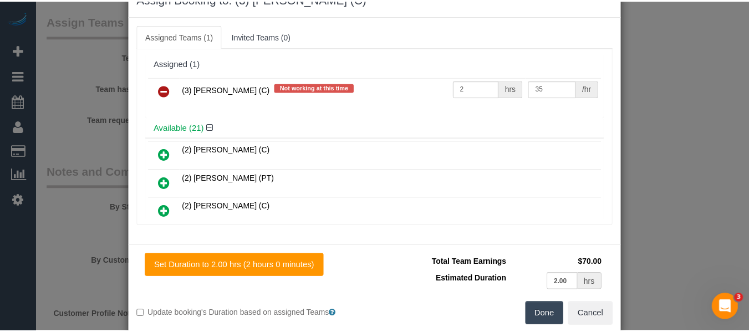
scroll to position [54, 0]
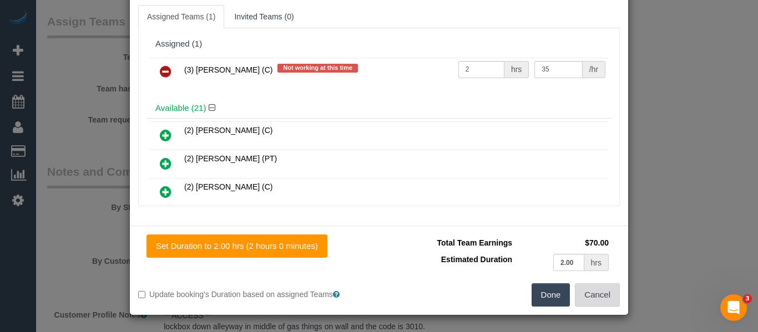
click at [604, 302] on button "Cancel" at bounding box center [597, 294] width 45 height 23
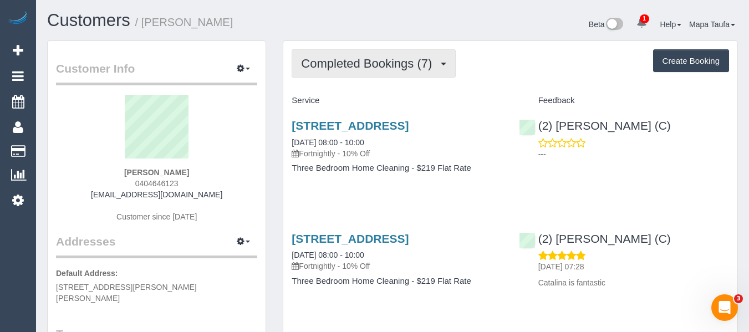
click at [357, 50] on button "Completed Bookings (7)" at bounding box center [374, 63] width 164 height 28
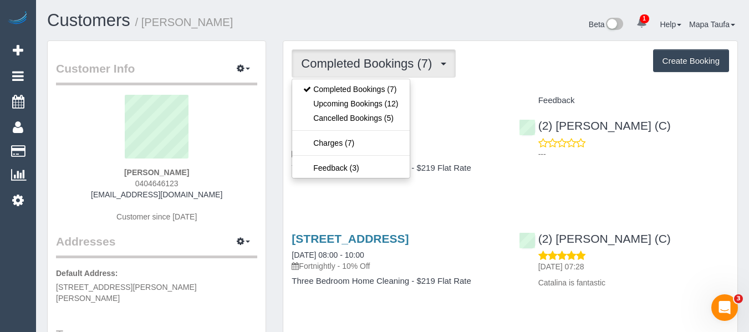
click at [356, 64] on span "Completed Bookings (7)" at bounding box center [369, 64] width 136 height 14
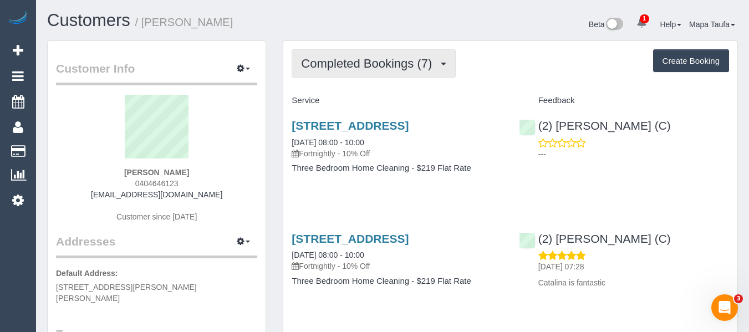
click at [365, 55] on button "Completed Bookings (7)" at bounding box center [374, 63] width 164 height 28
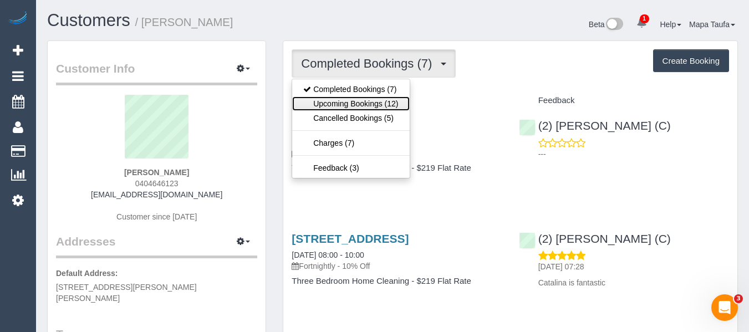
click at [360, 97] on link "Upcoming Bookings (12)" at bounding box center [350, 104] width 117 height 14
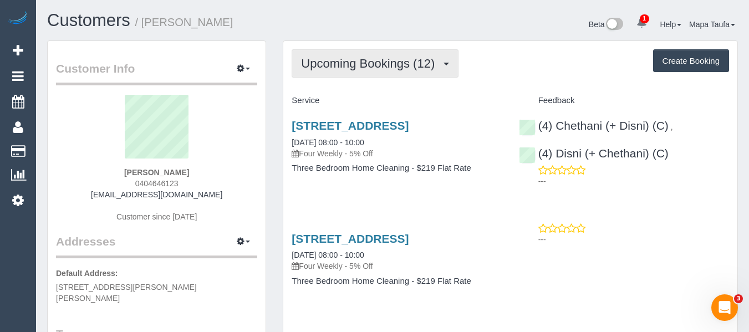
click at [358, 52] on button "Upcoming Bookings (12)" at bounding box center [375, 63] width 167 height 28
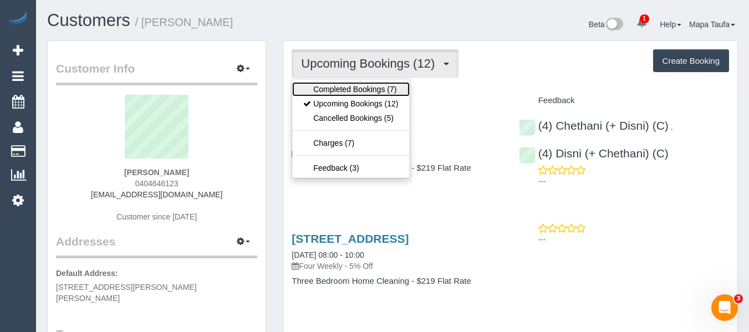
click at [357, 93] on link "Completed Bookings (7)" at bounding box center [350, 89] width 117 height 14
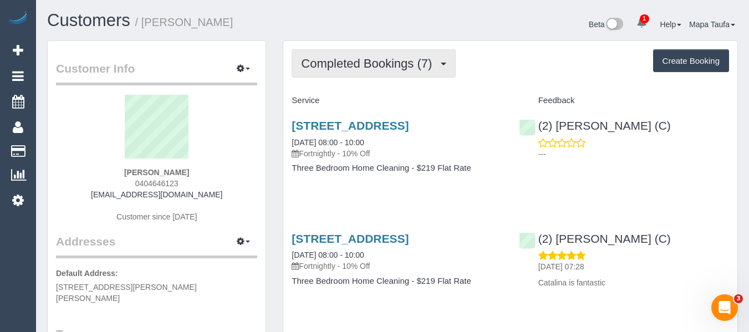
click at [389, 60] on span "Completed Bookings (7)" at bounding box center [369, 64] width 136 height 14
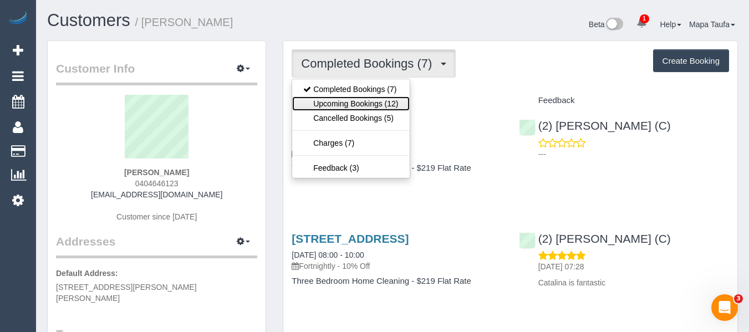
click at [365, 98] on link "Upcoming Bookings (12)" at bounding box center [350, 104] width 117 height 14
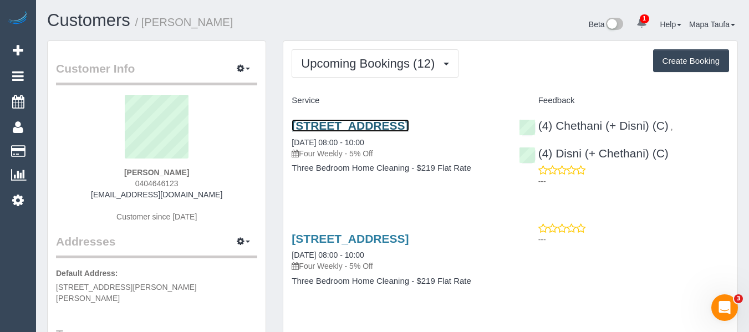
click at [381, 129] on link "5 York Street, Bonbeach, VIC 3196" at bounding box center [350, 125] width 117 height 13
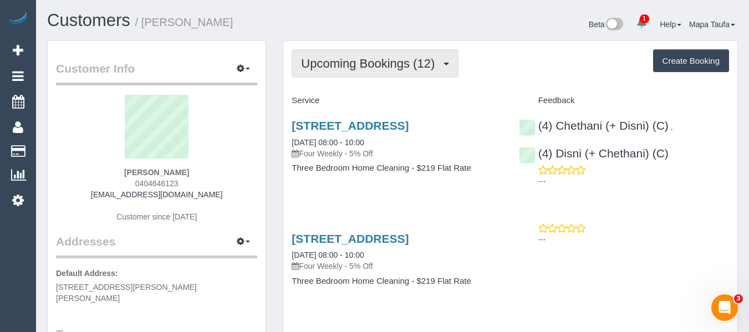
click at [428, 59] on span "Upcoming Bookings (12)" at bounding box center [370, 64] width 139 height 14
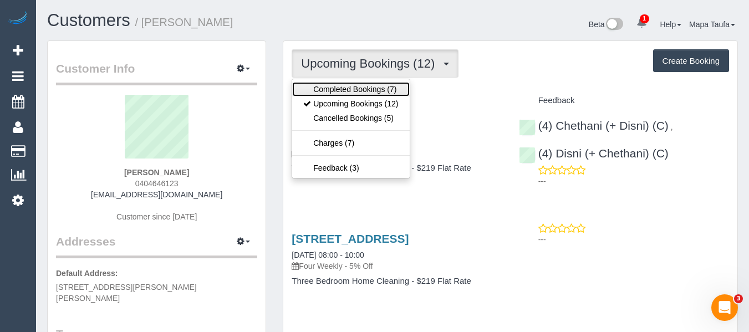
click at [396, 83] on link "Completed Bookings (7)" at bounding box center [350, 89] width 117 height 14
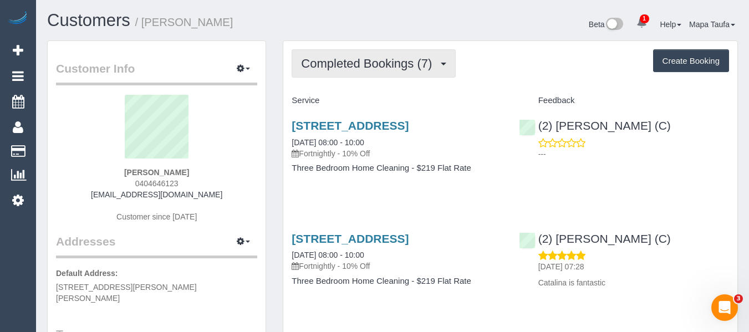
click at [419, 63] on span "Completed Bookings (7)" at bounding box center [369, 64] width 136 height 14
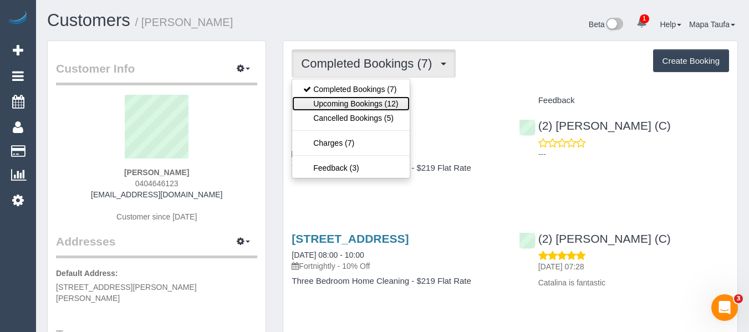
click at [366, 103] on link "Upcoming Bookings (12)" at bounding box center [350, 104] width 117 height 14
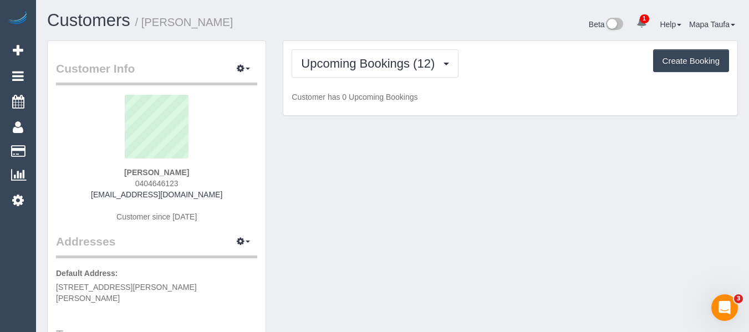
click at [504, 73] on div "Upcoming Bookings (12) Completed Bookings (7) Upcoming Bookings (12) Cancelled …" at bounding box center [511, 63] width 438 height 28
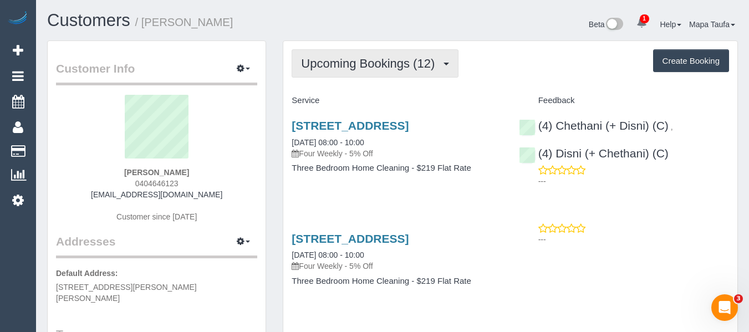
click at [344, 75] on button "Upcoming Bookings (12)" at bounding box center [375, 63] width 167 height 28
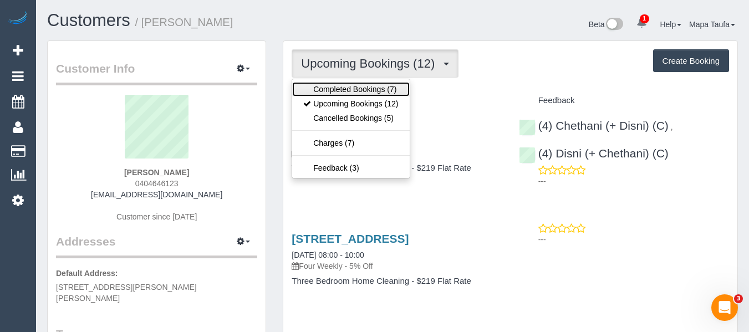
click at [350, 90] on link "Completed Bookings (7)" at bounding box center [350, 89] width 117 height 14
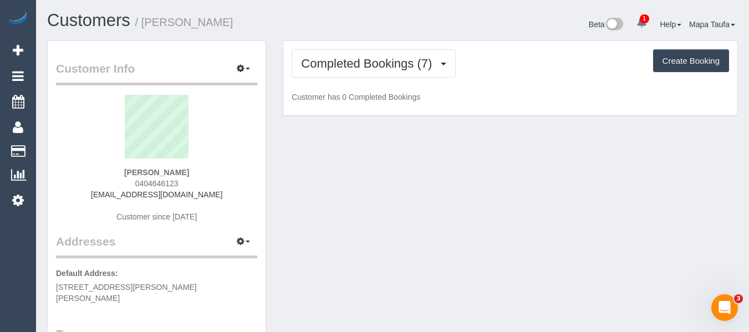
click at [529, 85] on div "Completed Bookings (7) Completed Bookings (7) Upcoming Bookings (12) Cancelled …" at bounding box center [510, 78] width 454 height 75
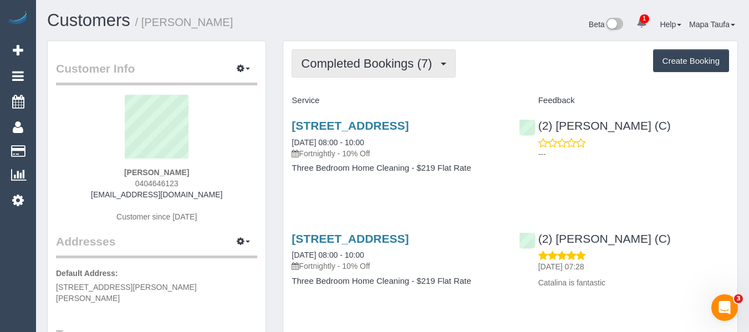
click at [376, 65] on span "Completed Bookings (7)" at bounding box center [369, 64] width 136 height 14
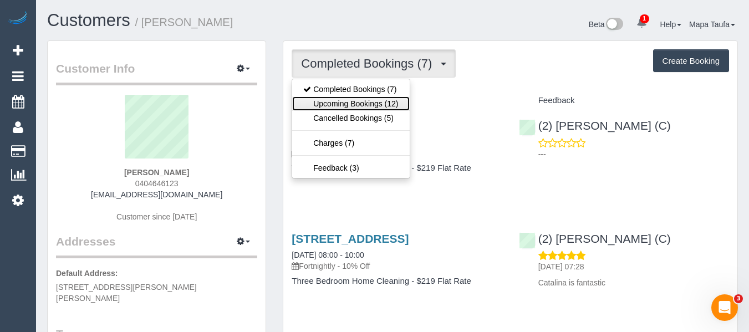
click at [369, 106] on link "Upcoming Bookings (12)" at bounding box center [350, 104] width 117 height 14
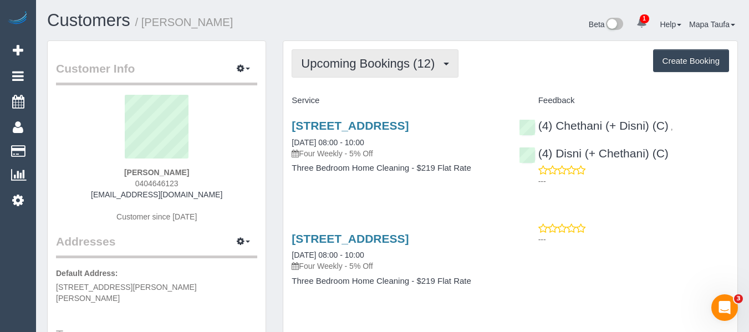
click at [357, 55] on button "Upcoming Bookings (12)" at bounding box center [375, 63] width 167 height 28
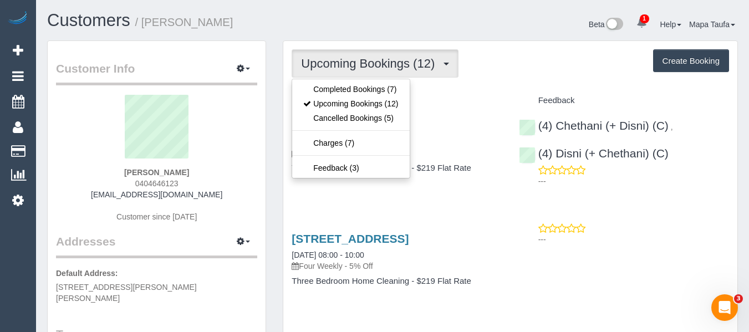
click at [545, 73] on div "Upcoming Bookings (12) Completed Bookings (7) Upcoming Bookings (12) Cancelled …" at bounding box center [511, 63] width 438 height 28
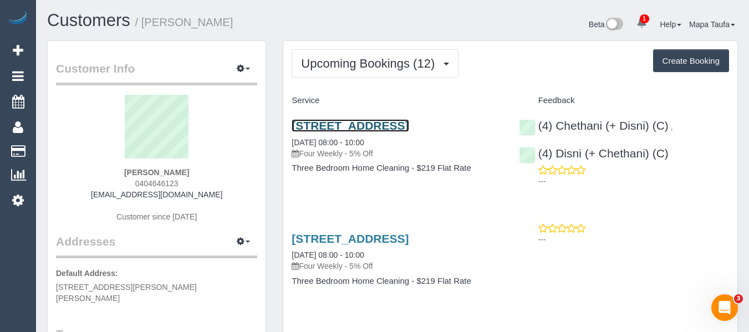
click at [402, 125] on link "5 York Street, Bonbeach, VIC 3196" at bounding box center [350, 125] width 117 height 13
drag, startPoint x: 181, startPoint y: 170, endPoint x: 134, endPoint y: 174, distance: 46.8
click at [134, 174] on div "Sasha Edwards 0404646123 sashaedwardstaylor@gmail.com Customer since 2018" at bounding box center [156, 164] width 201 height 139
click at [184, 165] on sui-profile-pic at bounding box center [156, 131] width 185 height 72
drag, startPoint x: 177, startPoint y: 169, endPoint x: 125, endPoint y: 169, distance: 52.1
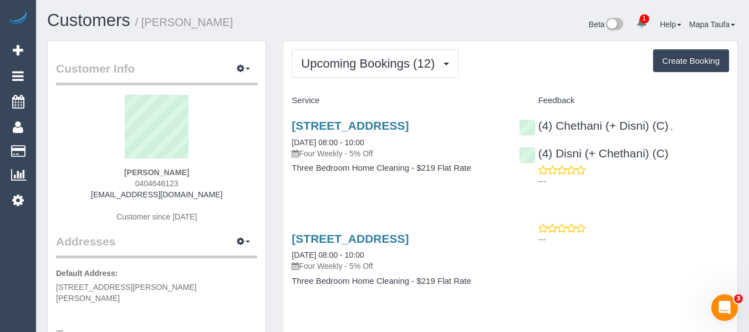
click at [125, 169] on div "Sasha Edwards 0404646123 sashaedwardstaylor@gmail.com Customer since 2018" at bounding box center [156, 164] width 201 height 139
copy strong "Sasha Edwards"
drag, startPoint x: 485, startPoint y: 118, endPoint x: 295, endPoint y: 119, distance: 189.7
click at [295, 119] on div "5 York Street, Bonbeach, VIC 3196 14/08/2025 08:00 - 10:00 Four Weekly - 5% Off…" at bounding box center [396, 152] width 227 height 85
copy link "5 York Street, Bonbeach, VIC 3196"
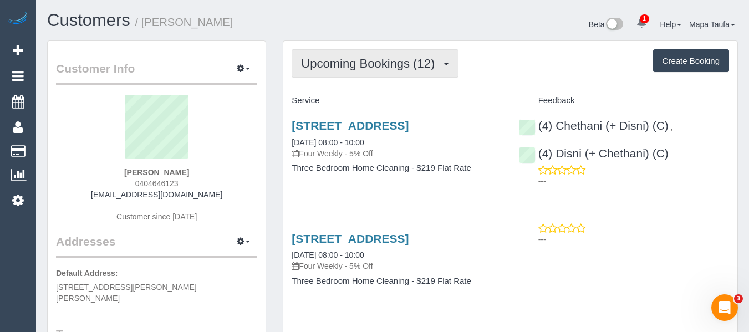
click at [398, 65] on span "Upcoming Bookings (12)" at bounding box center [370, 64] width 139 height 14
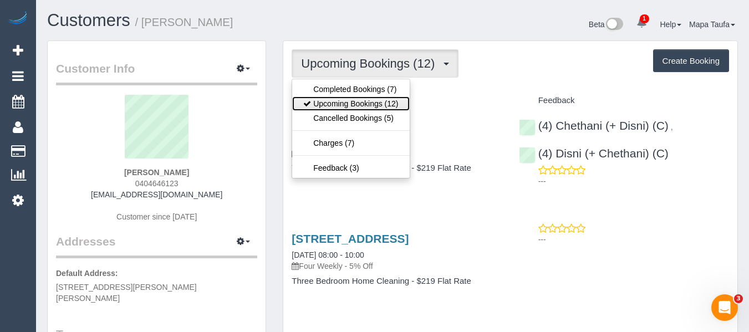
click at [389, 99] on link "Upcoming Bookings (12)" at bounding box center [350, 104] width 117 height 14
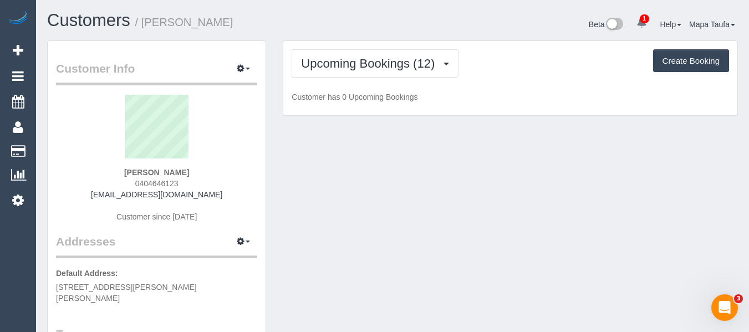
click at [546, 89] on div "Upcoming Bookings (12) Completed Bookings (7) Upcoming Bookings (12) Cancelled …" at bounding box center [510, 78] width 454 height 75
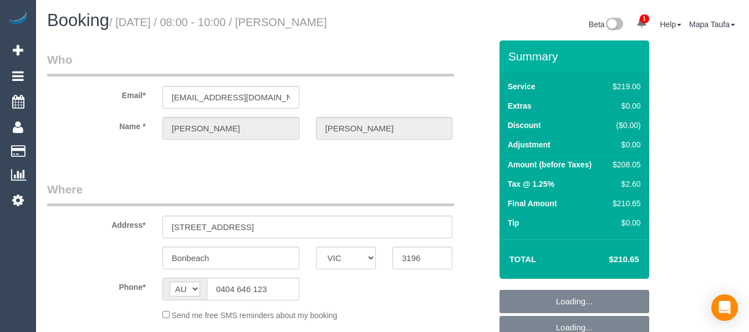
select select "VIC"
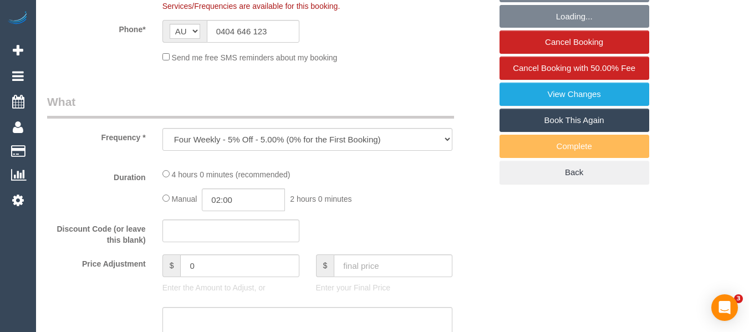
select select "object:723"
select select "string:stripe-pm_1R0wd62GScqysDRVKfAKgyVv"
select select "number:30"
select select "number:14"
select select "number:19"
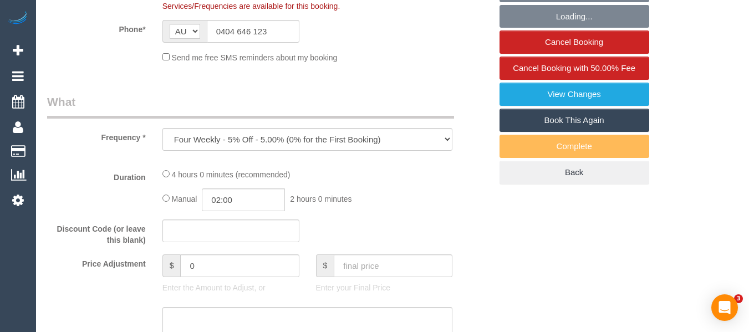
select select "number:22"
select select "number:26"
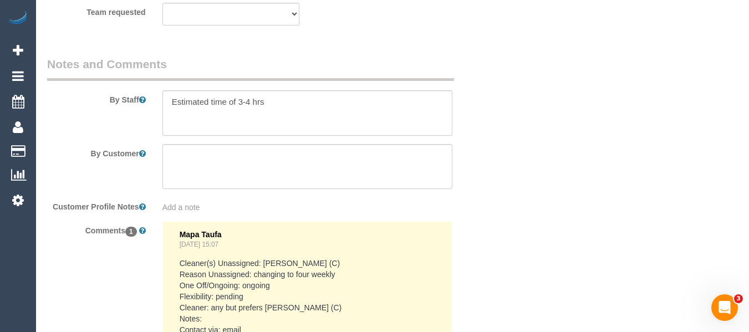
scroll to position [2030, 0]
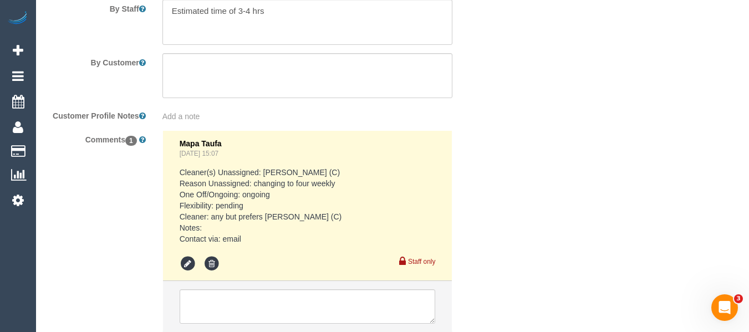
drag, startPoint x: 752, startPoint y: 49, endPoint x: 20, endPoint y: 6, distance: 733.6
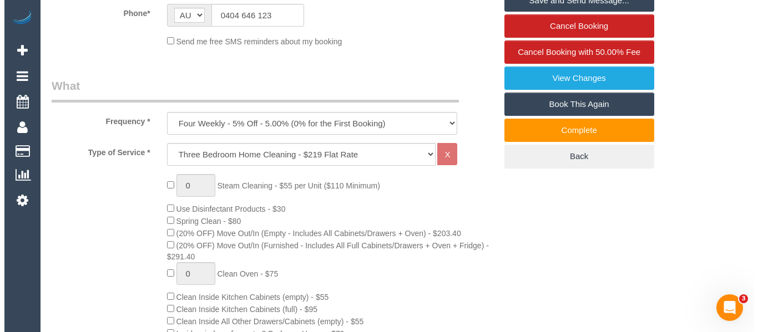
scroll to position [271, 0]
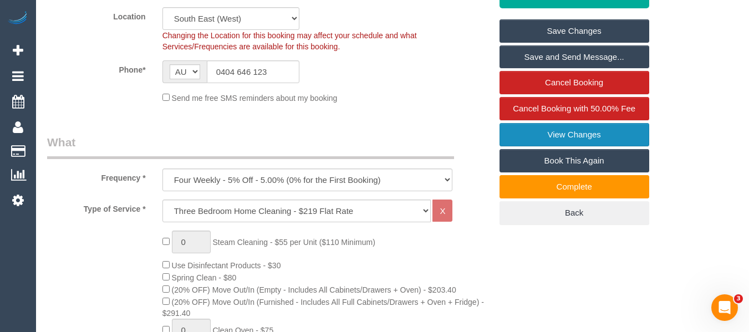
click at [614, 136] on link "View Changes" at bounding box center [575, 134] width 150 height 23
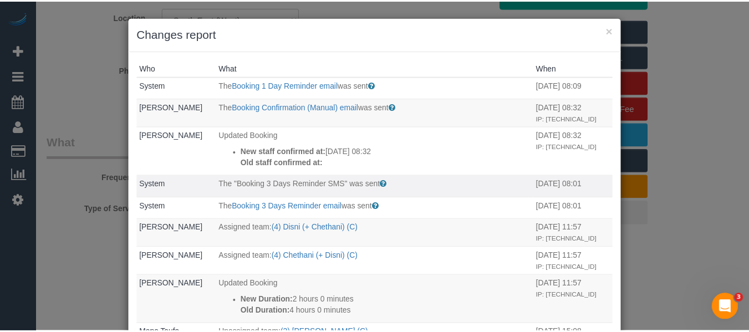
scroll to position [166, 0]
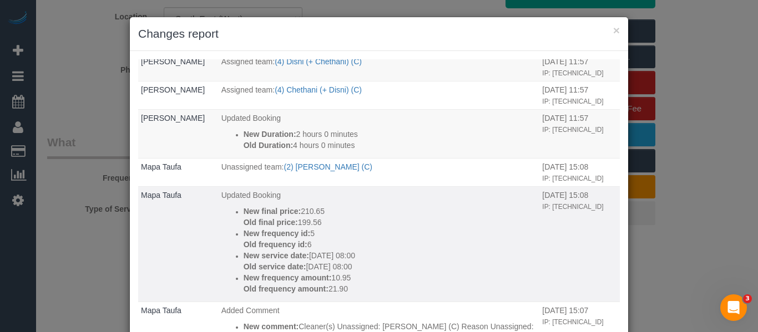
click at [445, 194] on p "Updated Booking" at bounding box center [379, 195] width 316 height 11
click at [613, 32] on button "×" at bounding box center [616, 30] width 7 height 12
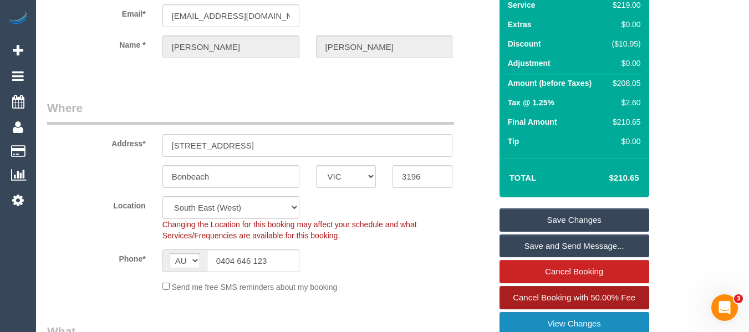
scroll to position [179, 0]
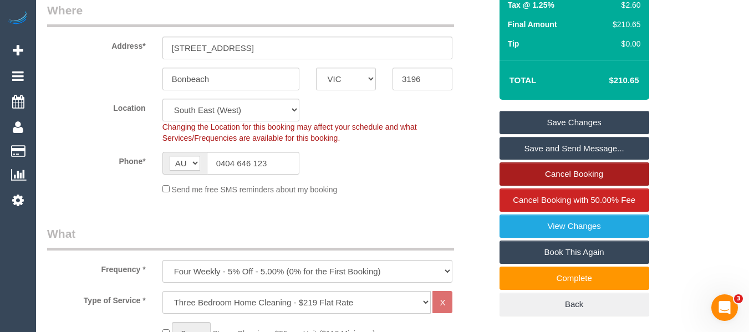
click at [578, 179] on link "Cancel Booking" at bounding box center [575, 174] width 150 height 23
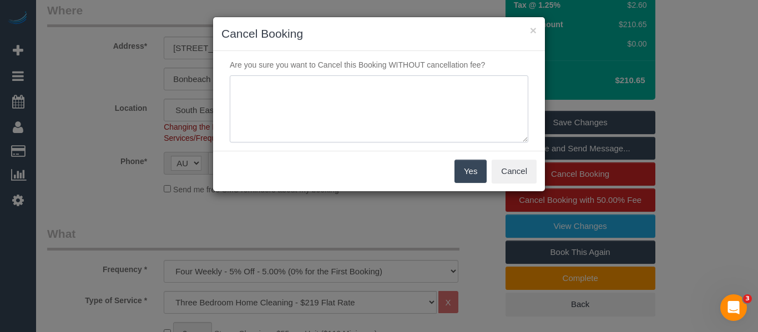
click at [458, 136] on textarea at bounding box center [379, 109] width 298 height 68
click at [372, 89] on textarea at bounding box center [379, 109] width 298 height 68
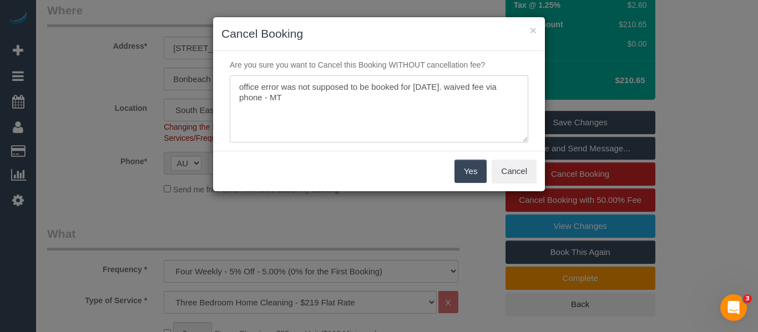
type textarea "office error was not supposed to be booked for today. waived fee via phone - MT"
click at [470, 169] on button "Yes" at bounding box center [470, 171] width 32 height 23
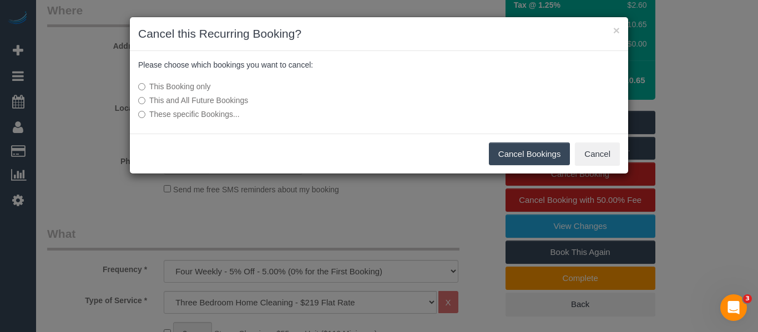
click at [220, 96] on label "This and All Future Bookings" at bounding box center [296, 100] width 316 height 11
click at [532, 155] on button "Cancel Bookings" at bounding box center [530, 154] width 82 height 23
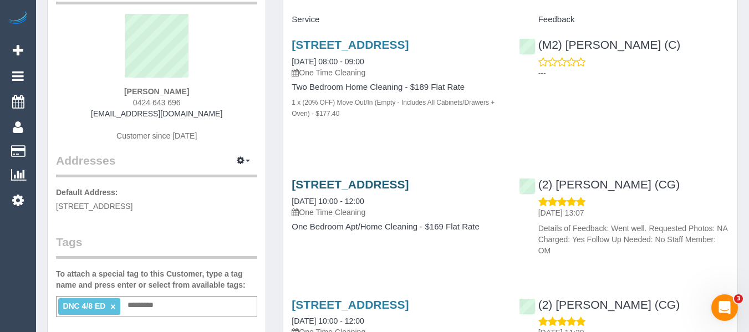
scroll to position [166, 0]
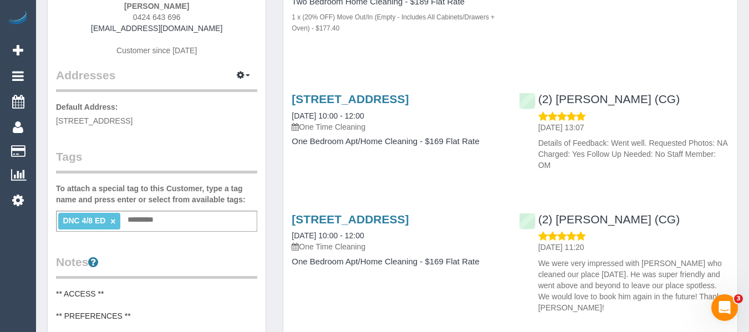
drag, startPoint x: 227, startPoint y: 32, endPoint x: 96, endPoint y: 29, distance: 130.9
copy link "[EMAIL_ADDRESS][DOMAIN_NAME]"
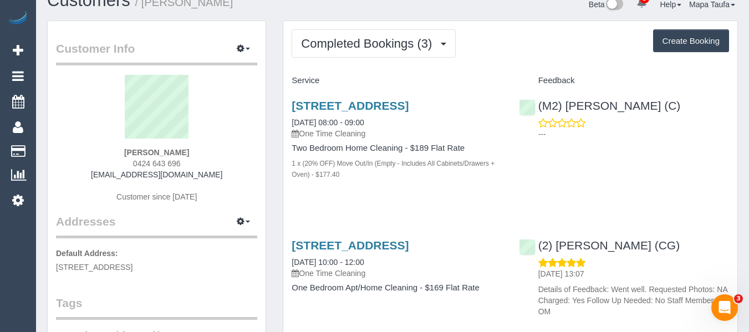
scroll to position [0, 0]
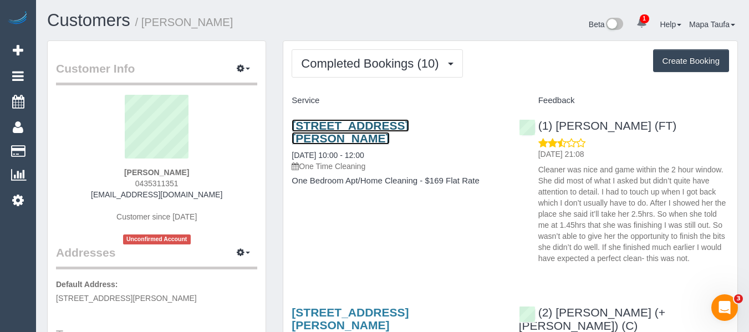
click at [359, 125] on link "62 Mount Alexander Rd, 208, Travancore, VIC 3032" at bounding box center [350, 132] width 117 height 26
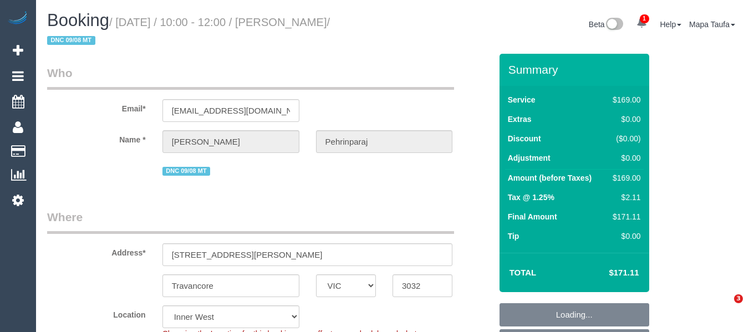
select select "VIC"
select select "number:28"
select select "number:14"
select select "number:21"
select select "number:24"
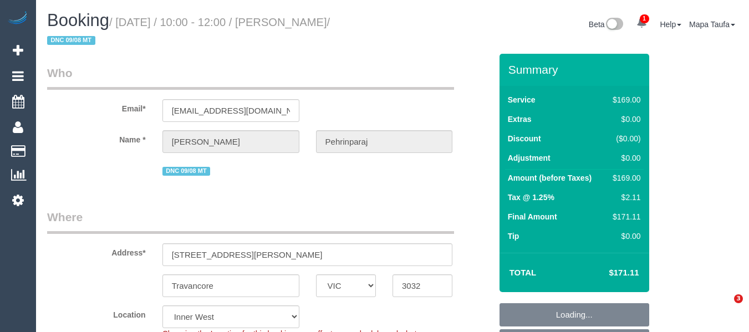
select select "number:13"
select select "object:1543"
select select "string:stripe-pm_1RrtQB2GScqysDRVc6Vy64rN"
select select "spot1"
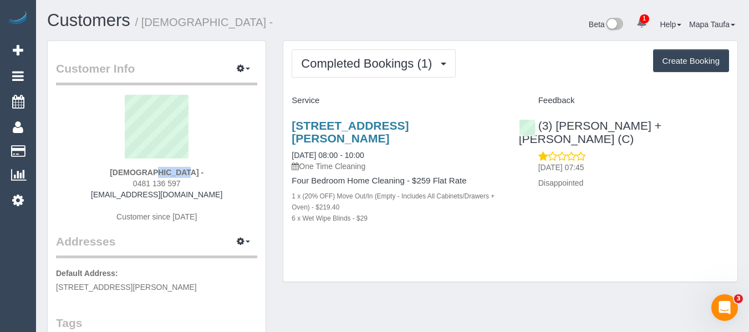
drag, startPoint x: 159, startPoint y: 172, endPoint x: 139, endPoint y: 172, distance: 20.0
click at [139, 172] on div "[DEMOGRAPHIC_DATA] - 0481 136 597 [EMAIL_ADDRESS][DOMAIN_NAME] Customer since […" at bounding box center [156, 164] width 201 height 139
copy strong "[DEMOGRAPHIC_DATA] -"
drag, startPoint x: 361, startPoint y: 142, endPoint x: 292, endPoint y: 127, distance: 69.9
click at [292, 127] on h3 "[STREET_ADDRESS][PERSON_NAME]" at bounding box center [397, 132] width 210 height 26
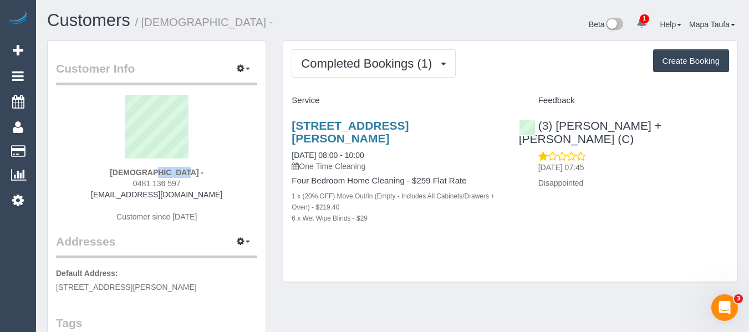
copy link "[STREET_ADDRESS][PERSON_NAME]"
drag, startPoint x: 698, startPoint y: 126, endPoint x: 555, endPoint y: 131, distance: 143.2
click at [555, 131] on div "(3) [PERSON_NAME] + [PERSON_NAME] (C)" at bounding box center [624, 132] width 210 height 27
copy link "[PERSON_NAME] + [PERSON_NAME] (C)"
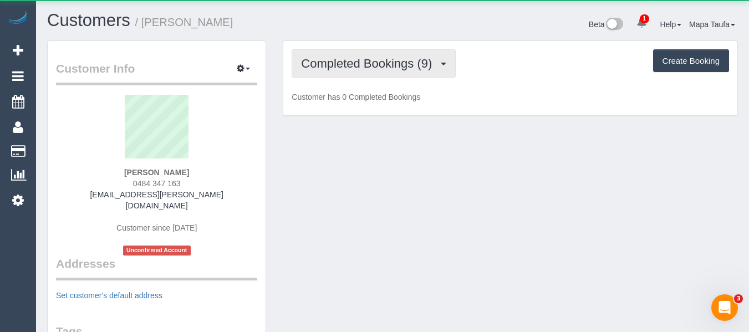
click at [357, 65] on span "Completed Bookings (9)" at bounding box center [369, 64] width 136 height 14
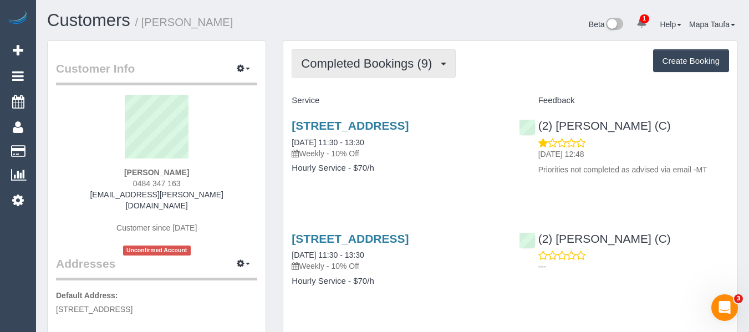
click at [342, 59] on span "Completed Bookings (9)" at bounding box center [369, 64] width 136 height 14
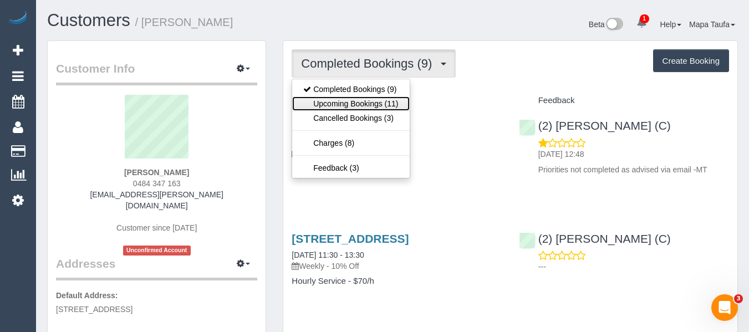
click at [328, 97] on link "Upcoming Bookings (11)" at bounding box center [350, 104] width 117 height 14
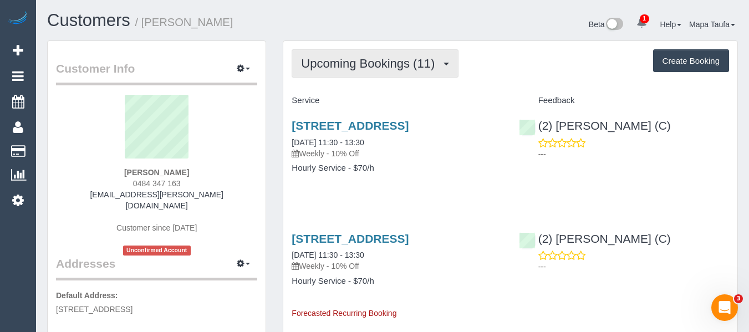
click at [335, 62] on span "Upcoming Bookings (11)" at bounding box center [370, 64] width 139 height 14
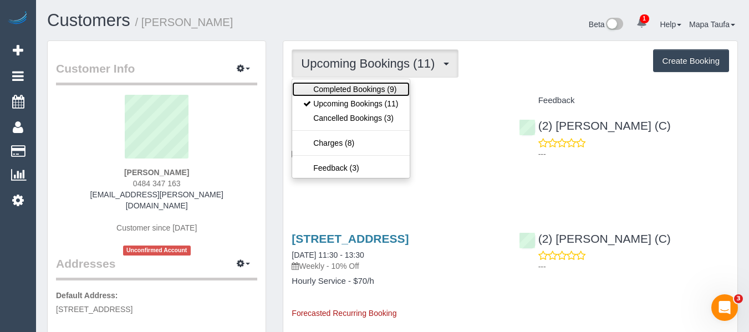
click at [334, 86] on link "Completed Bookings (9)" at bounding box center [350, 89] width 117 height 14
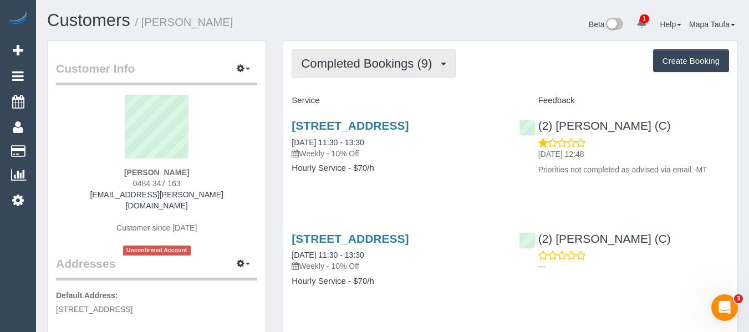
click at [382, 54] on button "Completed Bookings (9)" at bounding box center [374, 63] width 164 height 28
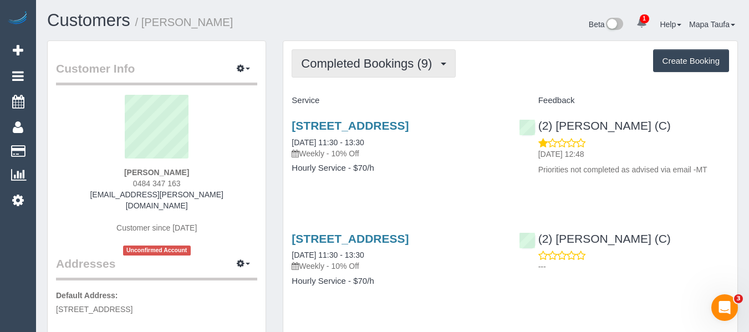
click at [340, 66] on span "Completed Bookings (9)" at bounding box center [369, 64] width 136 height 14
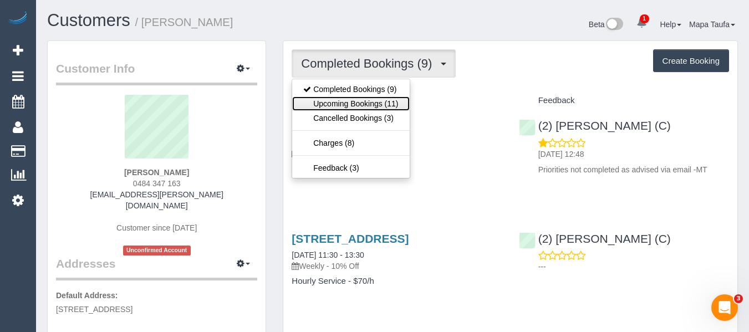
click at [331, 110] on link "Upcoming Bookings (11)" at bounding box center [350, 104] width 117 height 14
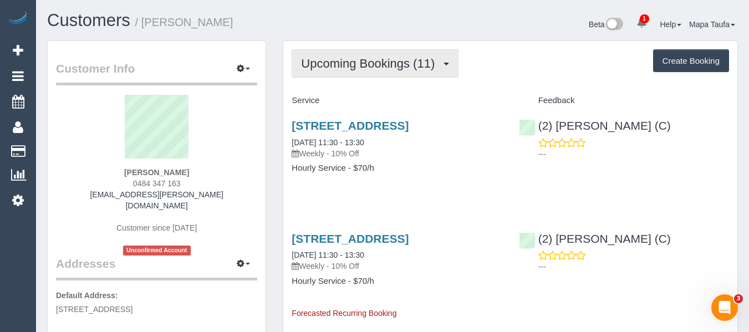
click at [359, 68] on span "Upcoming Bookings (11)" at bounding box center [370, 64] width 139 height 14
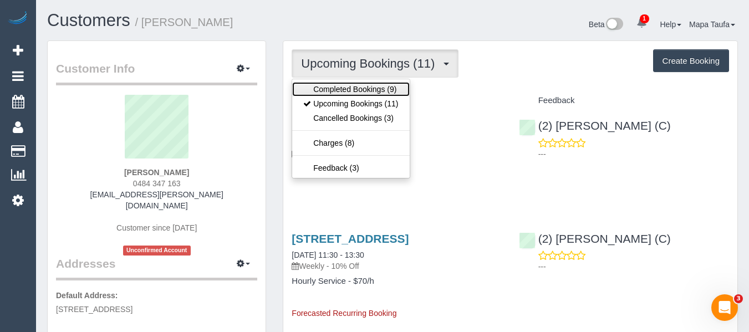
click at [357, 88] on link "Completed Bookings (9)" at bounding box center [350, 89] width 117 height 14
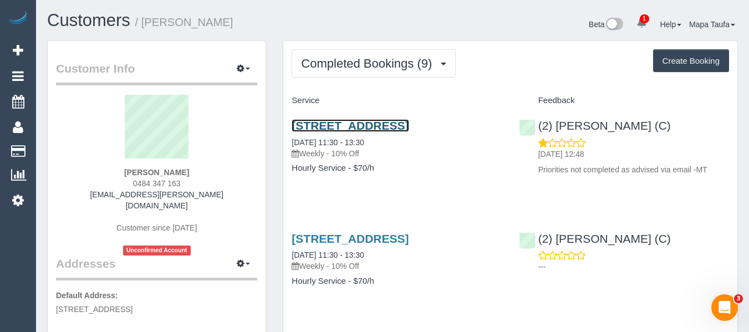
click at [348, 125] on link "403/19 Pickles St, Port Melbourne, VIC 3207" at bounding box center [350, 125] width 117 height 13
drag, startPoint x: 189, startPoint y: 180, endPoint x: 131, endPoint y: 183, distance: 57.7
click at [131, 183] on div "Grace Houlcroft 0484 347 163 grace.e.houlcroft@gmail.com Customer since 2025 Un…" at bounding box center [156, 175] width 201 height 161
copy span "0484 347 163"
click at [449, 173] on h4 "Hourly Service - $70/h" at bounding box center [397, 168] width 210 height 9
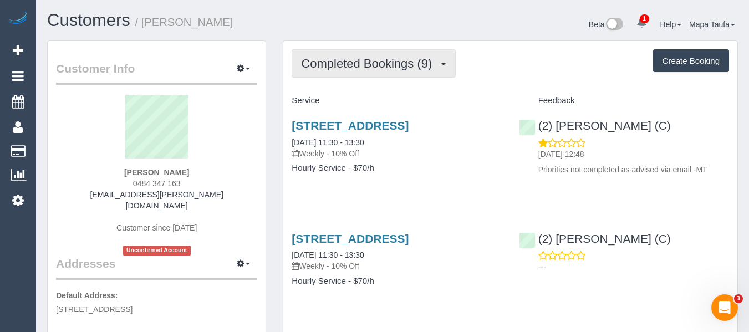
click at [371, 60] on span "Completed Bookings (9)" at bounding box center [369, 64] width 136 height 14
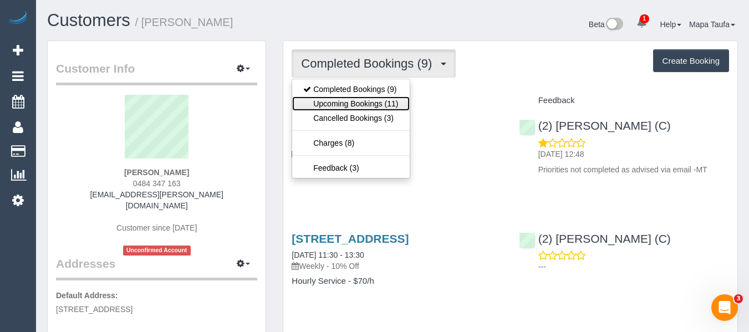
click at [371, 100] on link "Upcoming Bookings (11)" at bounding box center [350, 104] width 117 height 14
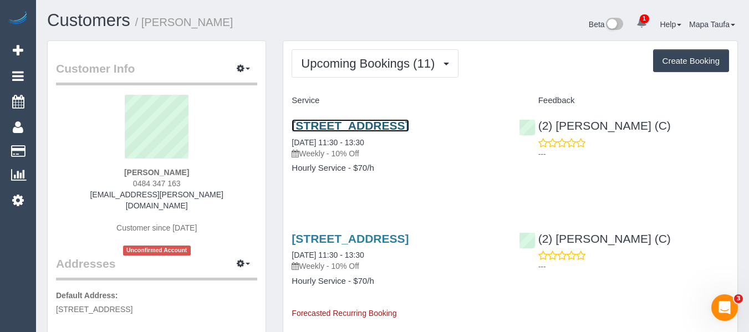
click at [348, 126] on link "403/19 Pickles St, Port Melbourne, VIC 3207" at bounding box center [350, 125] width 117 height 13
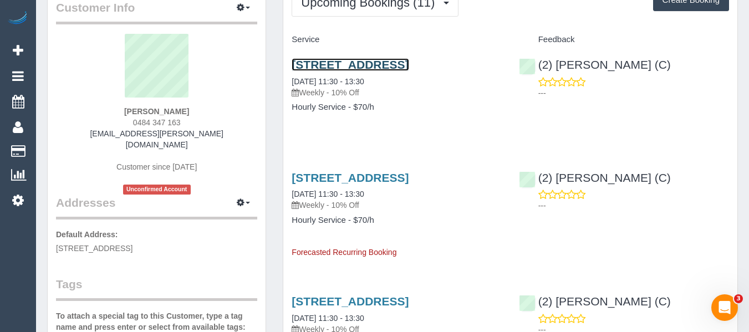
scroll to position [111, 0]
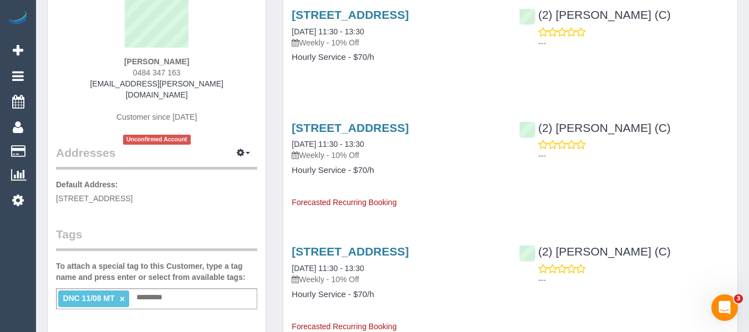
click at [121, 295] on link "×" at bounding box center [122, 299] width 5 height 9
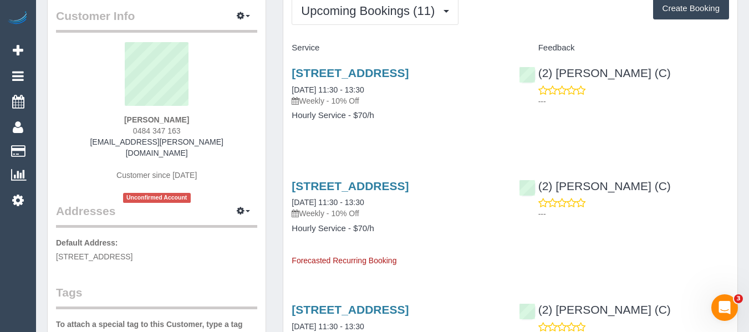
scroll to position [0, 0]
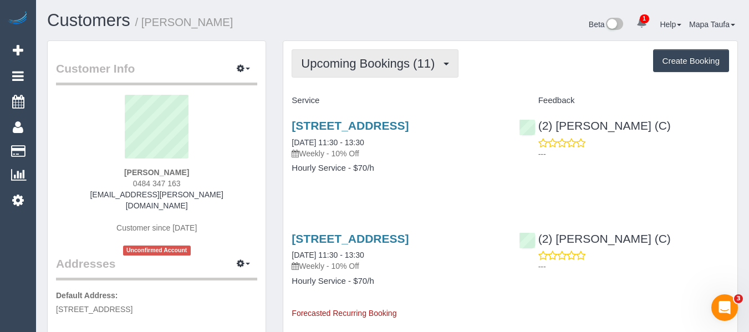
click at [346, 65] on span "Upcoming Bookings (11)" at bounding box center [370, 64] width 139 height 14
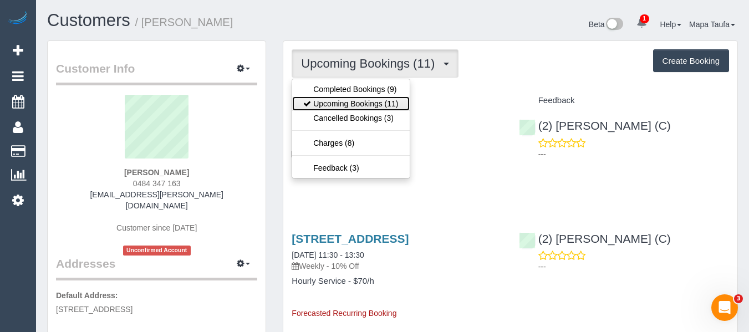
click at [350, 107] on link "Upcoming Bookings (11)" at bounding box center [350, 104] width 117 height 14
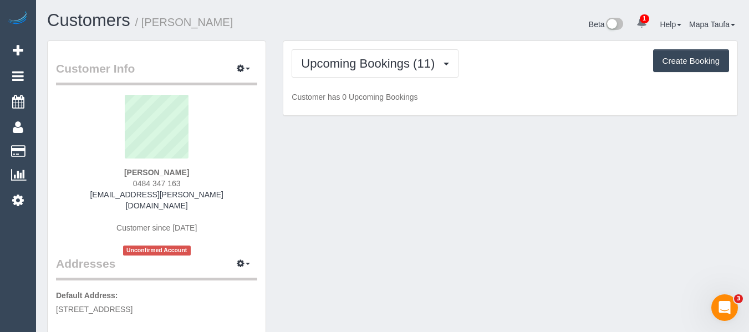
click at [341, 14] on h1 "Customers / Grace Houlcroft" at bounding box center [215, 20] width 337 height 19
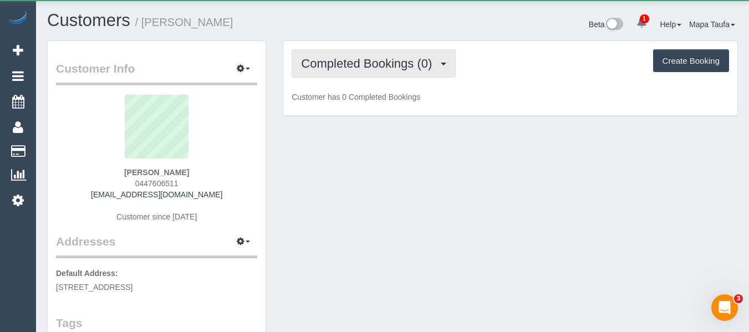
click at [384, 65] on span "Completed Bookings (0)" at bounding box center [369, 64] width 136 height 14
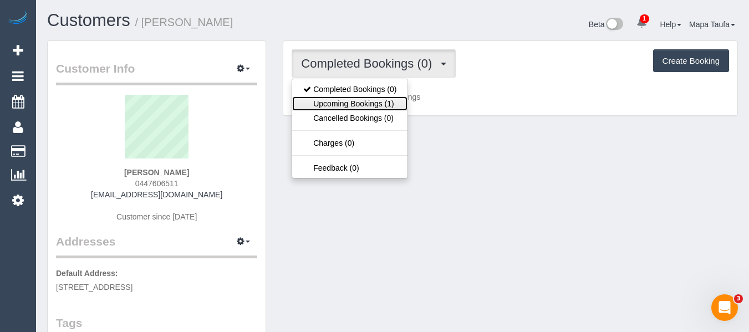
click at [380, 103] on link "Upcoming Bookings (1)" at bounding box center [349, 104] width 115 height 14
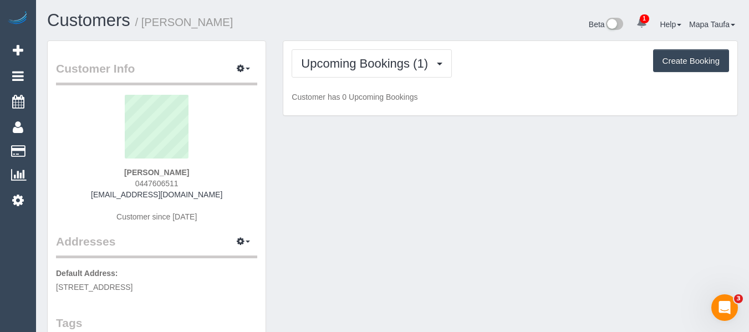
click at [624, 81] on div "Upcoming Bookings (1) Completed Bookings (0) Upcoming Bookings (1) Cancelled Bo…" at bounding box center [510, 78] width 454 height 75
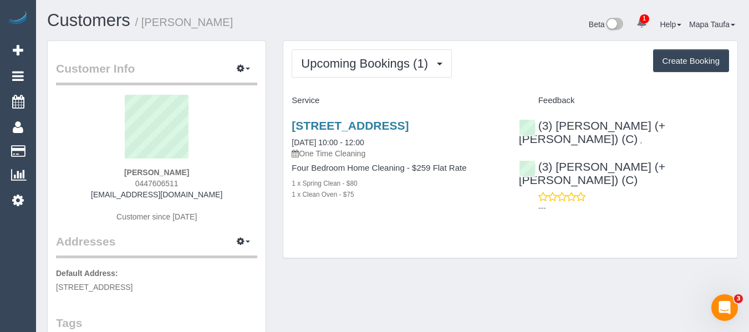
drag, startPoint x: 155, startPoint y: 185, endPoint x: 135, endPoint y: 186, distance: 20.0
click at [135, 186] on div "Karli Butler 0447606511 karlibutler@outlook.com Customer since 2025" at bounding box center [156, 164] width 201 height 139
copy span "0447606511"
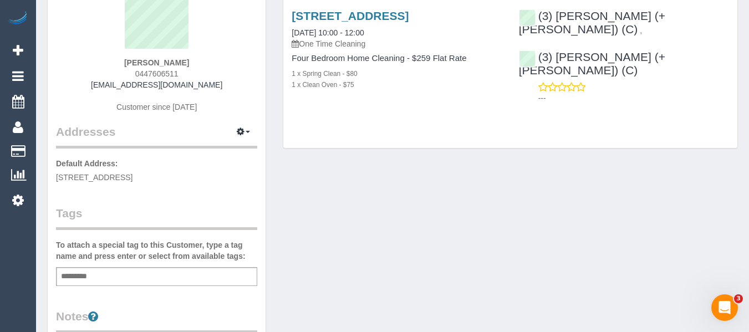
scroll to position [111, 0]
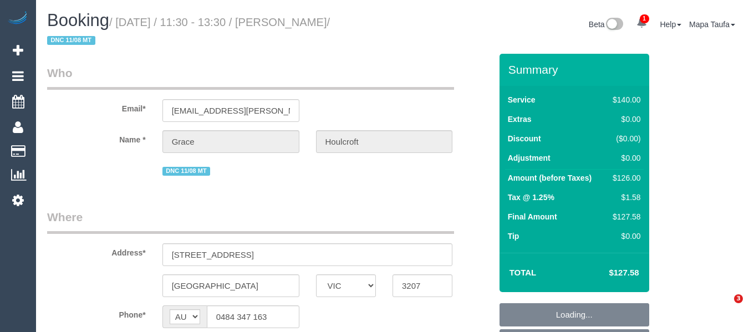
select select "VIC"
select select "string:stripe-pm_1QhO1A2GScqysDRV3P2YsI6D"
select select "number:27"
select select "number:14"
select select "number:19"
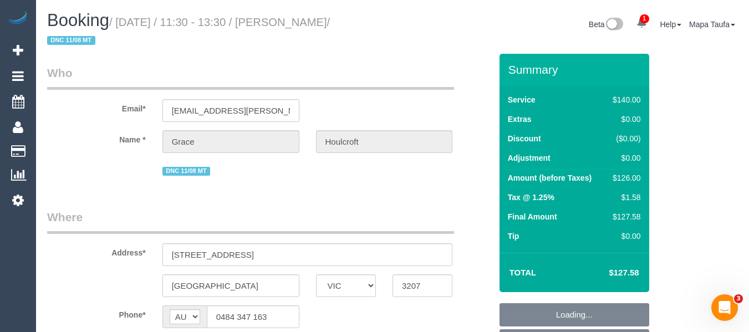
select select "number:24"
select select "number:33"
select select "object:2161"
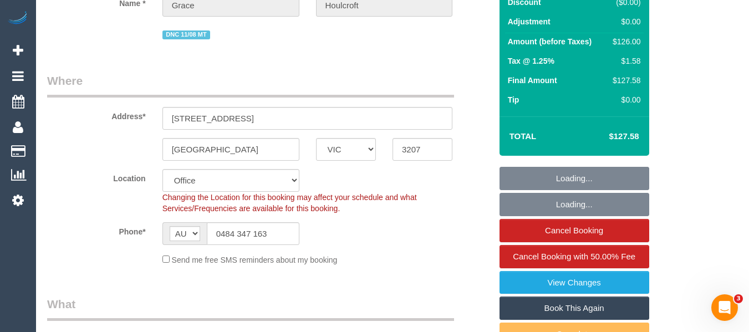
scroll to position [89, 0]
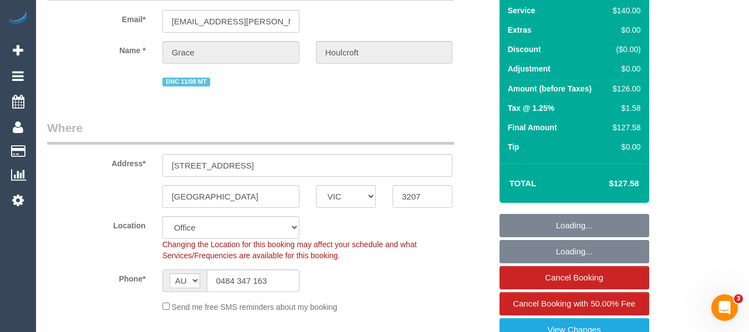
click at [576, 220] on fieldset "Loading... Loading... Cancel Booking Cancel Booking with 50.00% Fee View Change…" at bounding box center [575, 317] width 150 height 206
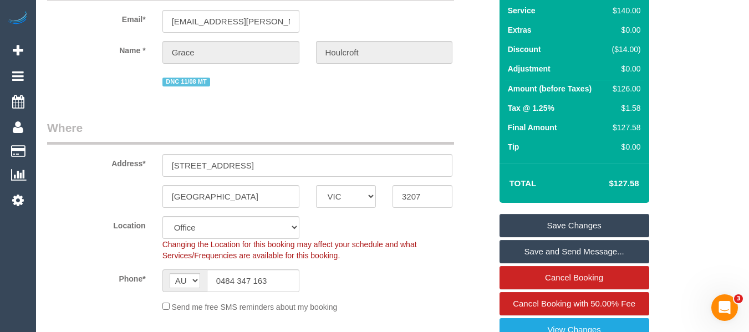
scroll to position [200, 0]
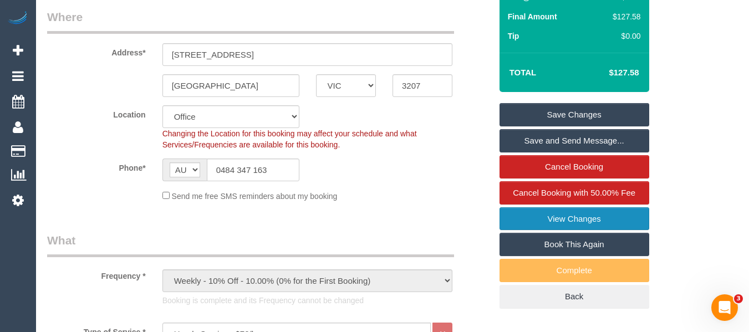
click at [596, 214] on link "View Changes" at bounding box center [575, 218] width 150 height 23
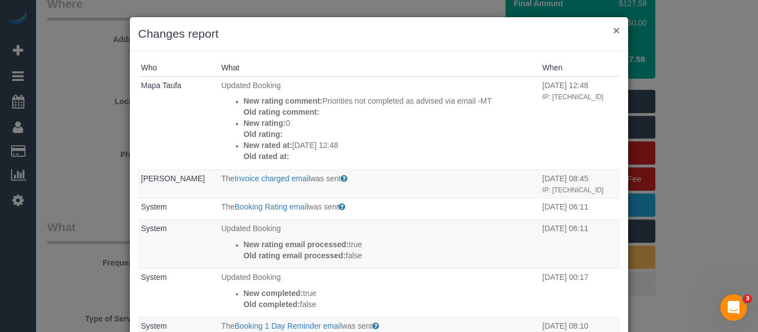
click at [613, 32] on button "×" at bounding box center [616, 30] width 7 height 12
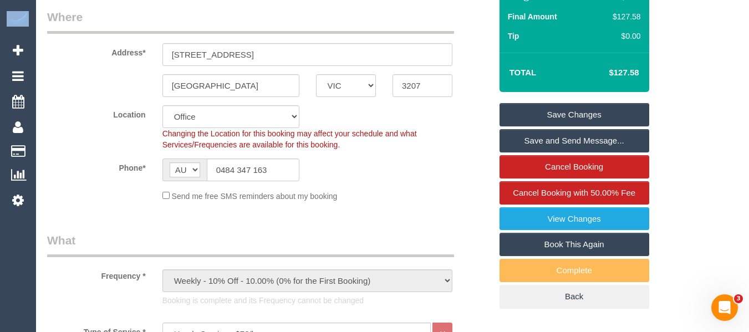
drag, startPoint x: 747, startPoint y: 54, endPoint x: 753, endPoint y: 85, distance: 31.6
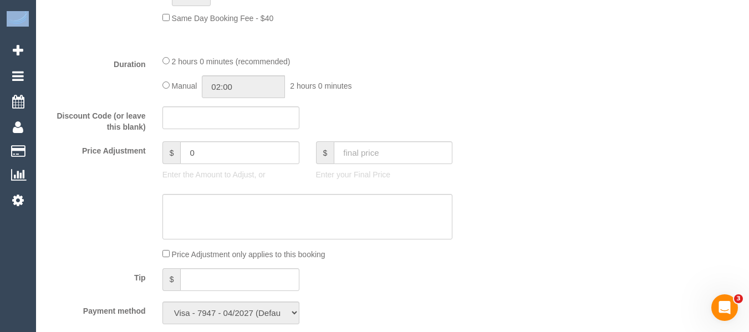
scroll to position [941, 0]
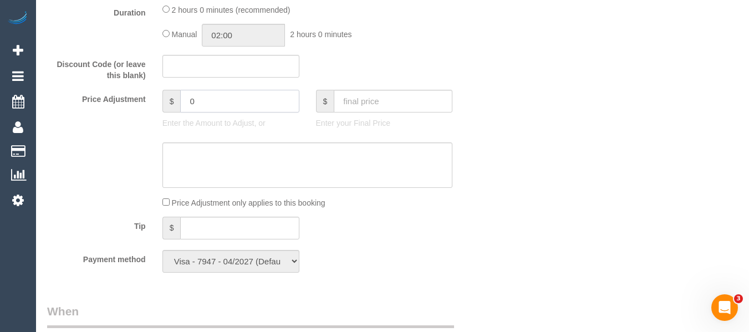
drag, startPoint x: 170, startPoint y: 90, endPoint x: 110, endPoint y: 89, distance: 59.9
type input "-63.79"
click at [238, 160] on textarea at bounding box center [308, 165] width 291 height 45
type textarea "50% refund for complaint -MT"
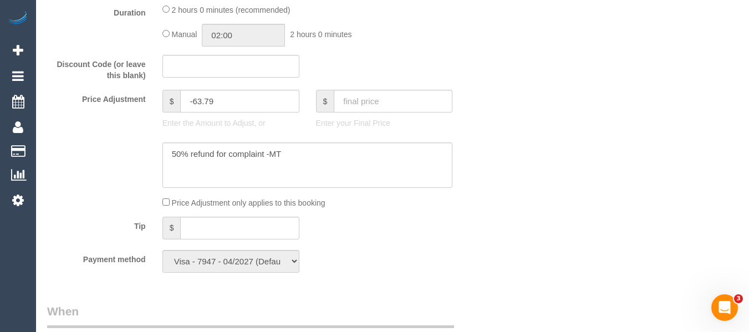
drag, startPoint x: 534, startPoint y: 181, endPoint x: 554, endPoint y: 176, distance: 21.1
click at [534, 181] on div "Who Email* [EMAIL_ADDRESS][PERSON_NAME][DOMAIN_NAME] Name * [PERSON_NAME][GEOGR…" at bounding box center [392, 270] width 691 height 2315
drag, startPoint x: 229, startPoint y: 99, endPoint x: 193, endPoint y: 100, distance: 36.1
click at [193, 100] on input "-63.79" at bounding box center [239, 101] width 119 height 23
type input "-62.99"
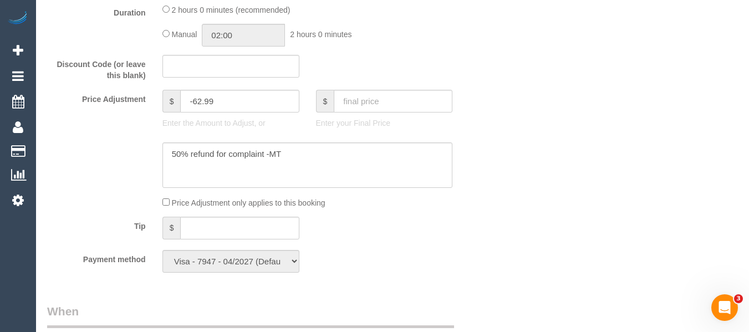
click at [597, 141] on div "Who Email* [EMAIL_ADDRESS][PERSON_NAME][DOMAIN_NAME] Name * [PERSON_NAME][GEOGR…" at bounding box center [392, 270] width 691 height 2315
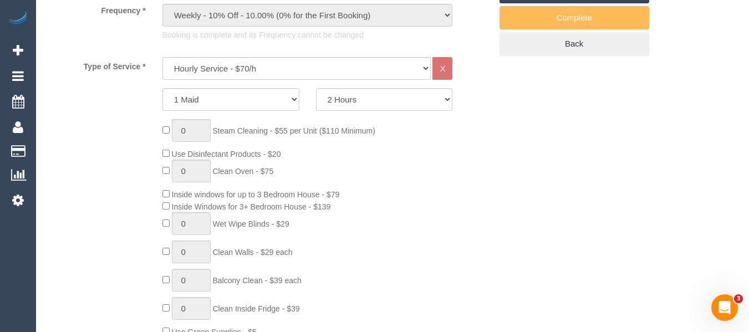
scroll to position [21, 0]
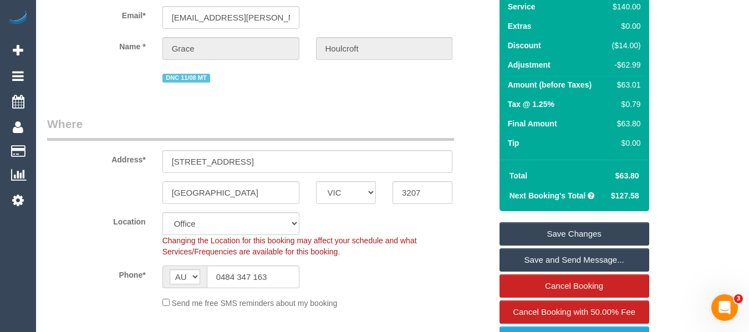
click at [587, 230] on link "Save Changes" at bounding box center [575, 233] width 150 height 23
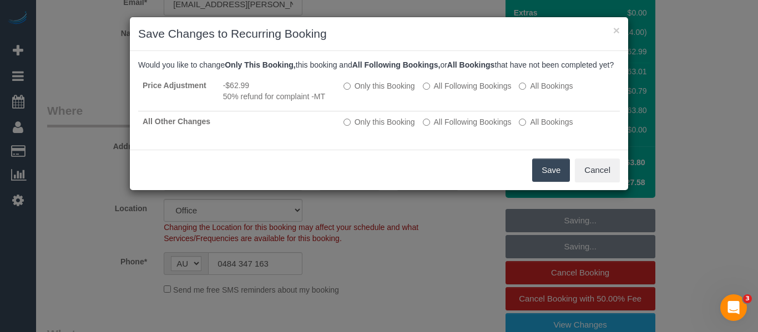
click at [552, 182] on button "Save" at bounding box center [551, 170] width 38 height 23
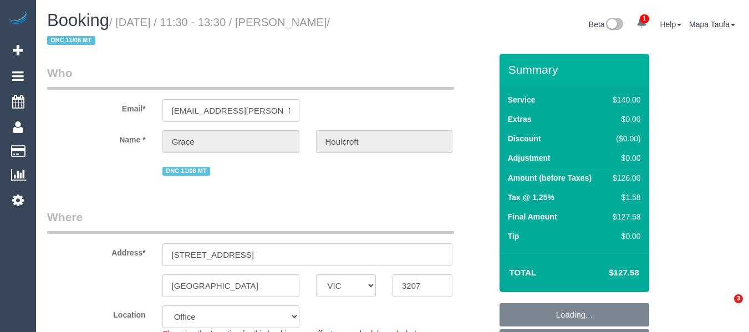
select select "VIC"
select select "object:717"
select select "string:AU"
select select "string:stripe-pm_1QhO1A2GScqysDRV3P2YsI6D"
select select "number:27"
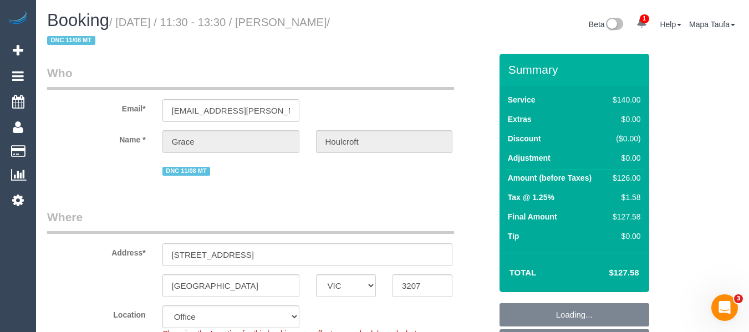
select select "number:14"
select select "number:19"
select select "number:24"
select select "number:33"
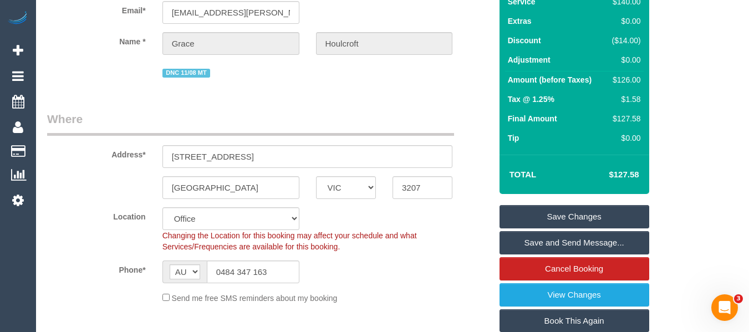
scroll to position [111, 0]
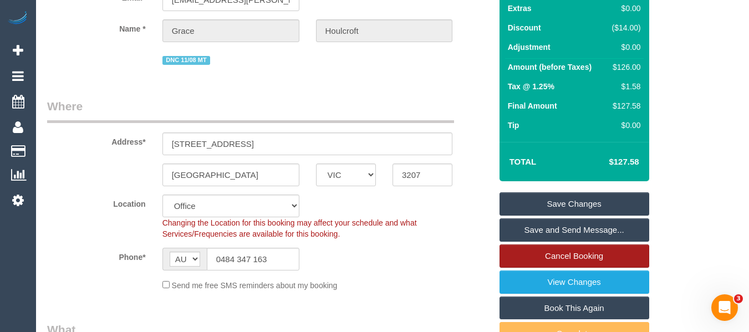
click at [583, 257] on link "Cancel Booking" at bounding box center [575, 256] width 150 height 23
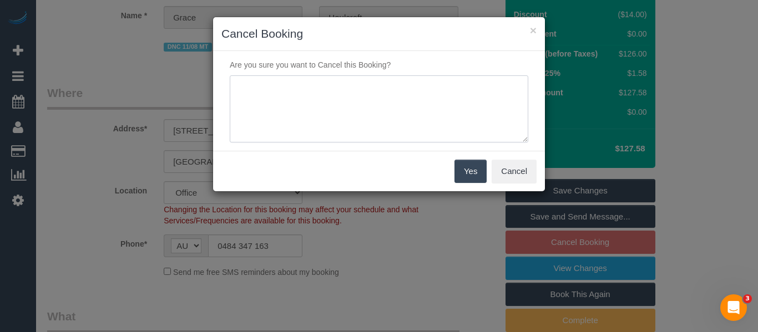
click at [399, 119] on textarea at bounding box center [379, 109] width 298 height 68
type textarea "services not needed via email -MT"
click at [475, 168] on button "Yes" at bounding box center [470, 171] width 32 height 23
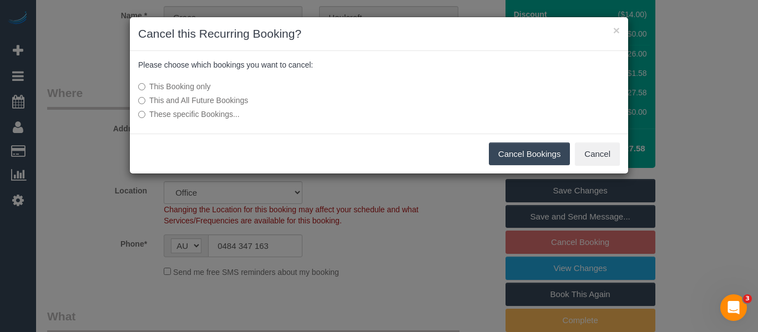
click at [185, 98] on label "This and All Future Bookings" at bounding box center [296, 100] width 316 height 11
click at [514, 153] on button "Cancel Bookings" at bounding box center [530, 154] width 82 height 23
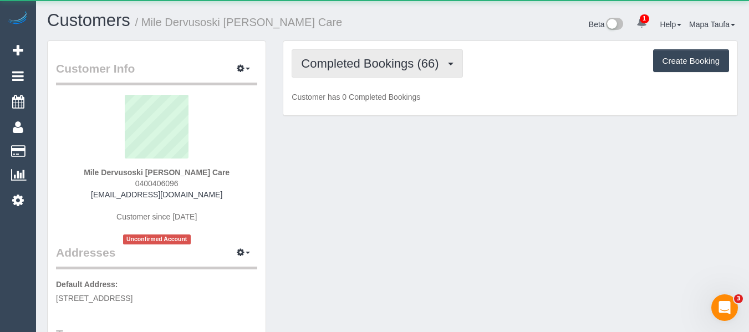
click at [354, 73] on button "Completed Bookings (66)" at bounding box center [377, 63] width 171 height 28
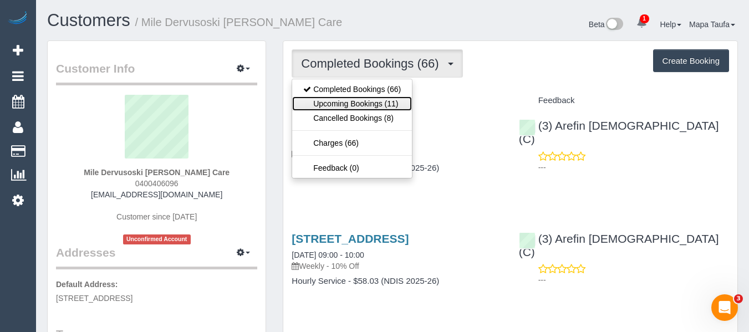
click at [353, 102] on link "Upcoming Bookings (11)" at bounding box center [352, 104] width 120 height 14
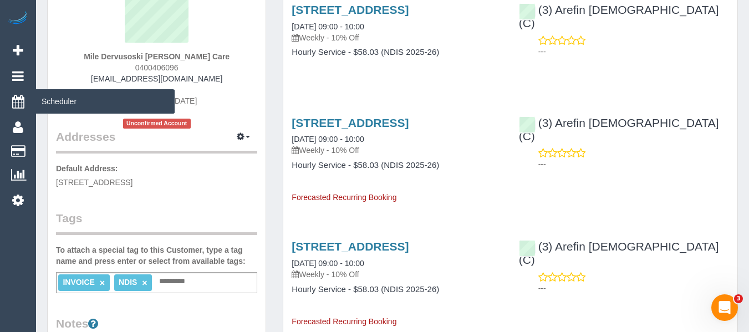
scroll to position [111, 0]
